Goal: Task Accomplishment & Management: Use online tool/utility

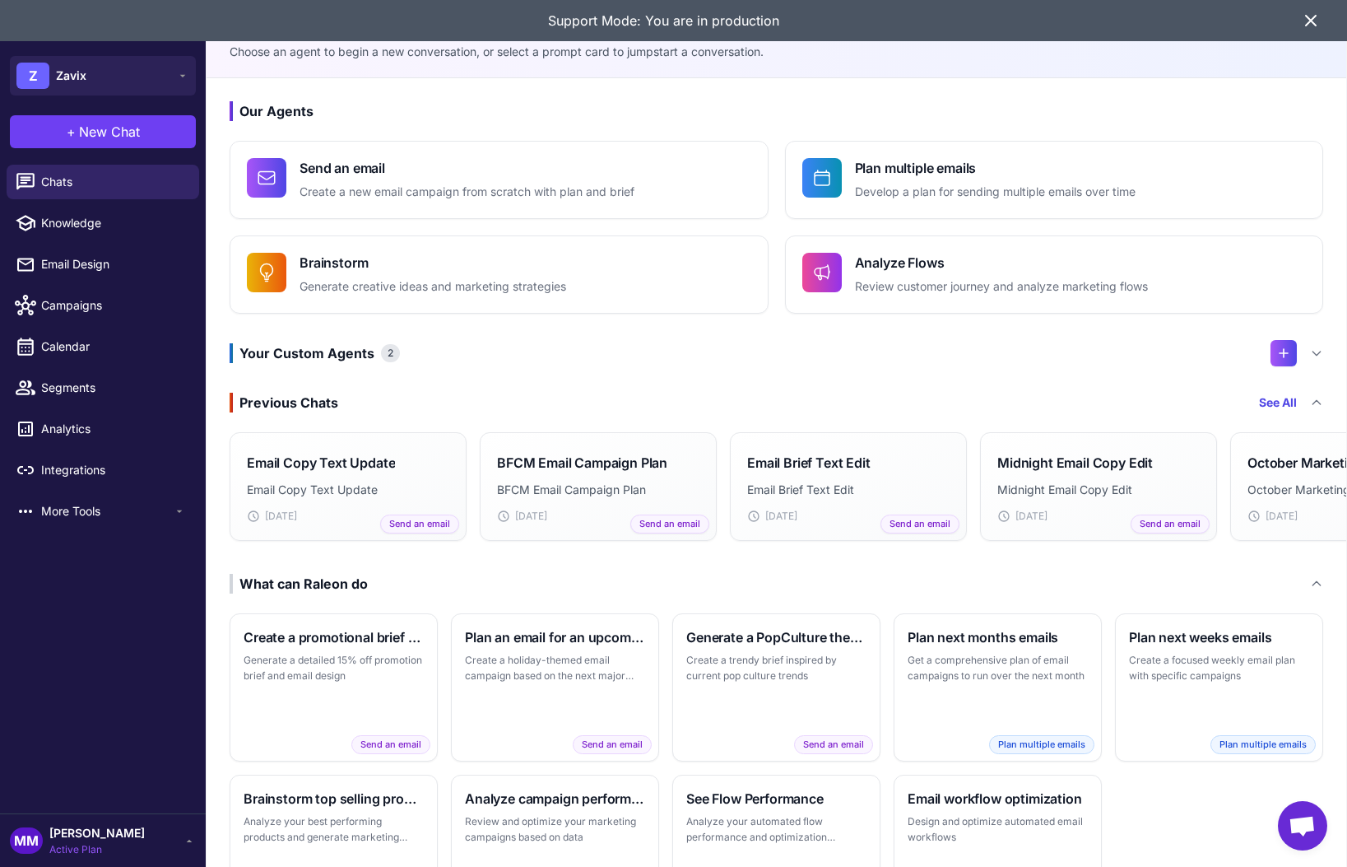
click at [1308, 19] on icon at bounding box center [1311, 21] width 20 height 20
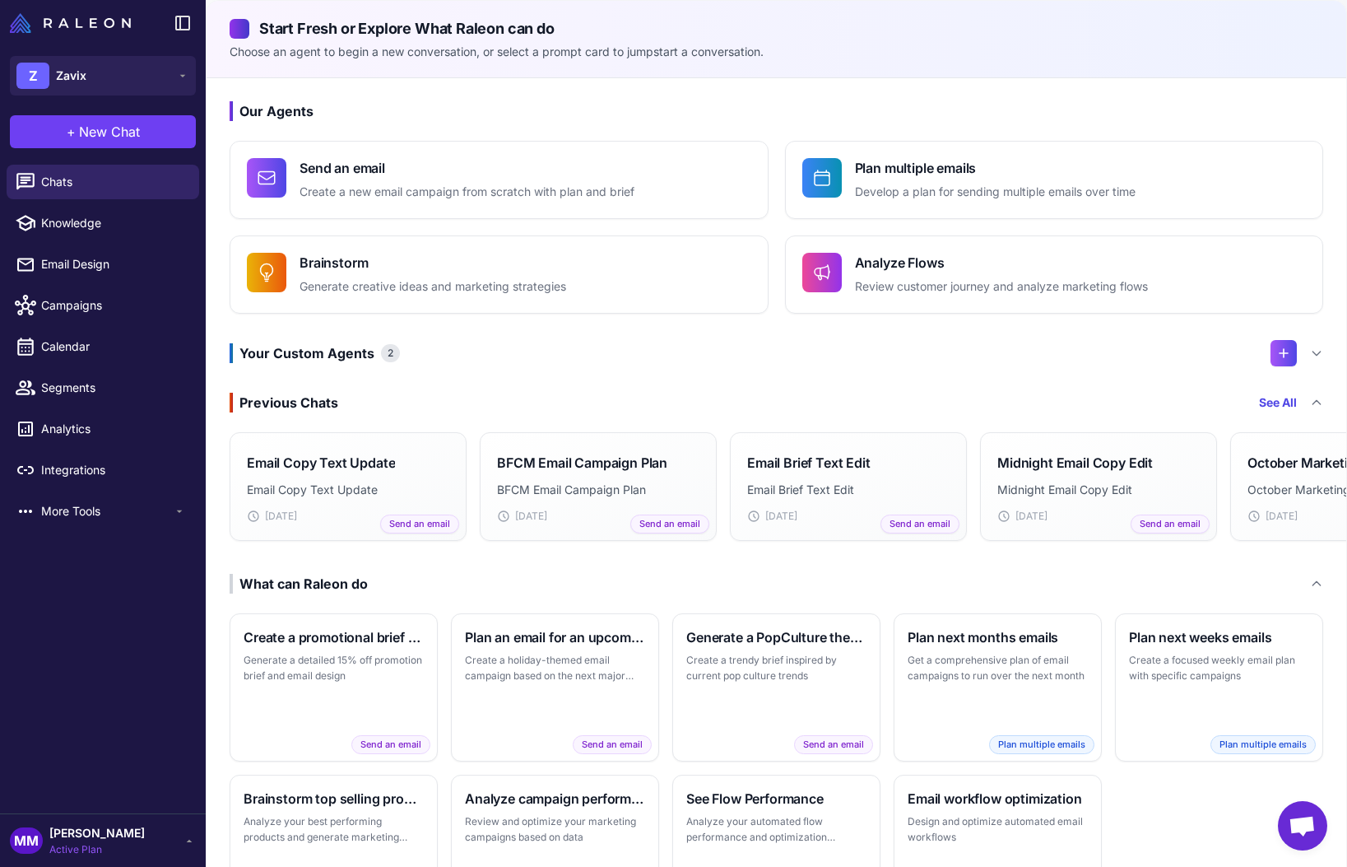
click at [1167, 49] on p "Choose an agent to begin a new conversation, or select a prompt card to jumpsta…" at bounding box center [777, 52] width 1094 height 18
click at [95, 648] on div "Chats Knowledge Email Design Campaigns Calendar Segments Analytics Integrations…" at bounding box center [103, 485] width 206 height 655
click at [851, 72] on div "Start Fresh or Explore What Raleon can do Choose an agent to begin a new conver…" at bounding box center [777, 39] width 1140 height 77
click at [90, 395] on span "Segments" at bounding box center [113, 388] width 145 height 18
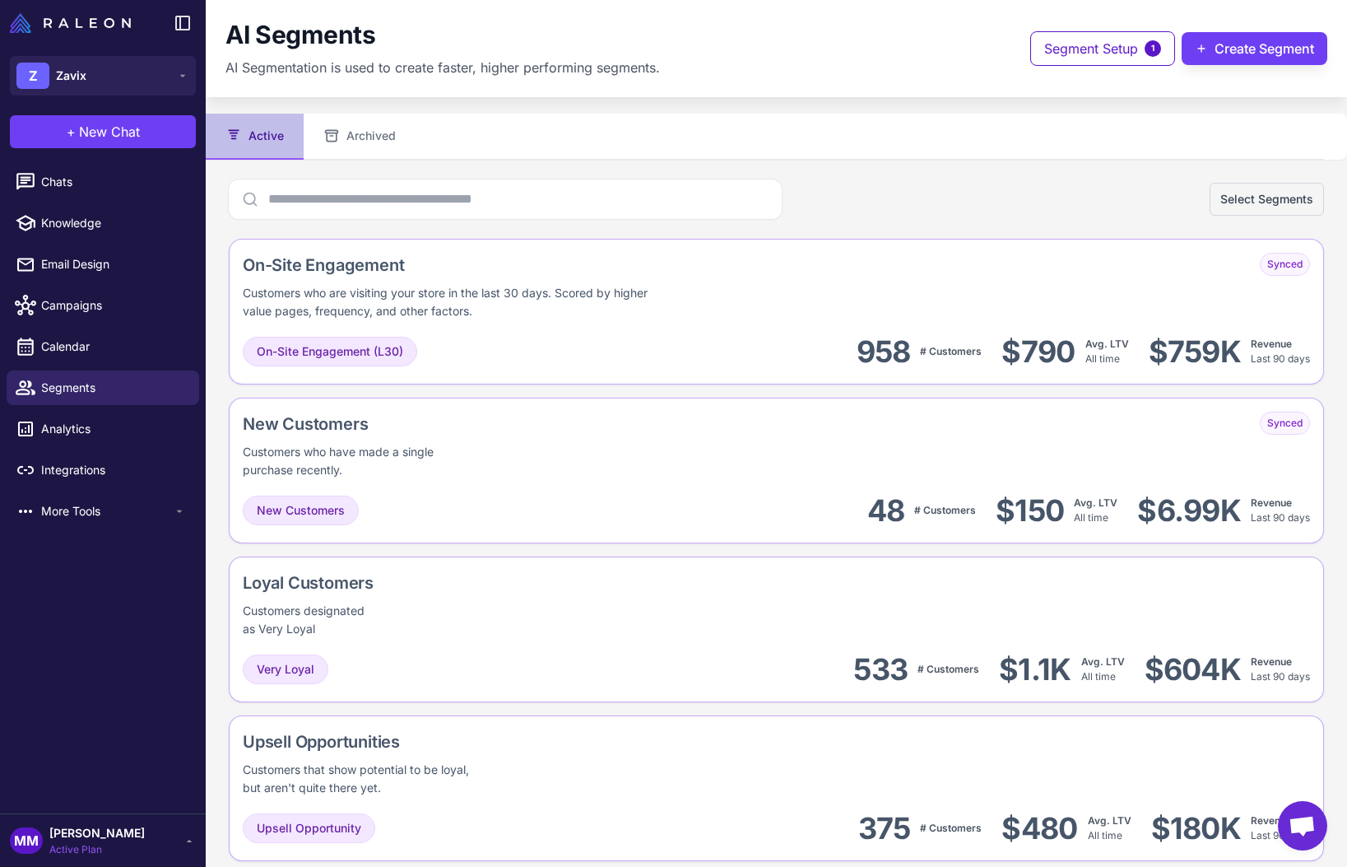
click at [648, 87] on div "AI Segments AI Segmentation is used to create faster, higher performing segment…" at bounding box center [776, 48] width 1141 height 97
click at [919, 186] on div "Select Segments" at bounding box center [776, 198] width 1095 height 39
click at [102, 24] on img at bounding box center [70, 23] width 121 height 20
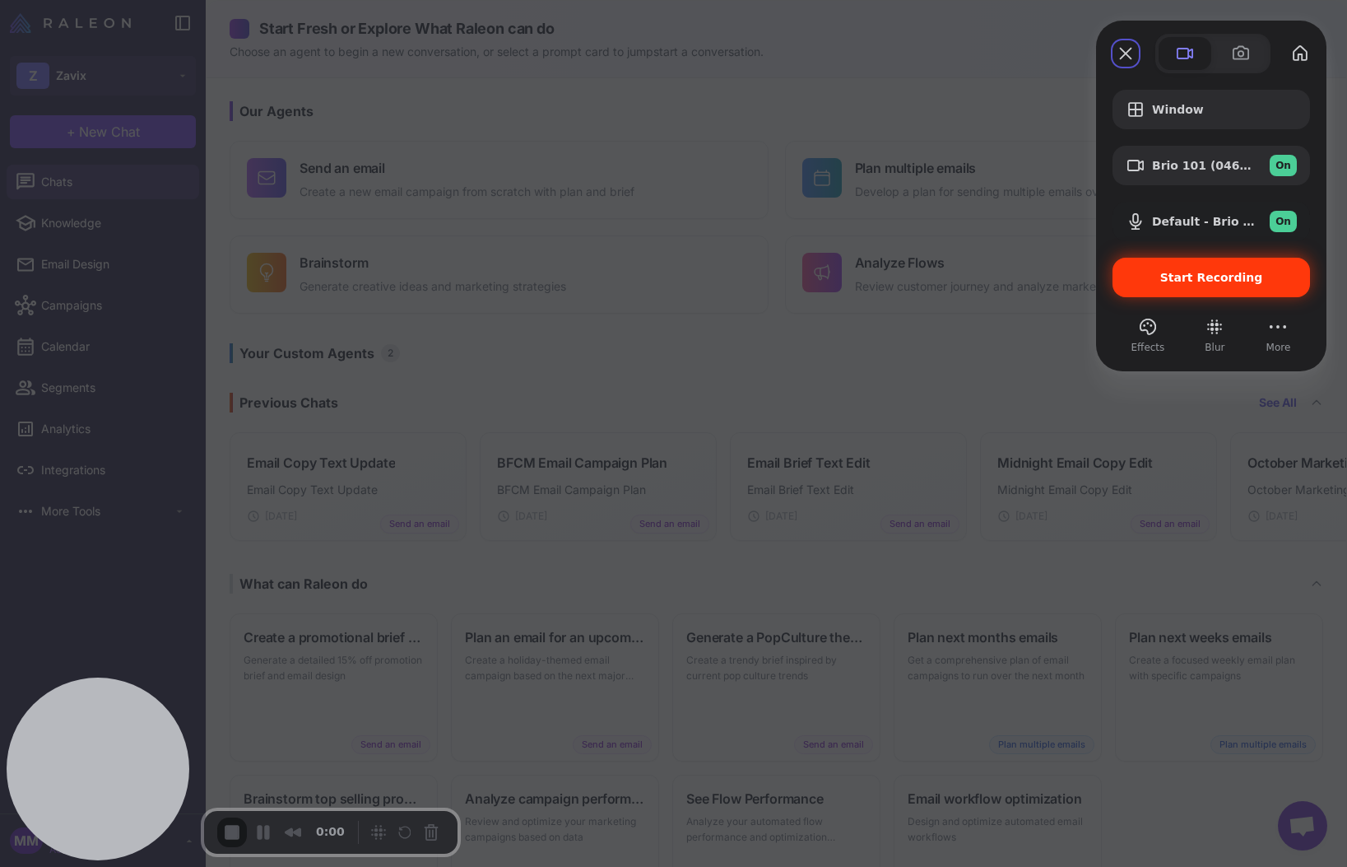
click at [1234, 272] on span "Start Recording" at bounding box center [1211, 277] width 103 height 13
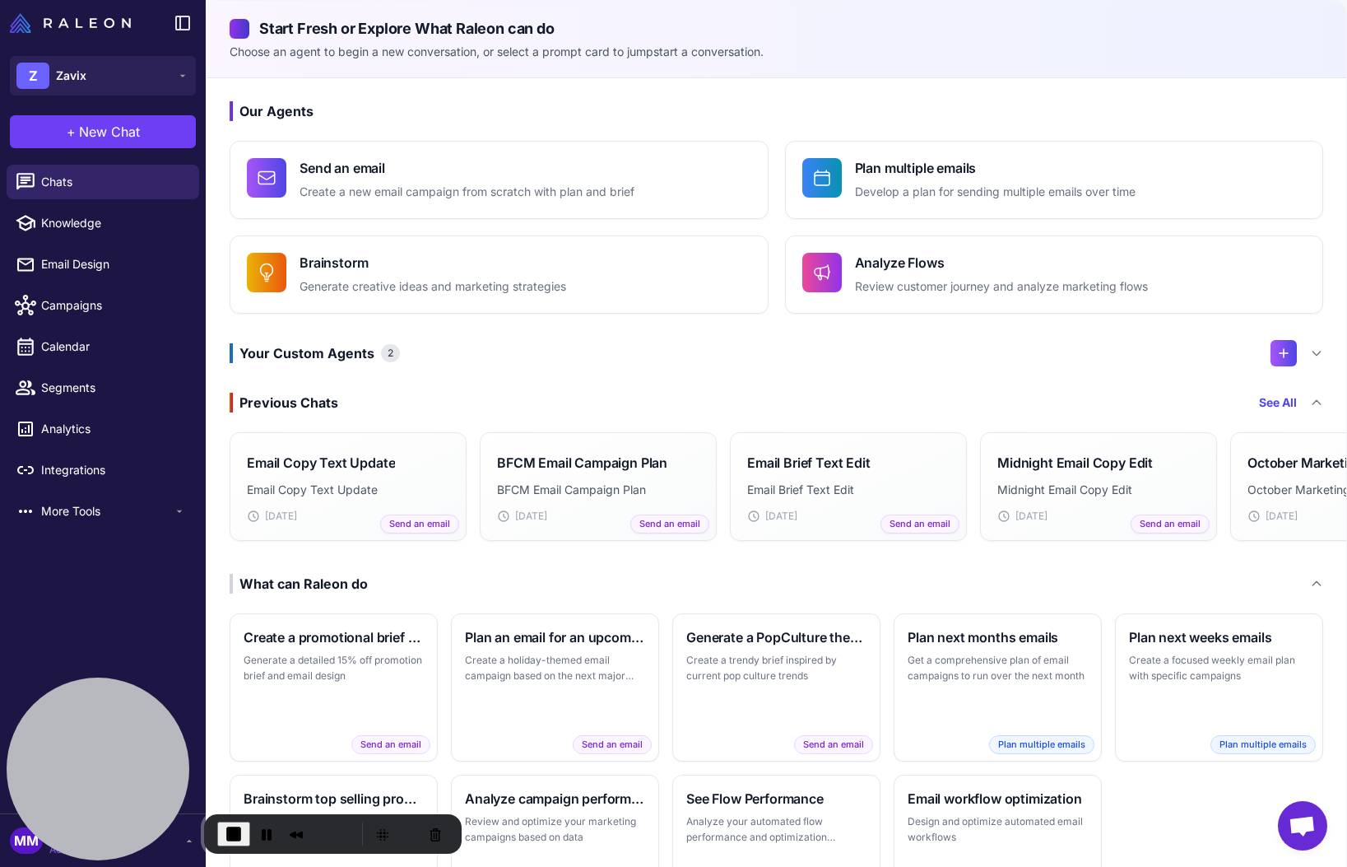
click at [641, 393] on h3 "Previous Chats See All" at bounding box center [777, 403] width 1094 height 20
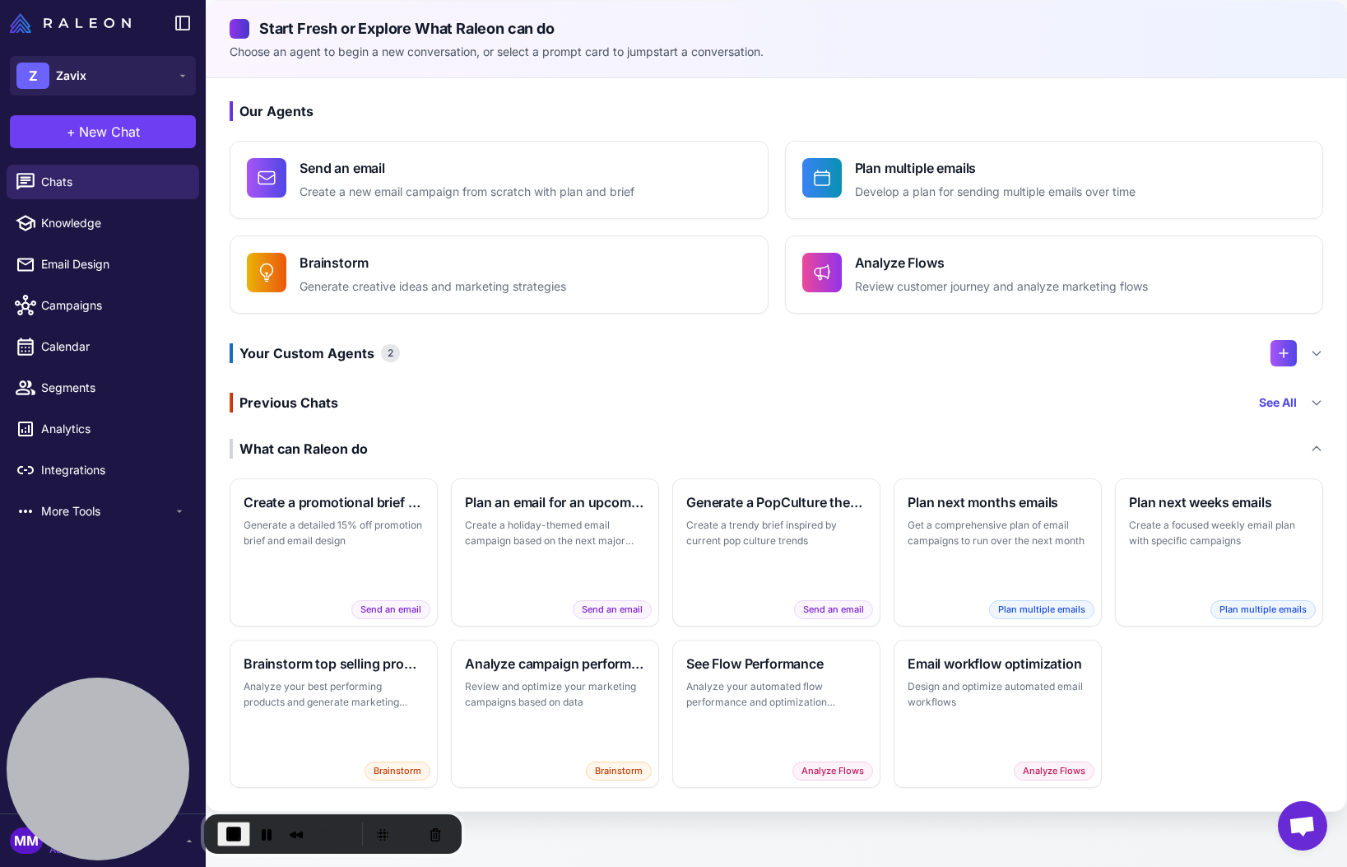
click at [312, 404] on div "Previous Chats" at bounding box center [284, 403] width 109 height 20
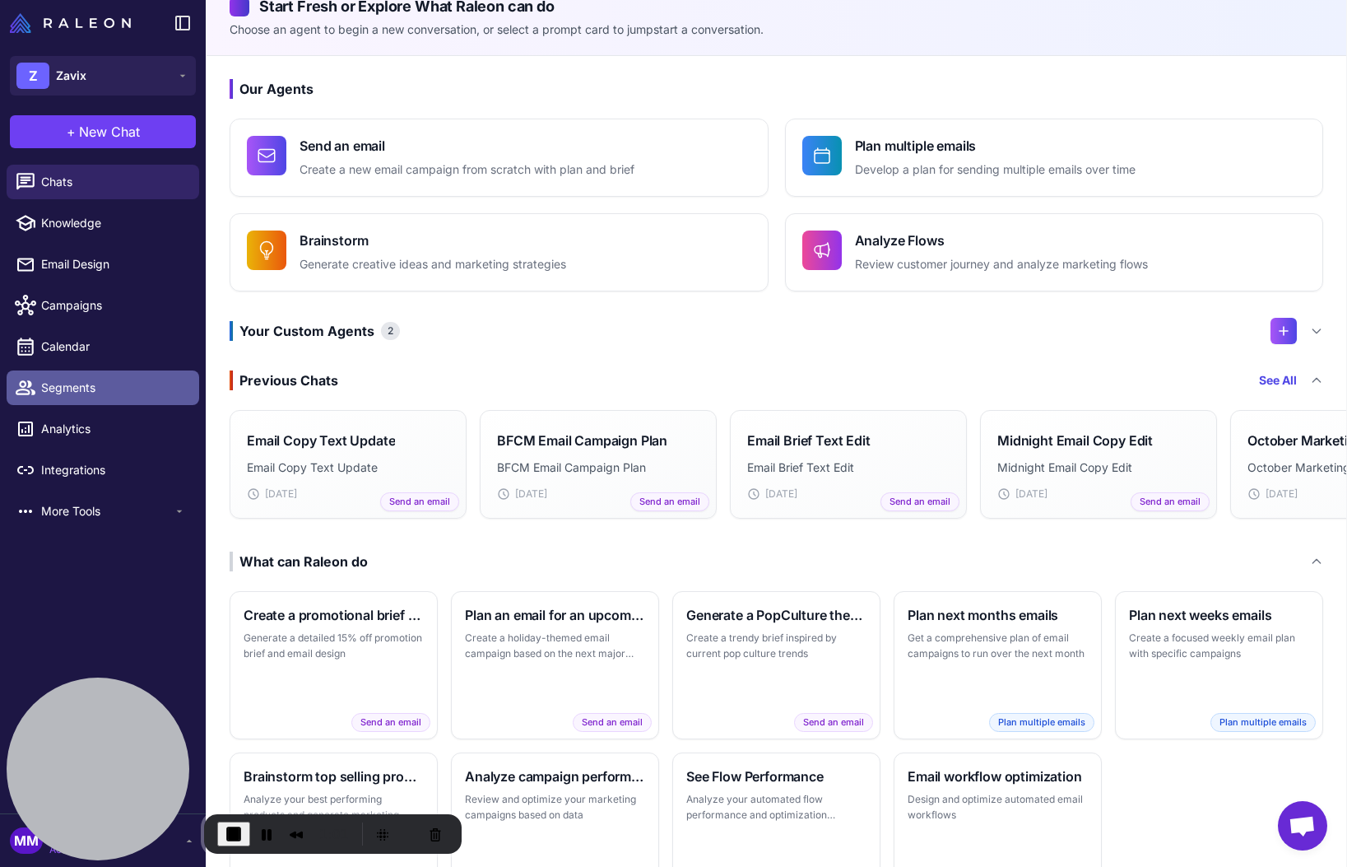
scroll to position [24, 0]
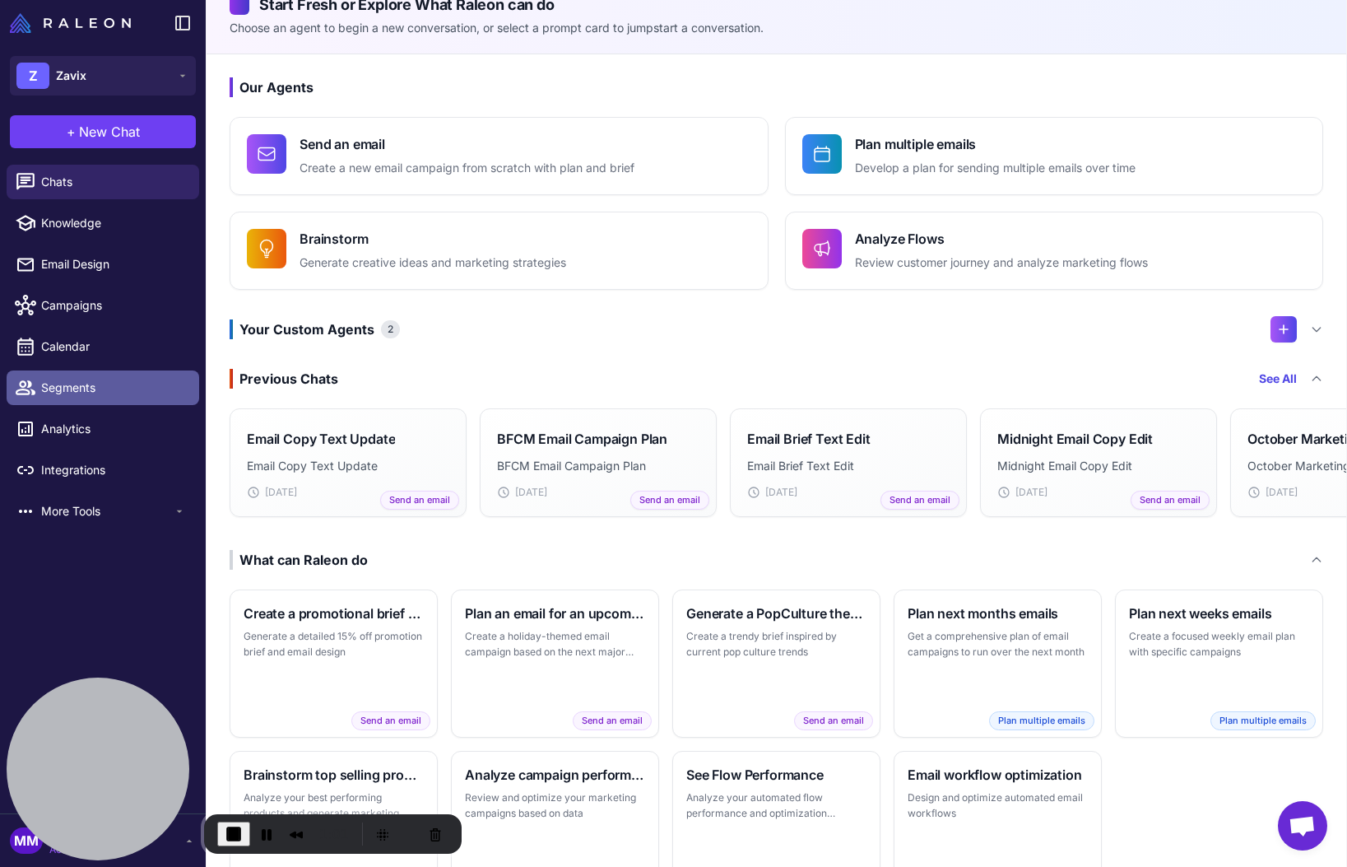
click at [116, 393] on span "Segments" at bounding box center [113, 388] width 145 height 18
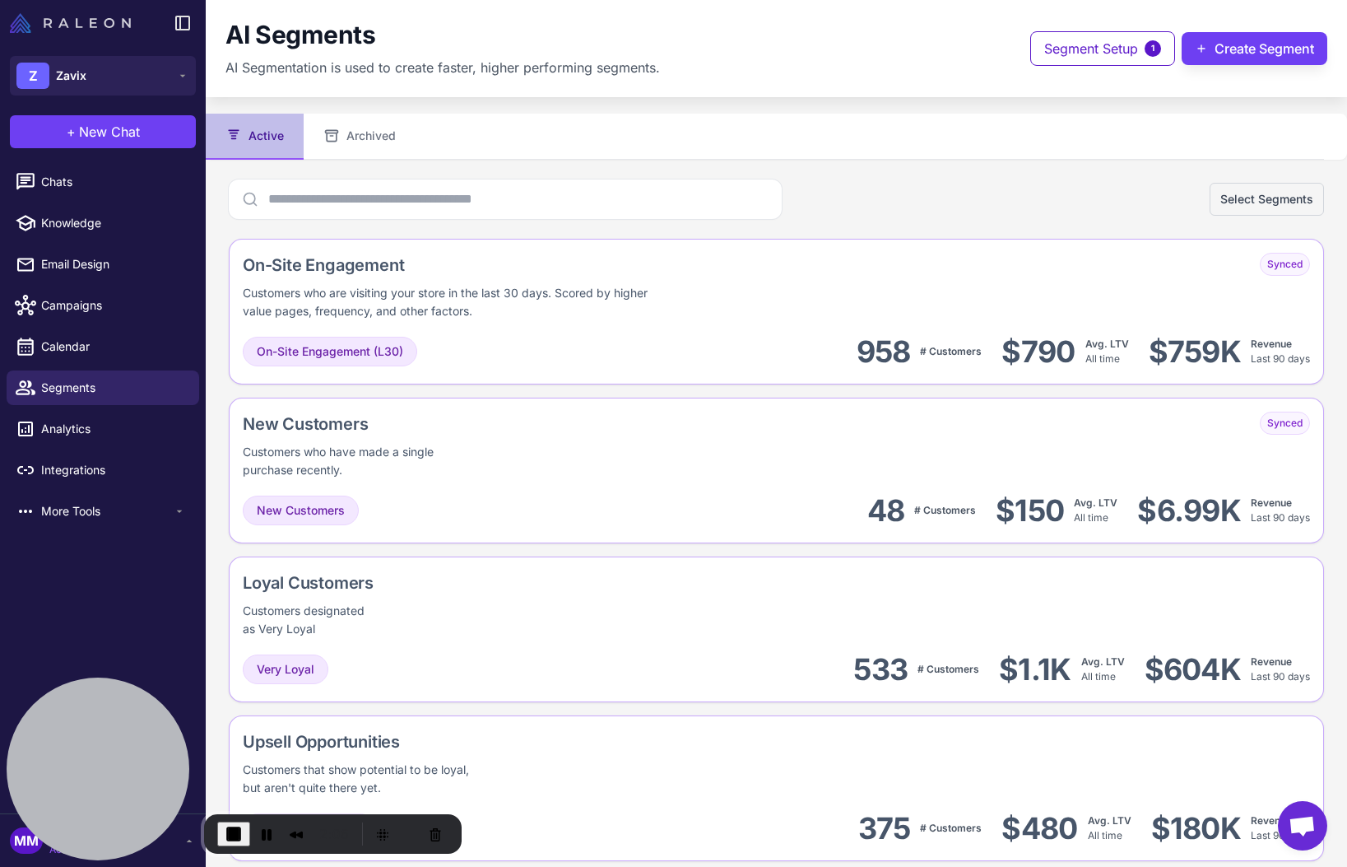
click at [105, 24] on img at bounding box center [70, 23] width 121 height 20
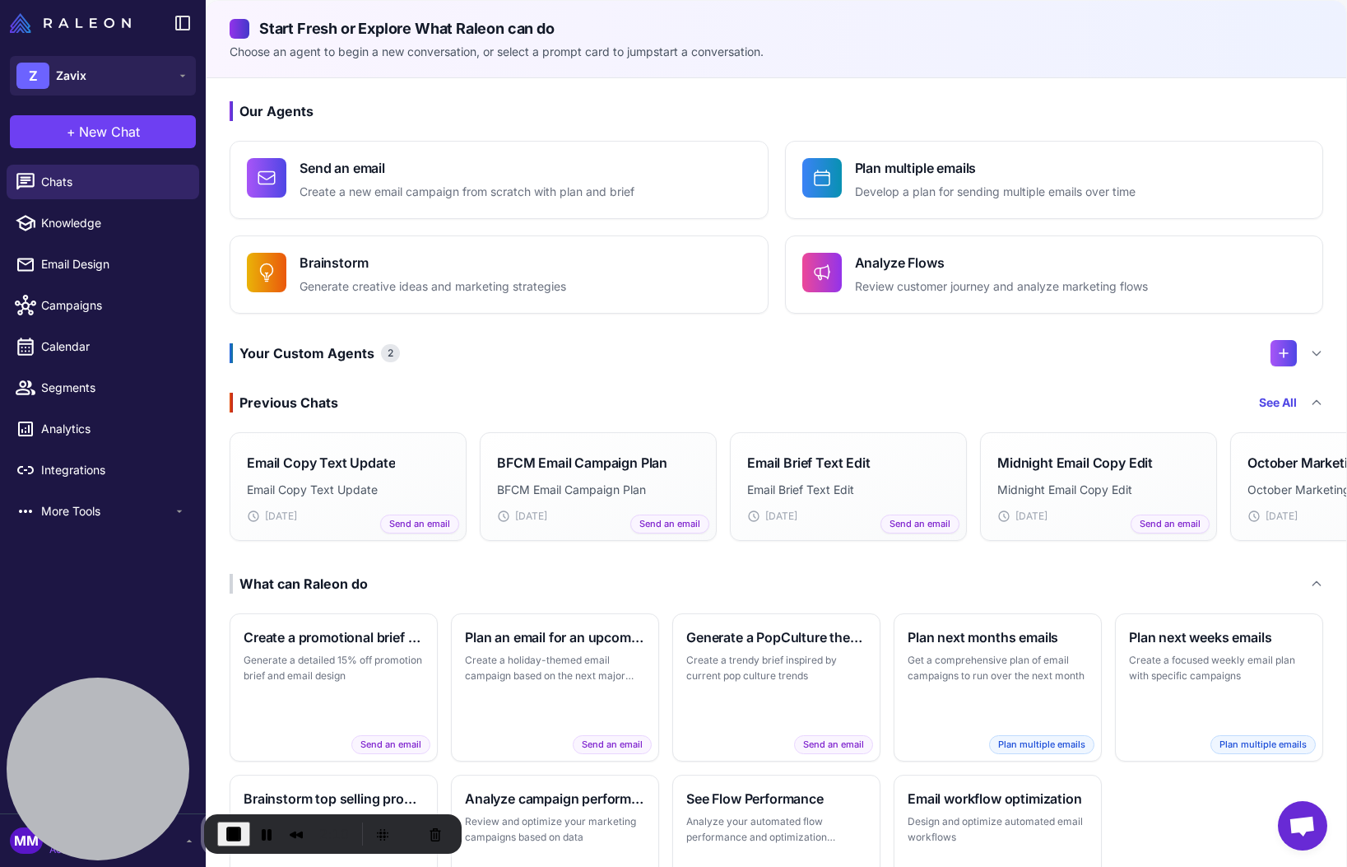
click at [1017, 49] on p "Choose an agent to begin a new conversation, or select a prompt card to jumpsta…" at bounding box center [777, 52] width 1094 height 18
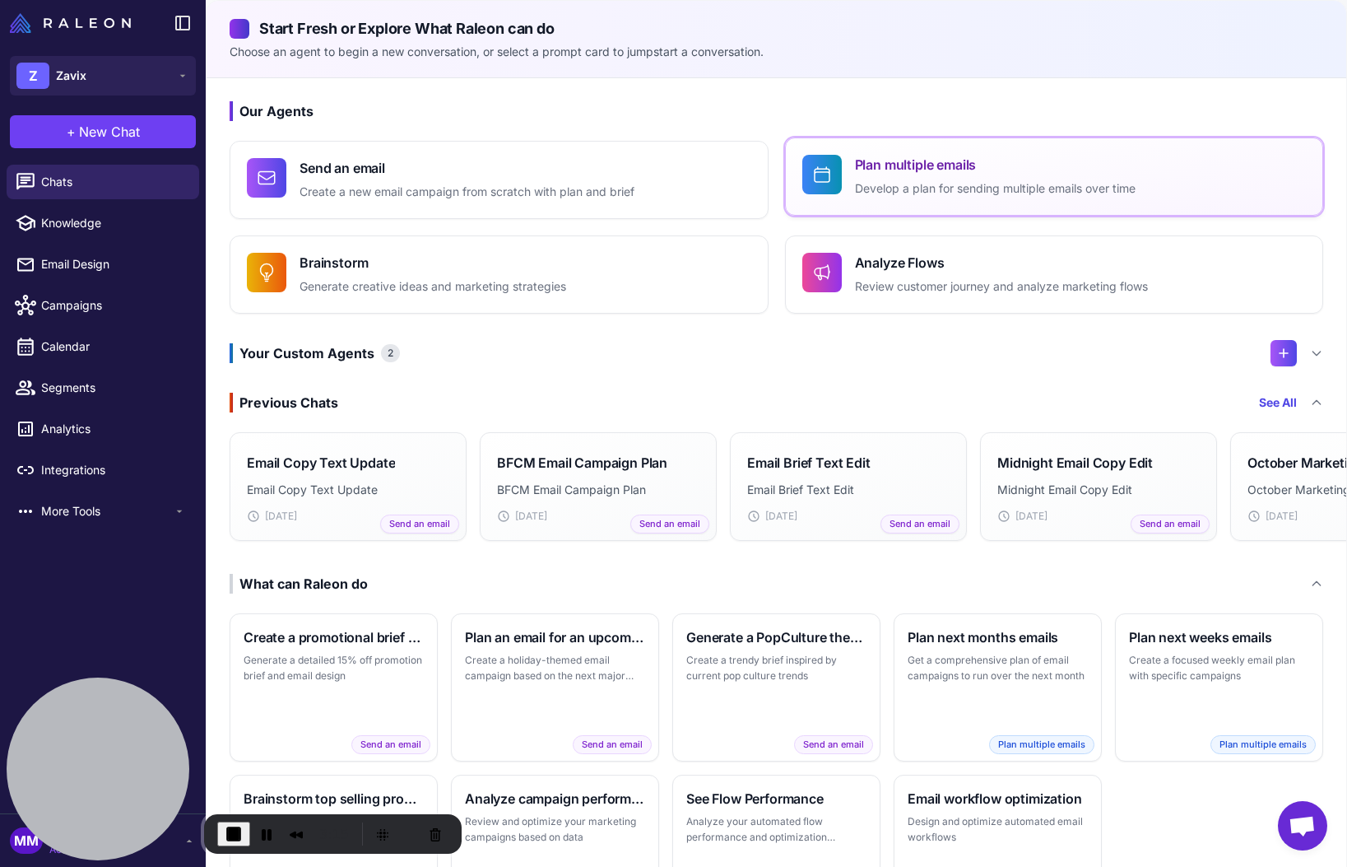
click at [888, 177] on div "Plan multiple emails Develop a plan for sending multiple emails over time" at bounding box center [995, 177] width 281 height 44
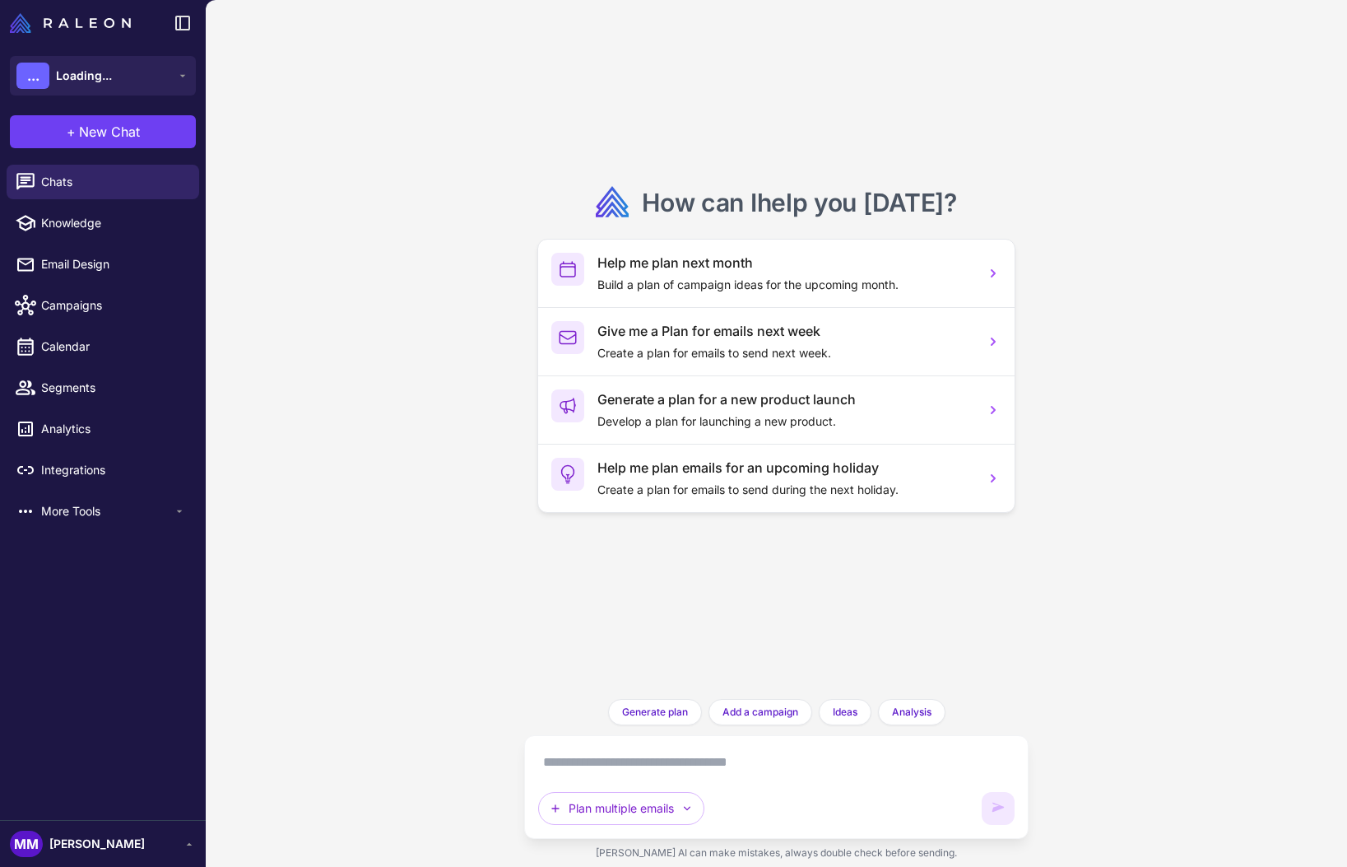
click at [644, 764] on textarea at bounding box center [776, 762] width 477 height 26
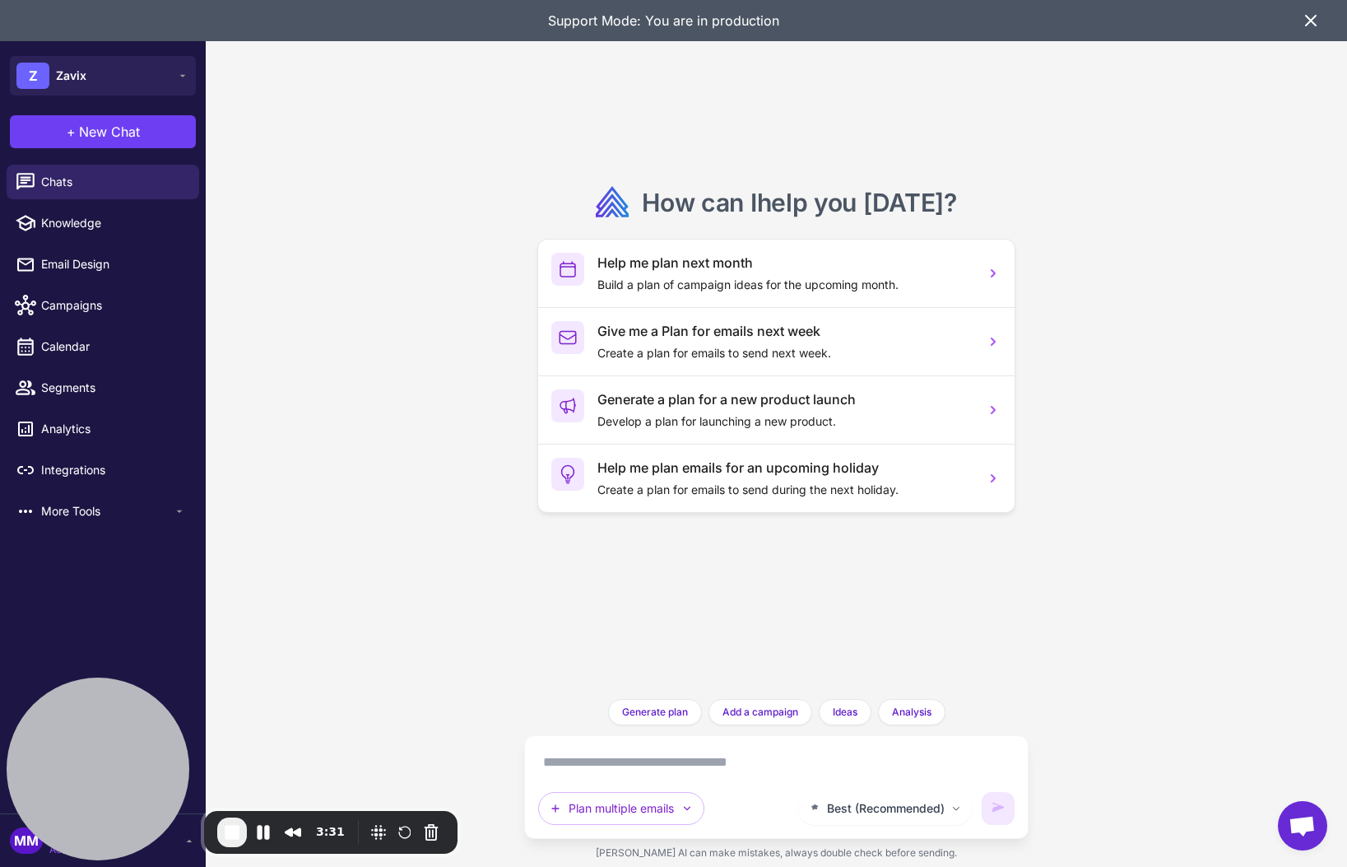
click at [1327, 21] on div "Support Mode: You are in production" at bounding box center [673, 20] width 1347 height 41
click at [1306, 23] on icon at bounding box center [1311, 21] width 20 height 20
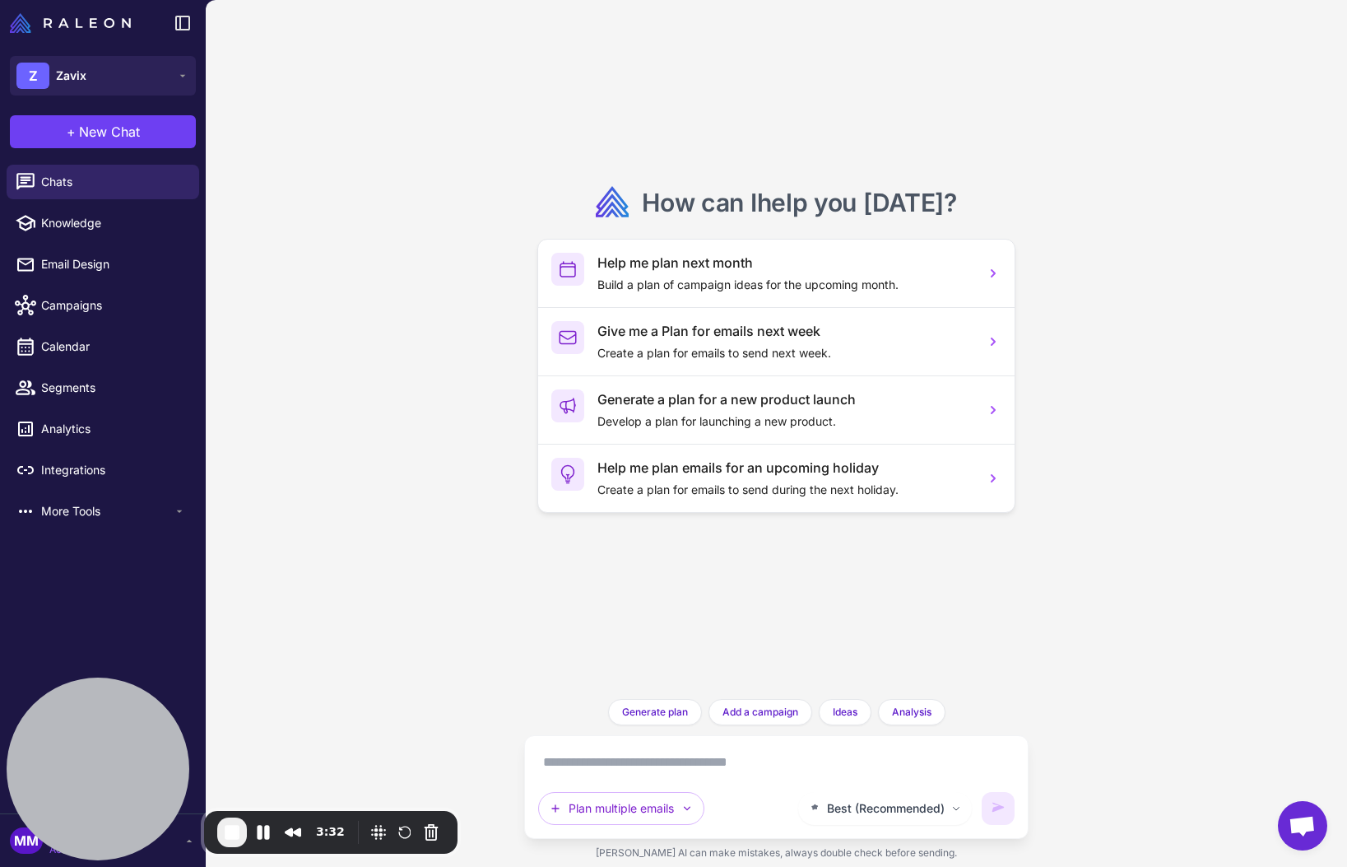
click at [616, 614] on div "How can I help you today ? Help me plan next month Build a plan of campaign ide…" at bounding box center [776, 349] width 505 height 699
click at [602, 766] on textarea at bounding box center [776, 762] width 477 height 26
click at [589, 759] on textarea at bounding box center [776, 762] width 477 height 26
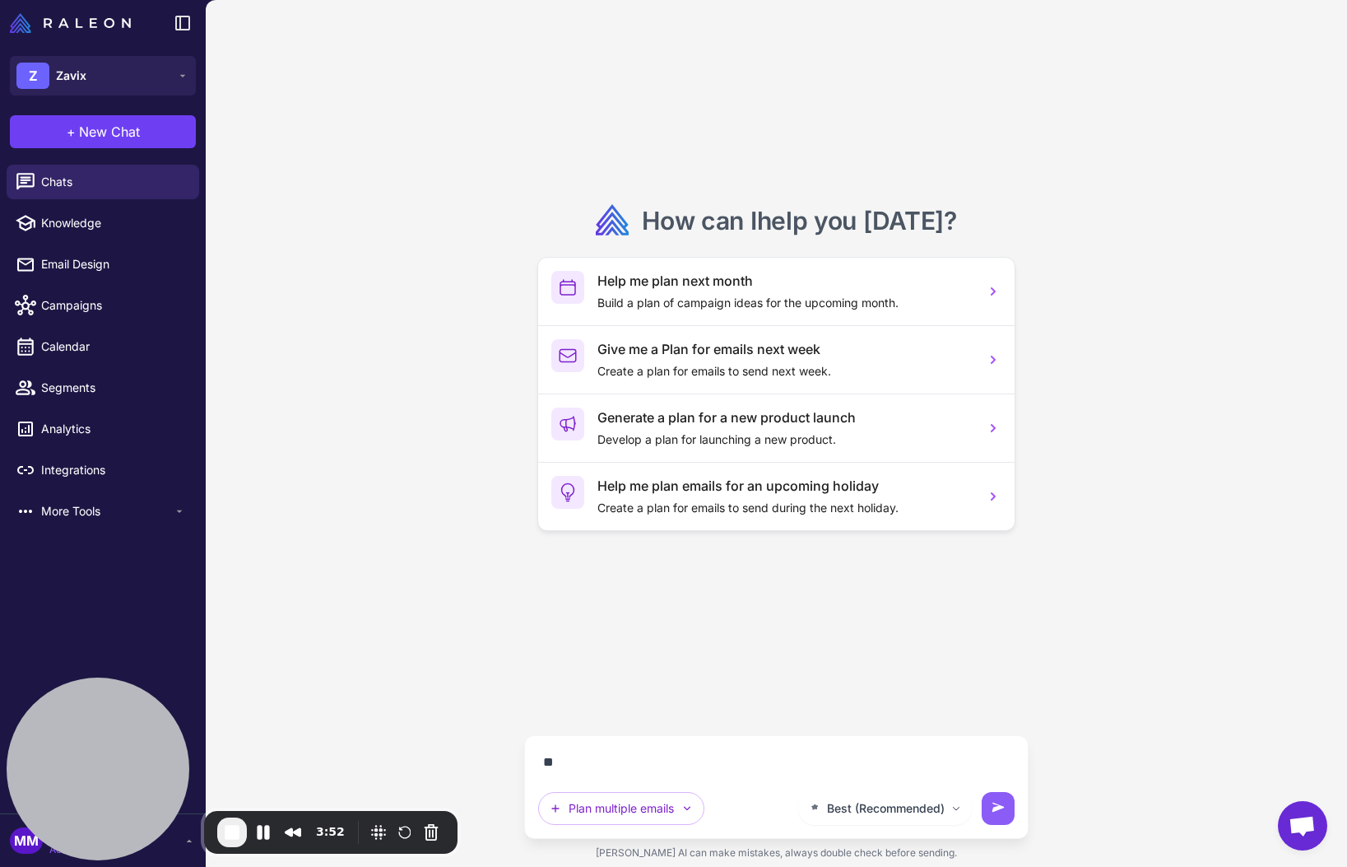
type textarea "*"
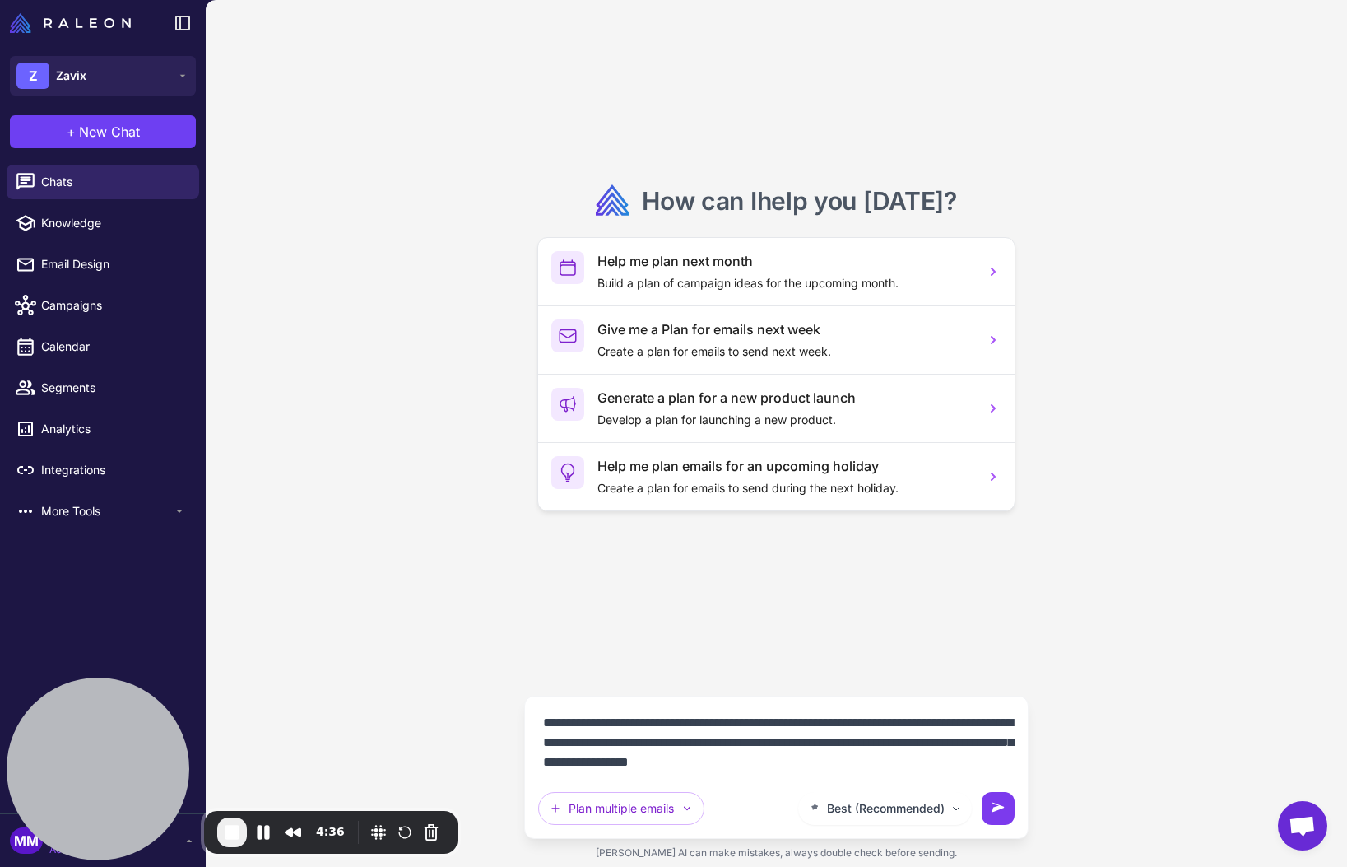
type textarea "**********"
click at [1007, 809] on button at bounding box center [998, 808] width 33 height 33
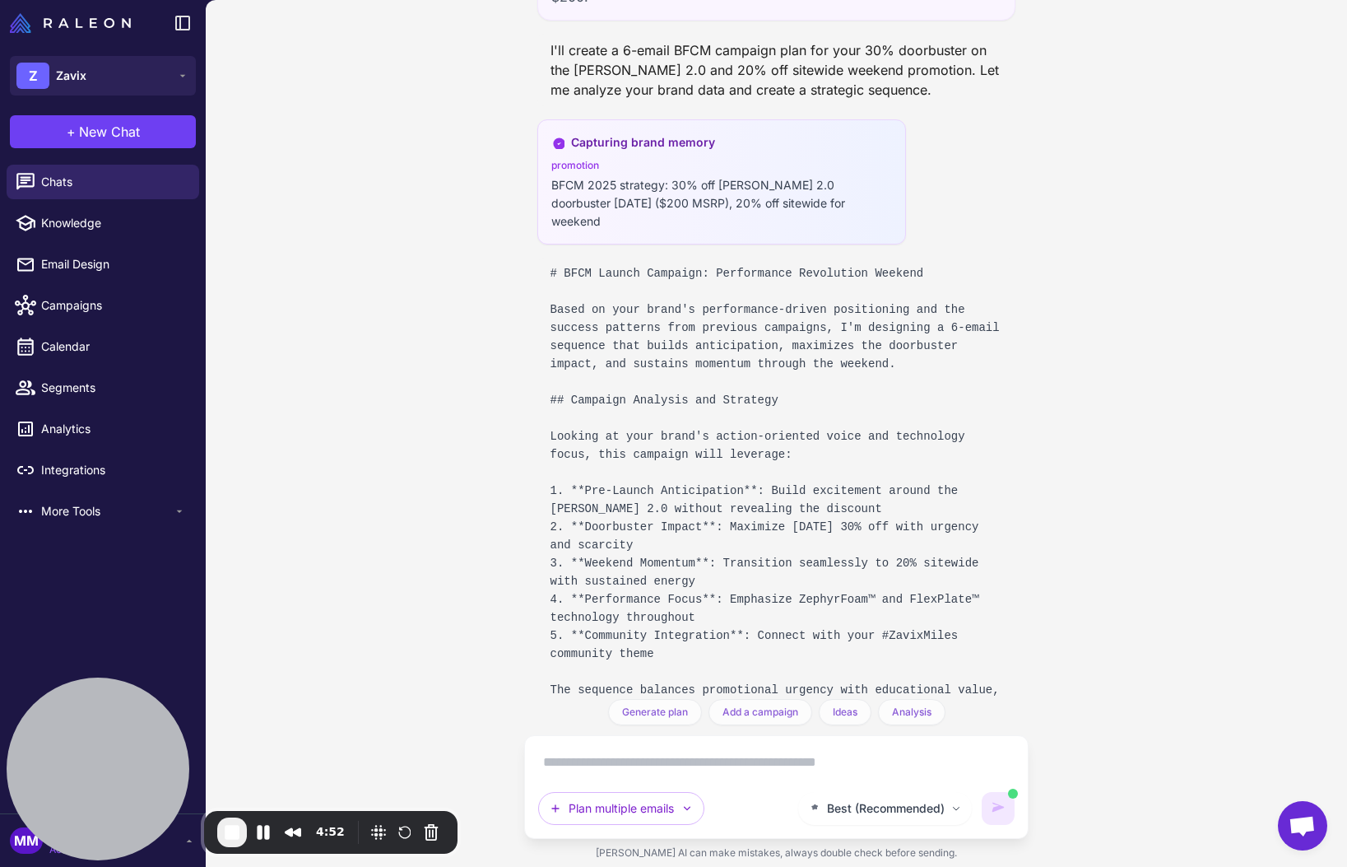
scroll to position [195, 0]
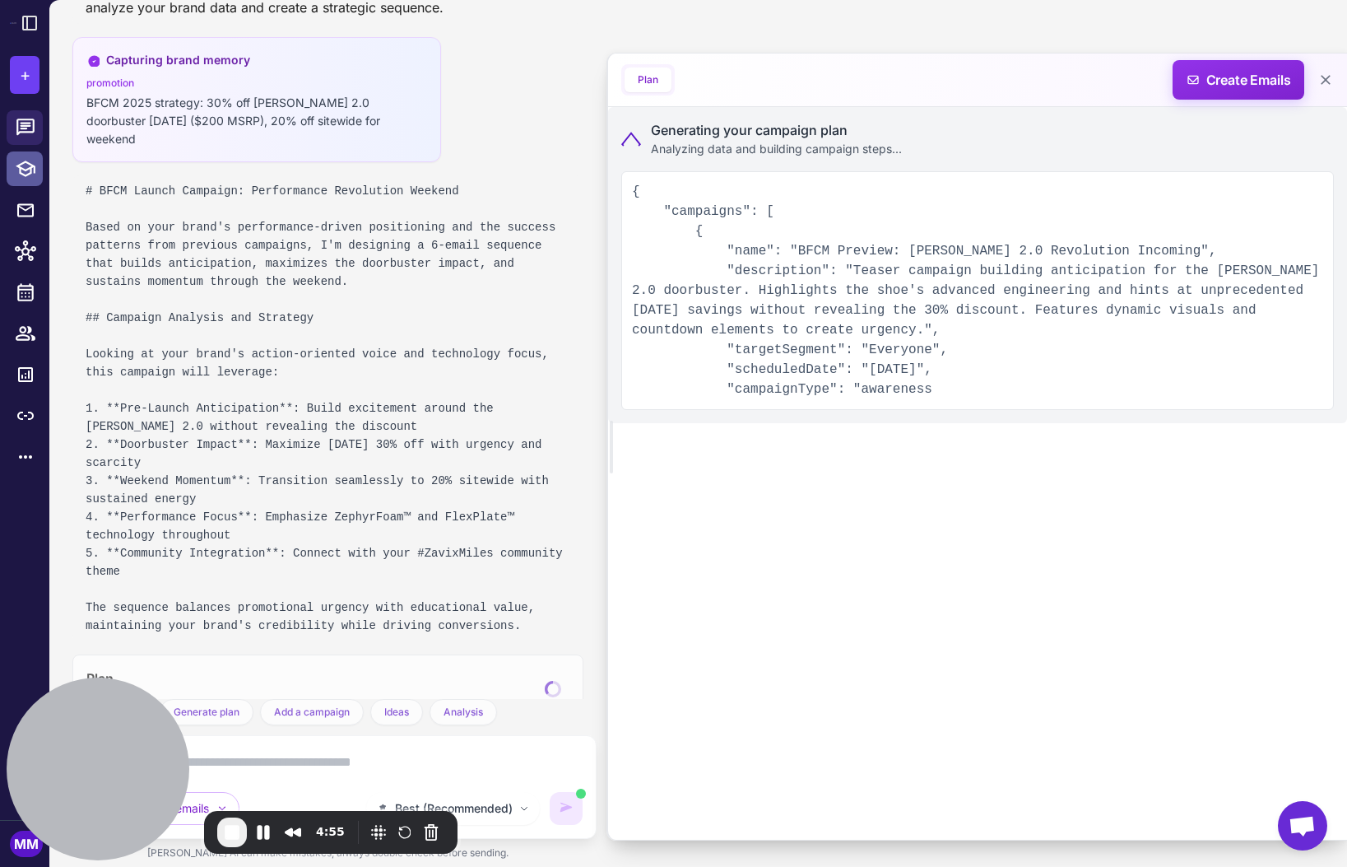
click at [26, 165] on icon at bounding box center [25, 168] width 21 height 21
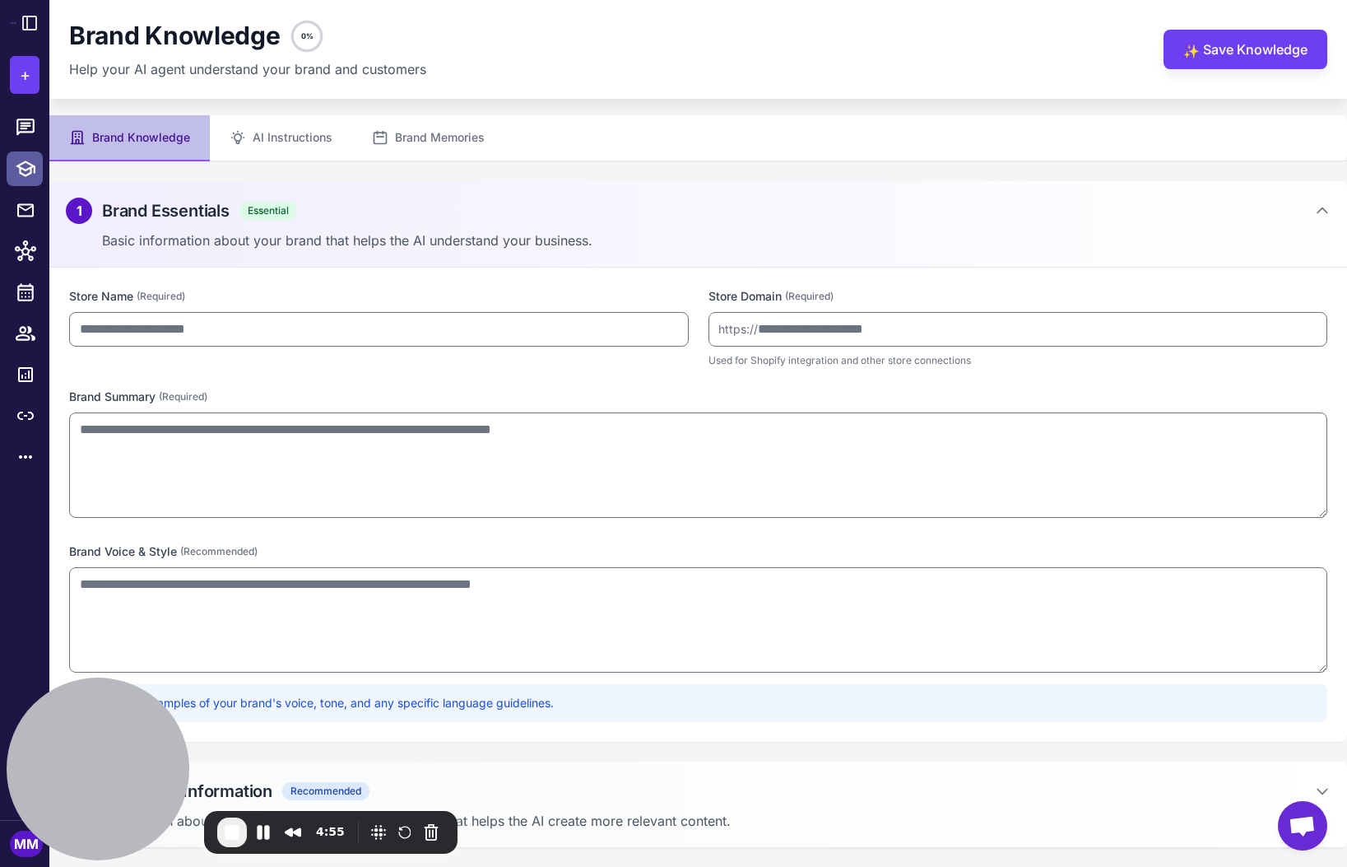
type input "*****"
type input "**********"
type textarea "**********"
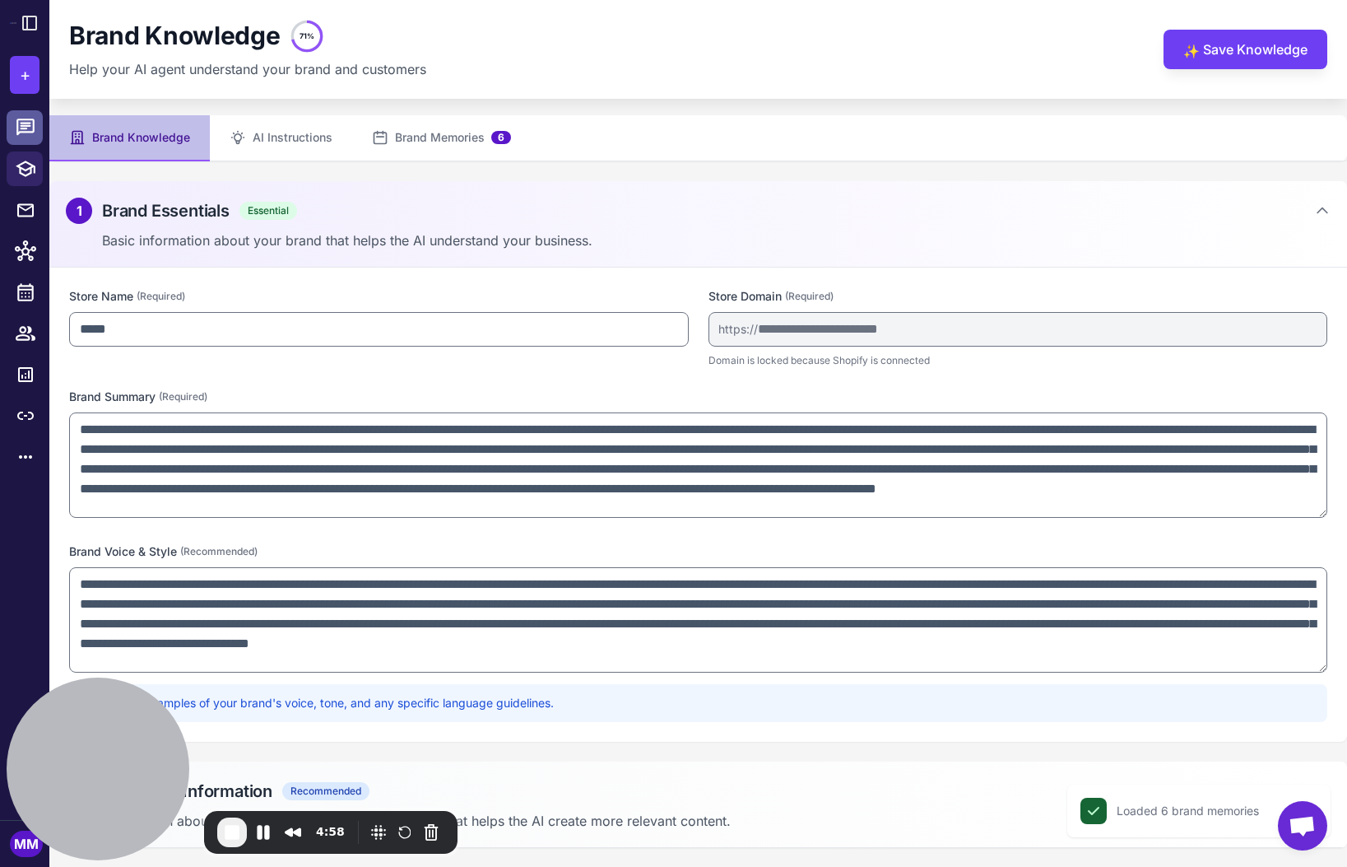
click at [23, 126] on icon at bounding box center [25, 126] width 18 height 16
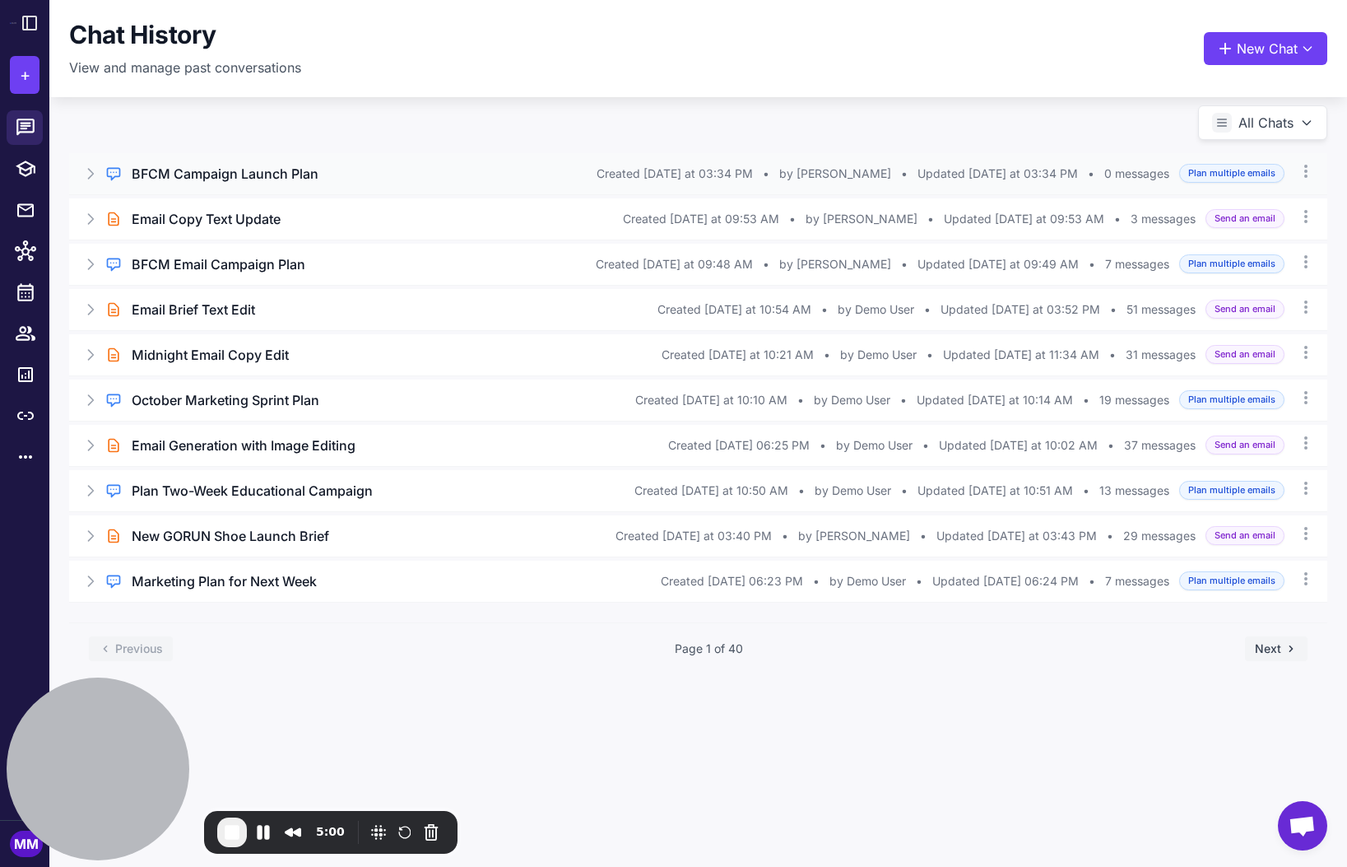
click at [86, 174] on icon at bounding box center [90, 173] width 16 height 16
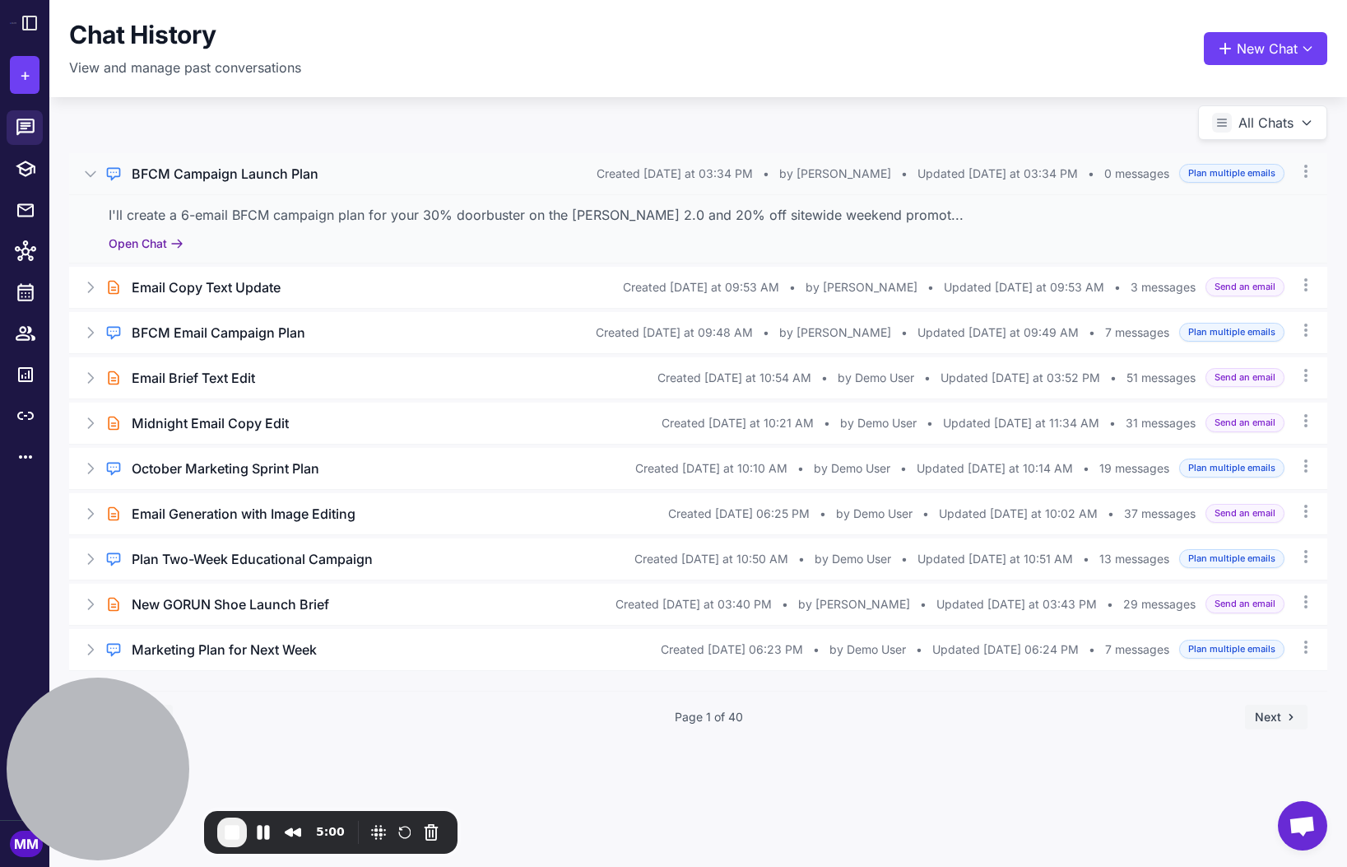
click at [151, 240] on button "Open Chat" at bounding box center [146, 244] width 75 height 18
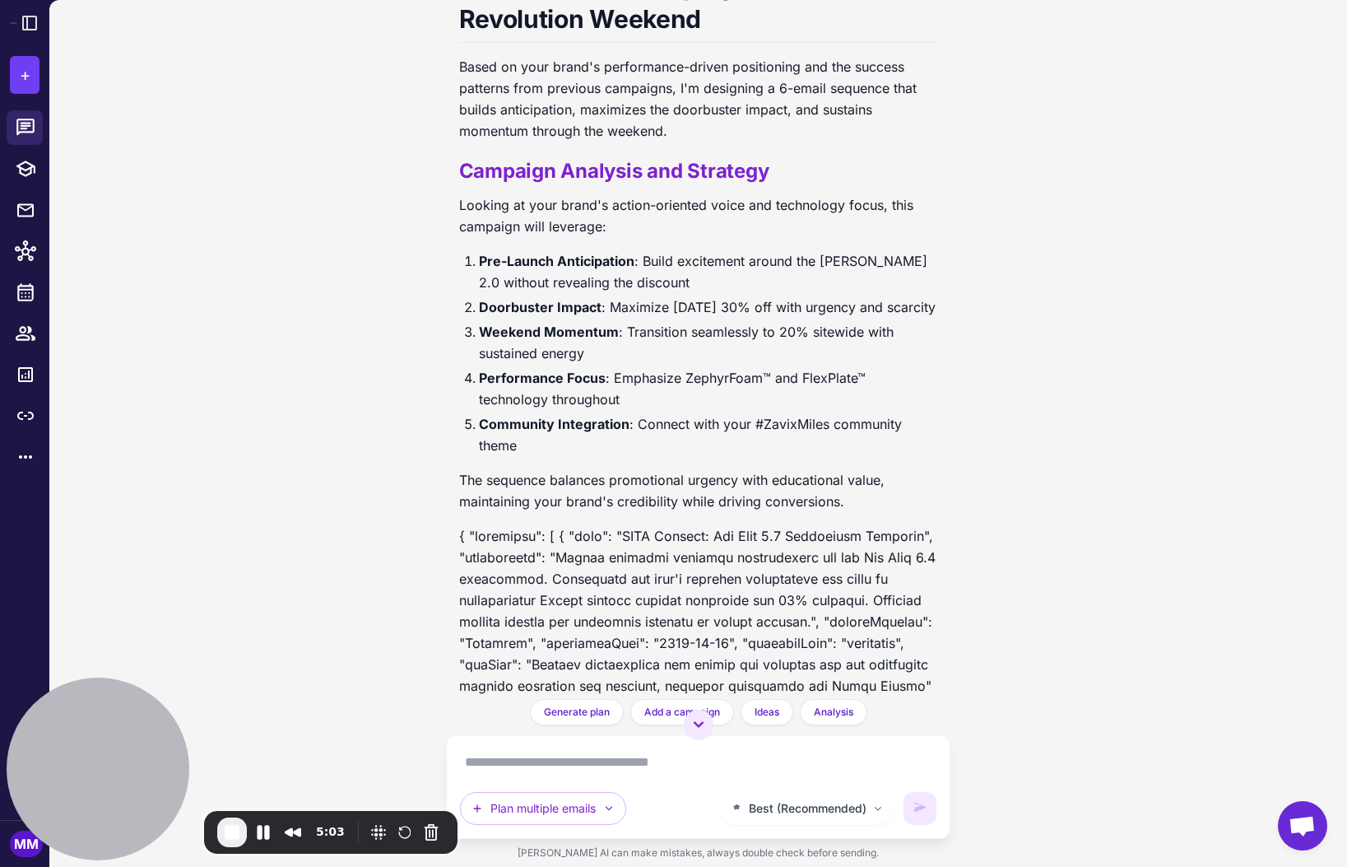
scroll to position [467, 0]
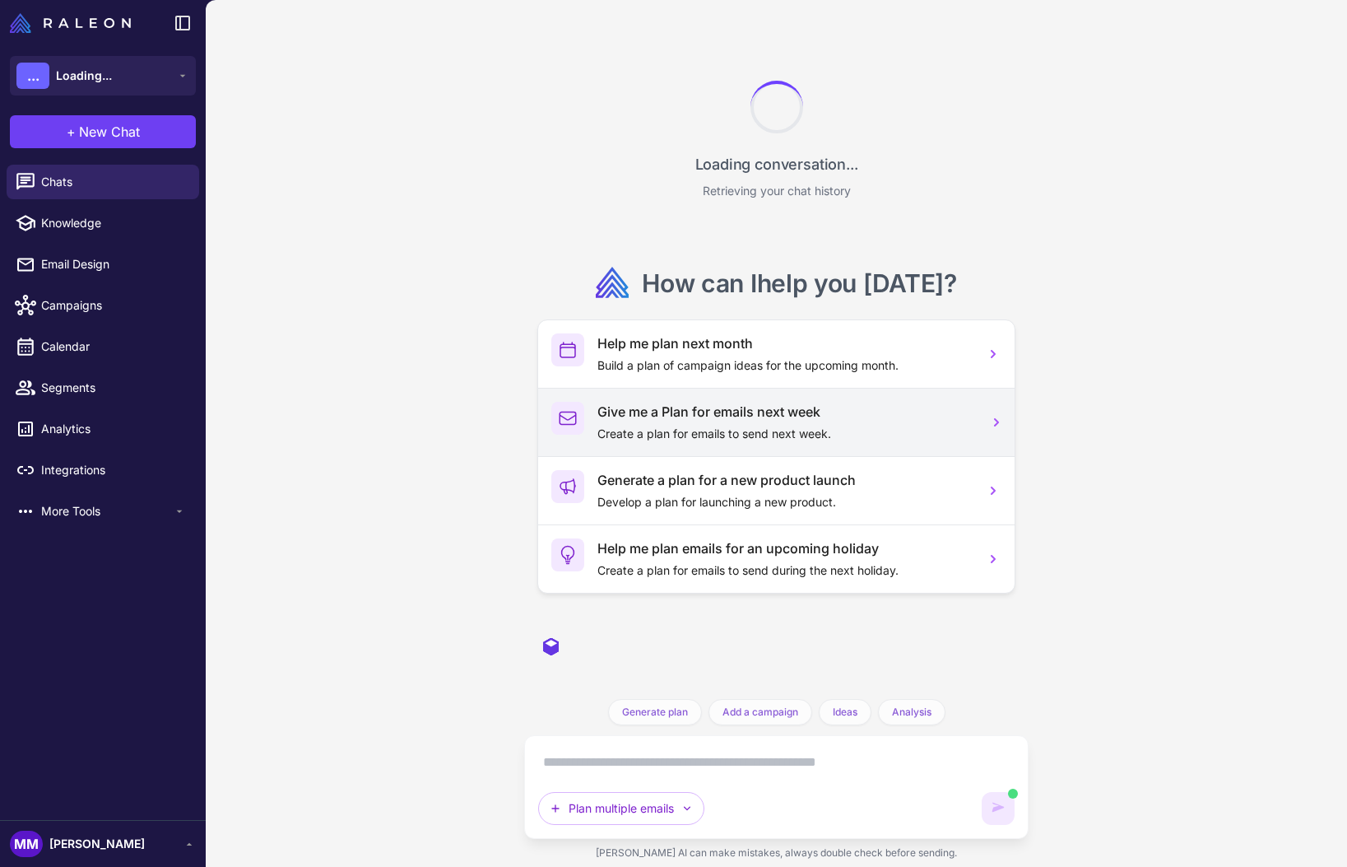
scroll to position [1007, 0]
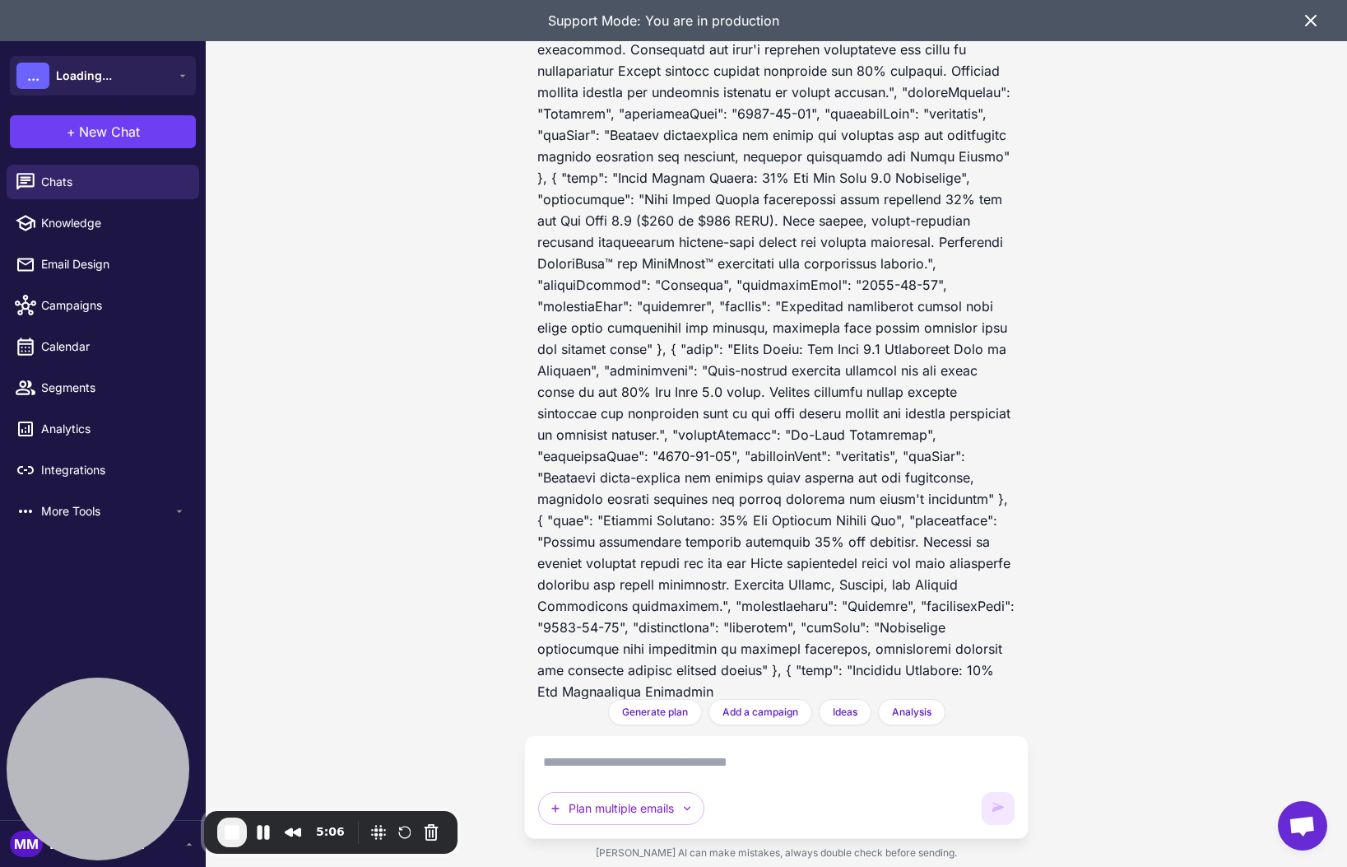
drag, startPoint x: 626, startPoint y: 768, endPoint x: 631, endPoint y: 779, distance: 12.5
click at [630, 774] on textarea at bounding box center [776, 762] width 477 height 26
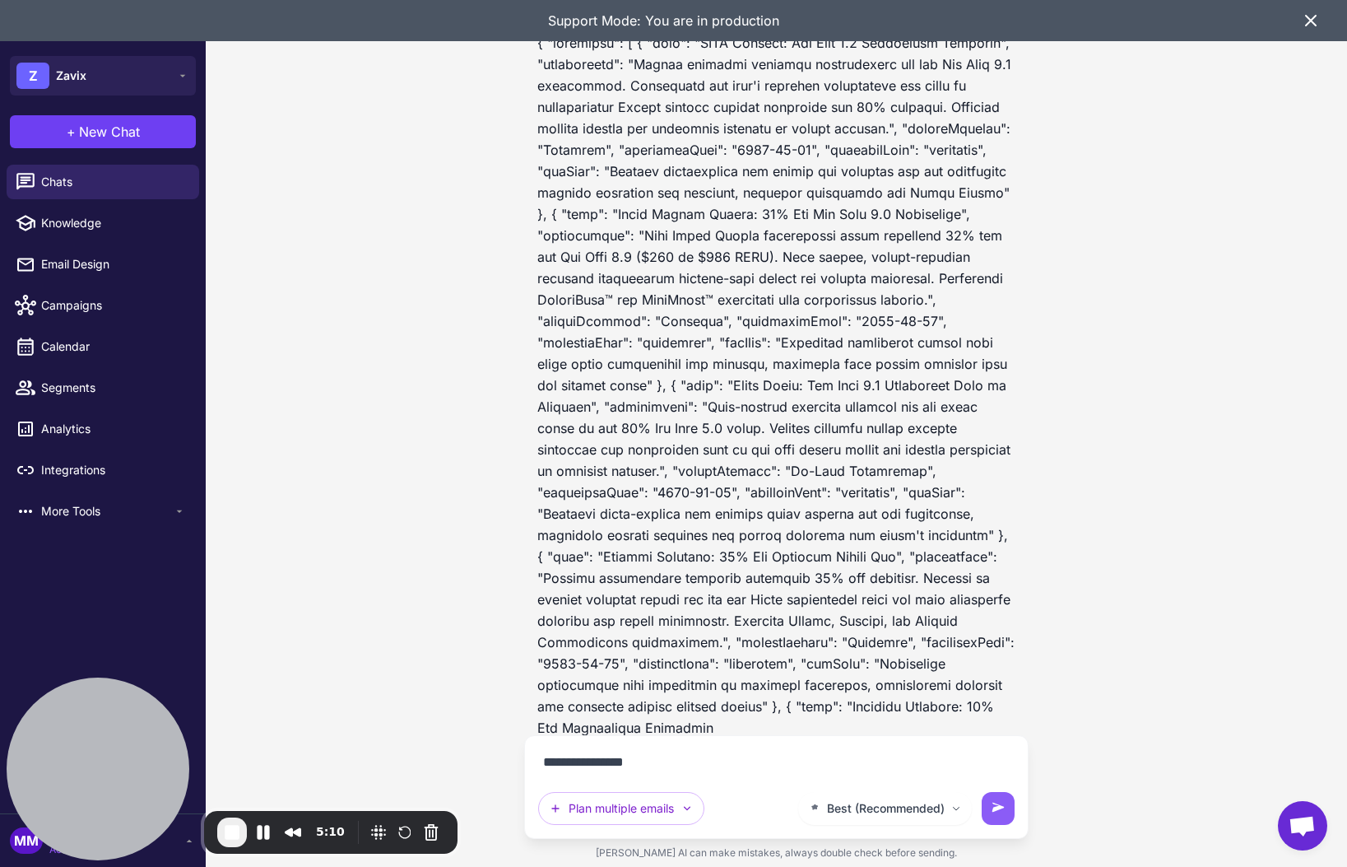
type textarea "**********"
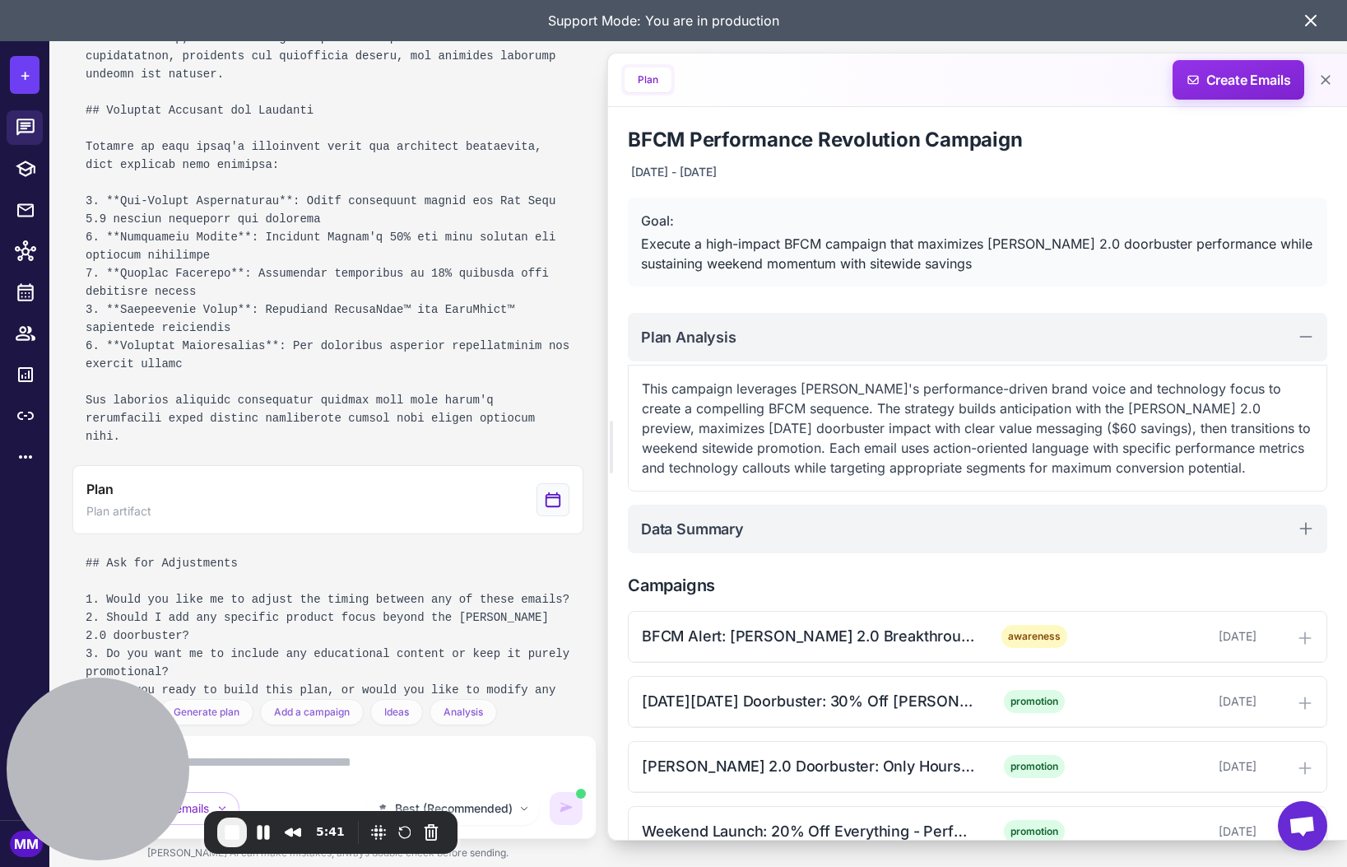
scroll to position [2093, 0]
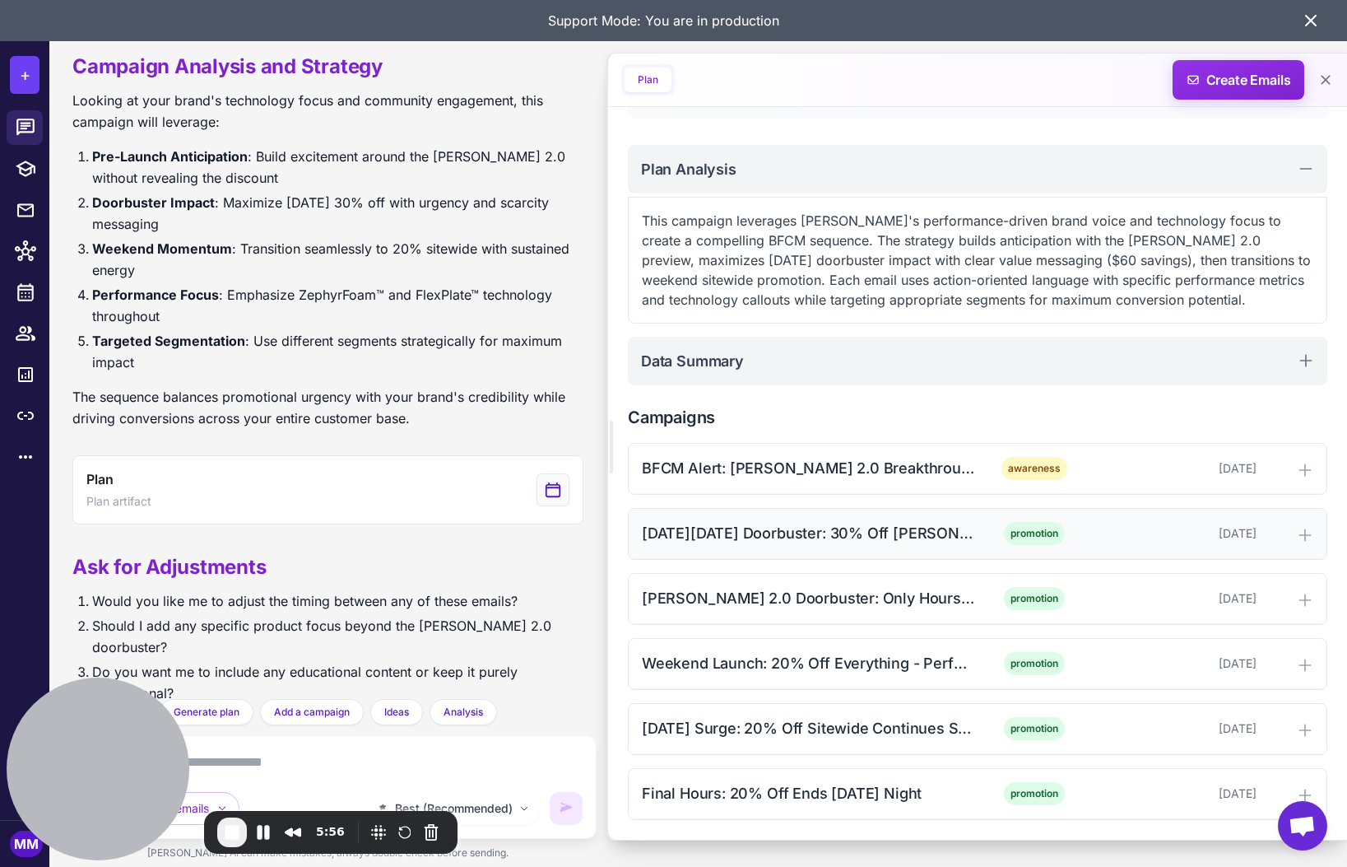
click at [861, 537] on div "[DATE][DATE] Doorbuster: 30% Off [PERSON_NAME] 2.0 - $140 [DATE] Only" at bounding box center [808, 533] width 332 height 22
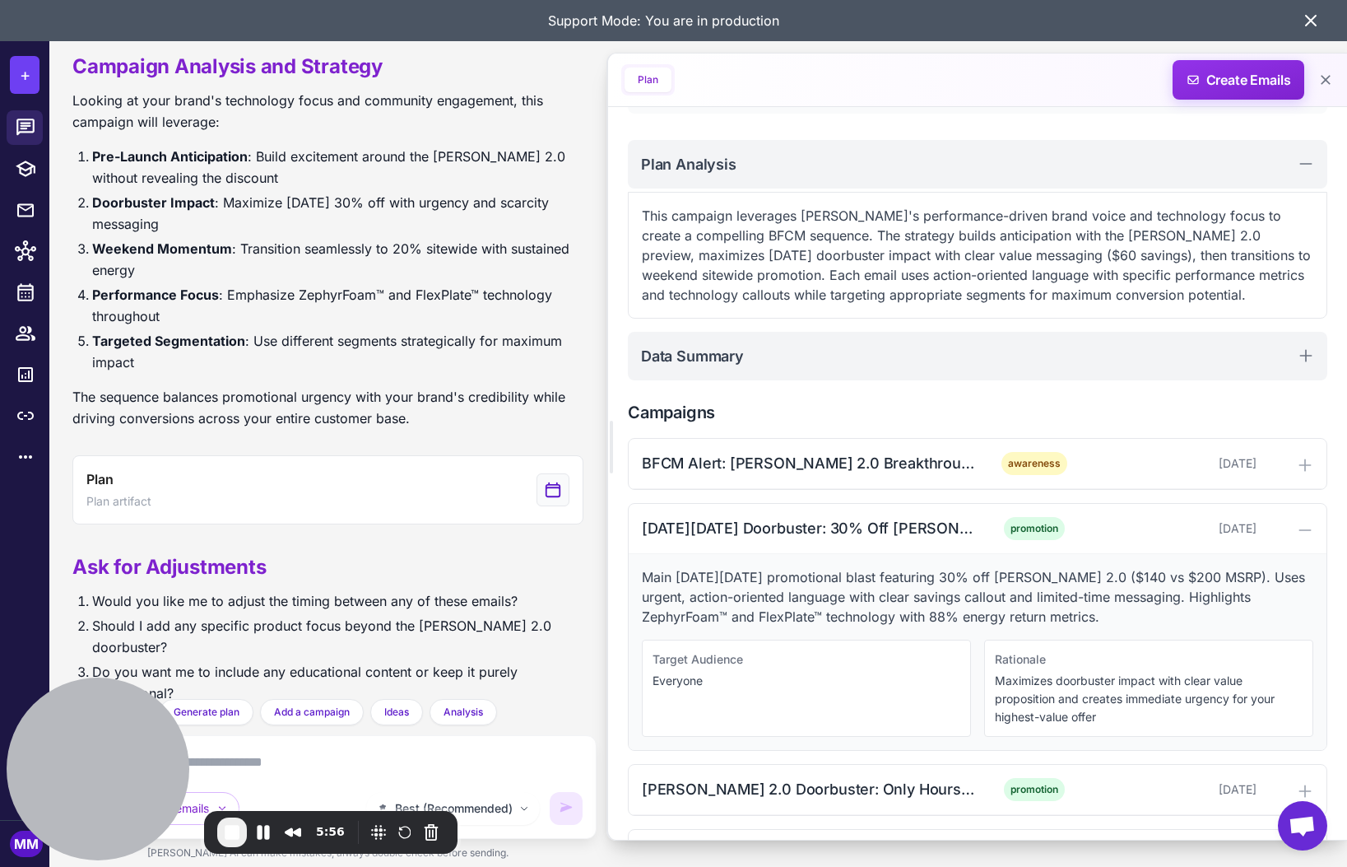
scroll to position [174, 0]
drag, startPoint x: 652, startPoint y: 681, endPoint x: 698, endPoint y: 681, distance: 46.1
click at [698, 681] on p "Everyone" at bounding box center [807, 680] width 308 height 18
click at [720, 695] on div "Target Audience Everyone" at bounding box center [806, 687] width 329 height 97
click at [874, 525] on div "[DATE][DATE] Doorbuster: 30% Off [PERSON_NAME] 2.0 - $140 [DATE] Only" at bounding box center [808, 527] width 332 height 22
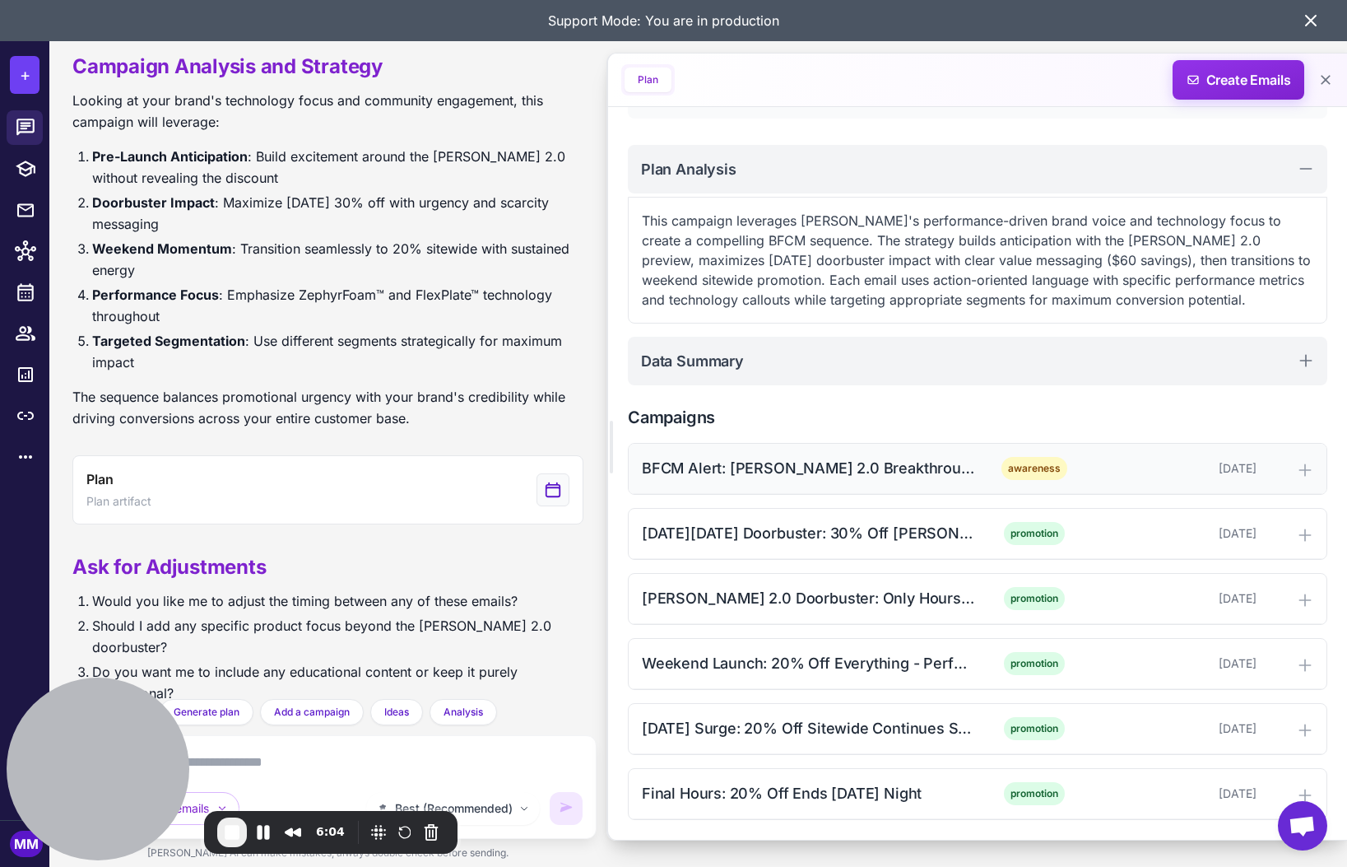
scroll to position [168, 0]
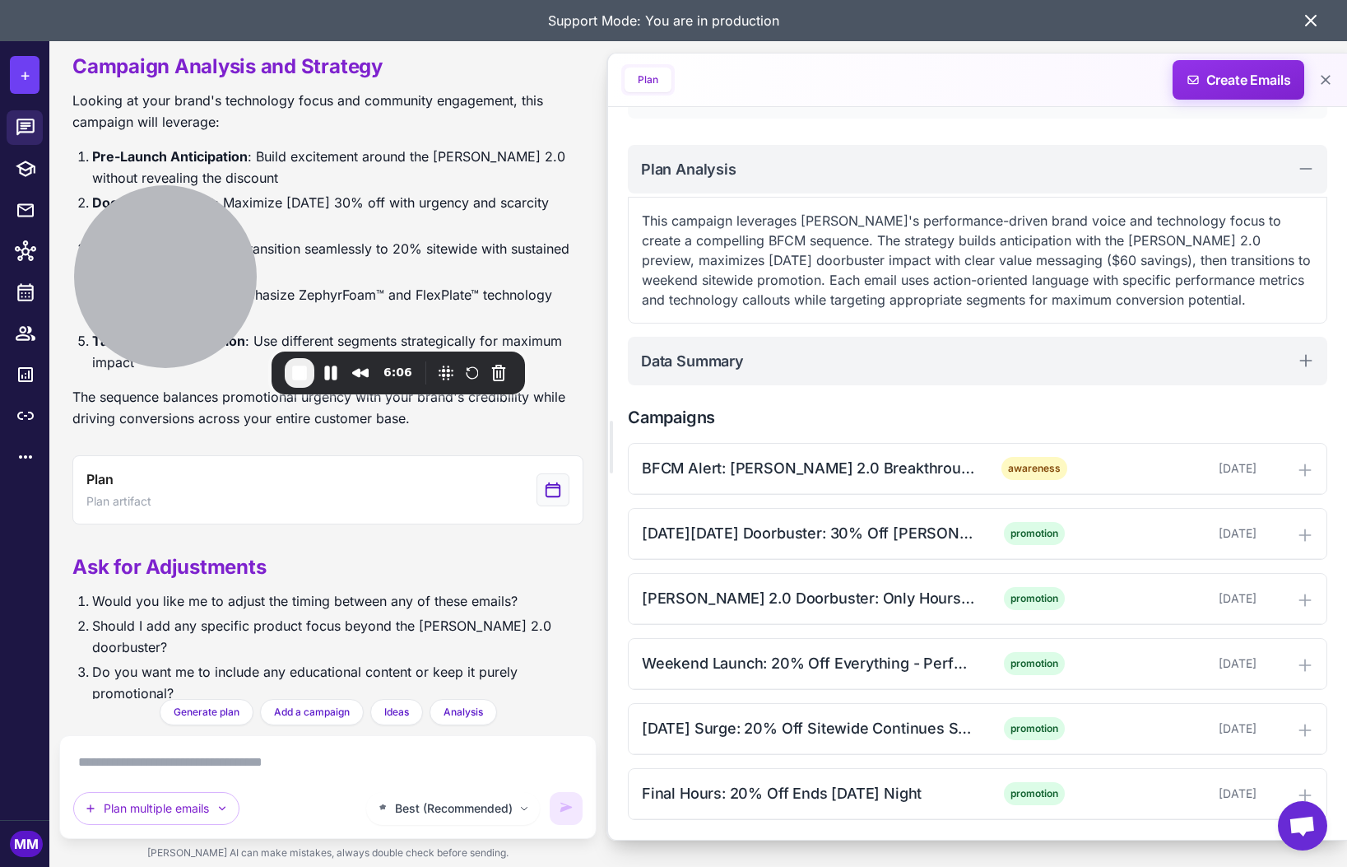
drag, startPoint x: 142, startPoint y: 736, endPoint x: 243, endPoint y: 637, distance: 141.4
click at [208, 275] on div at bounding box center [165, 276] width 183 height 183
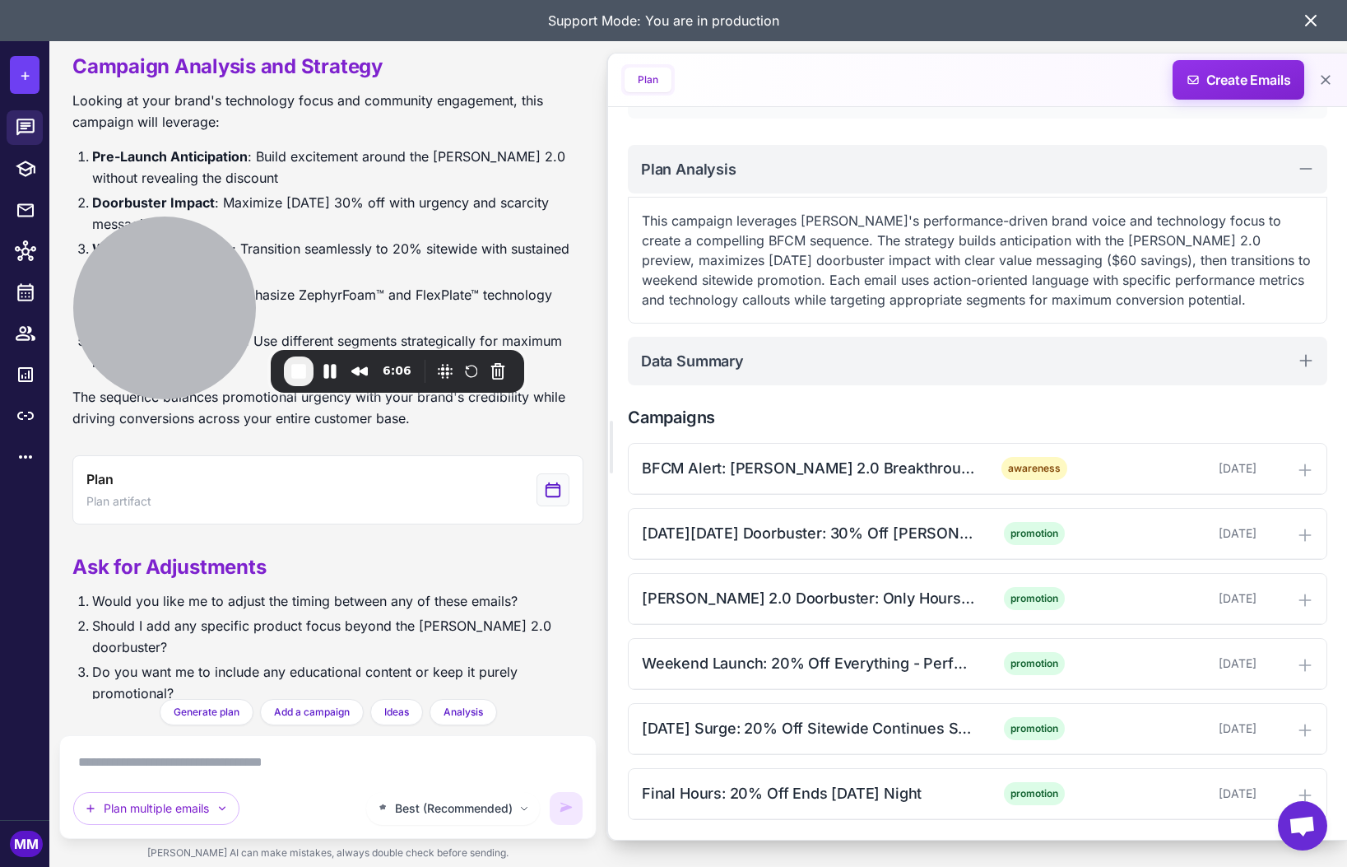
click at [179, 761] on textarea at bounding box center [327, 762] width 509 height 26
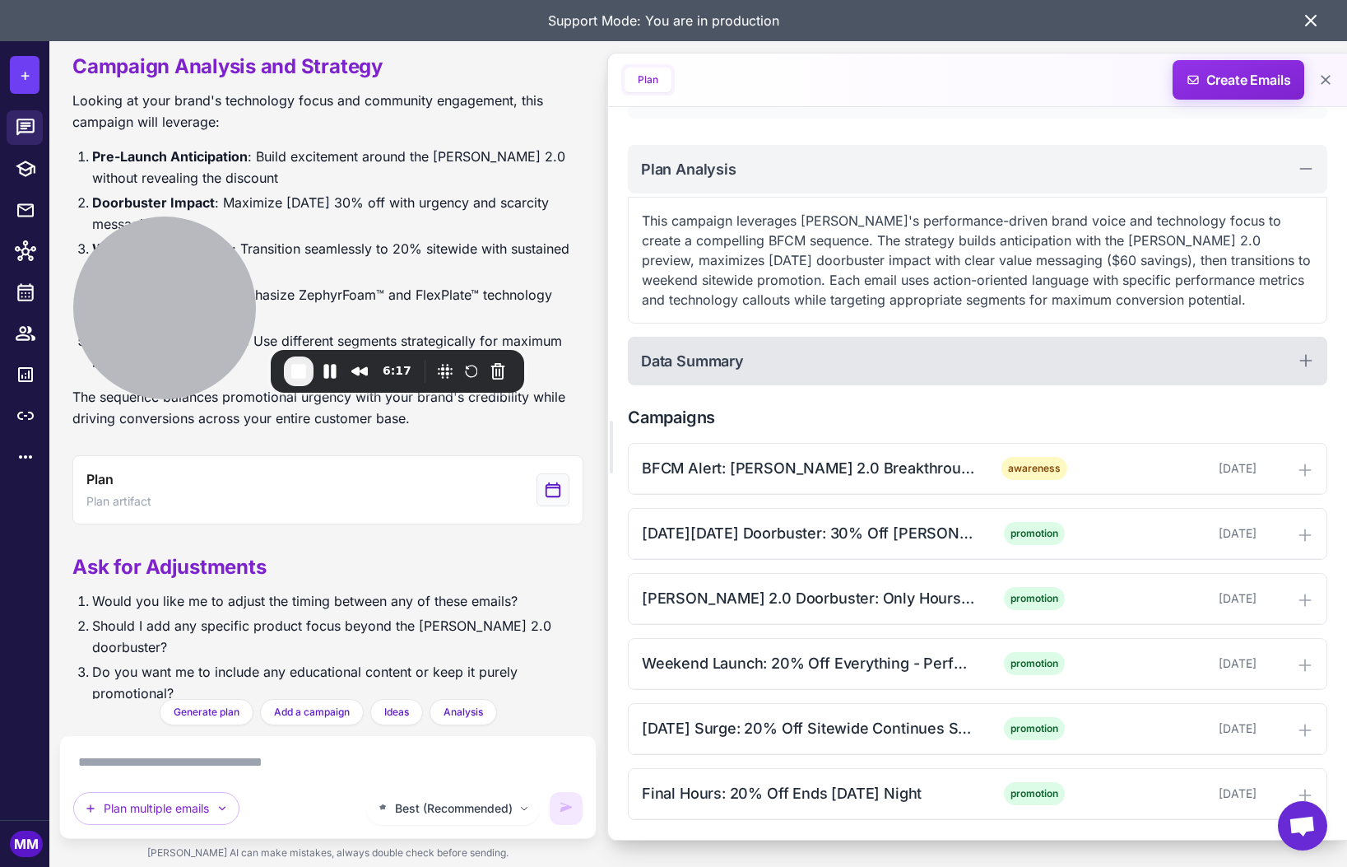
click at [684, 365] on h2 "Data Summary" at bounding box center [692, 361] width 103 height 22
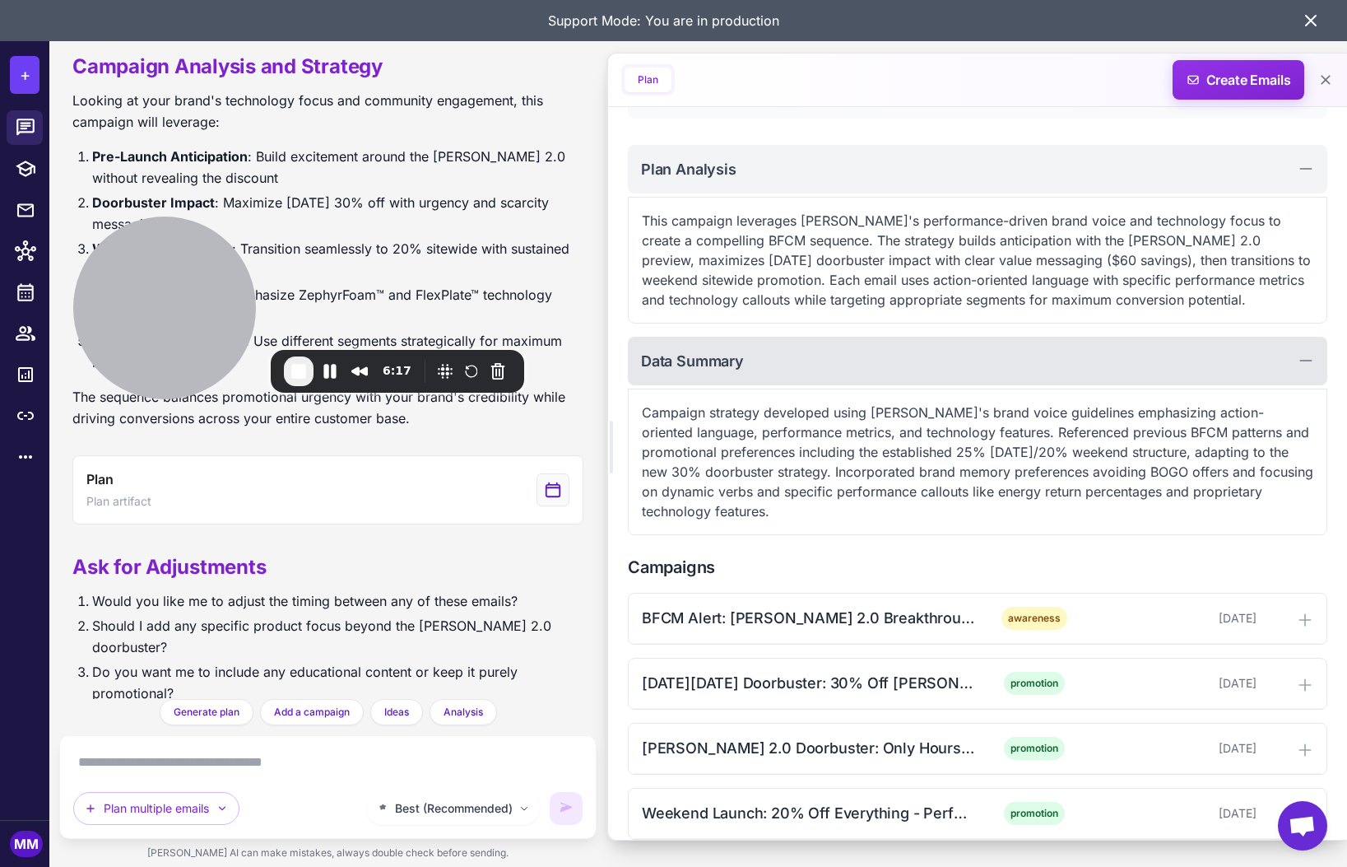
scroll to position [174, 0]
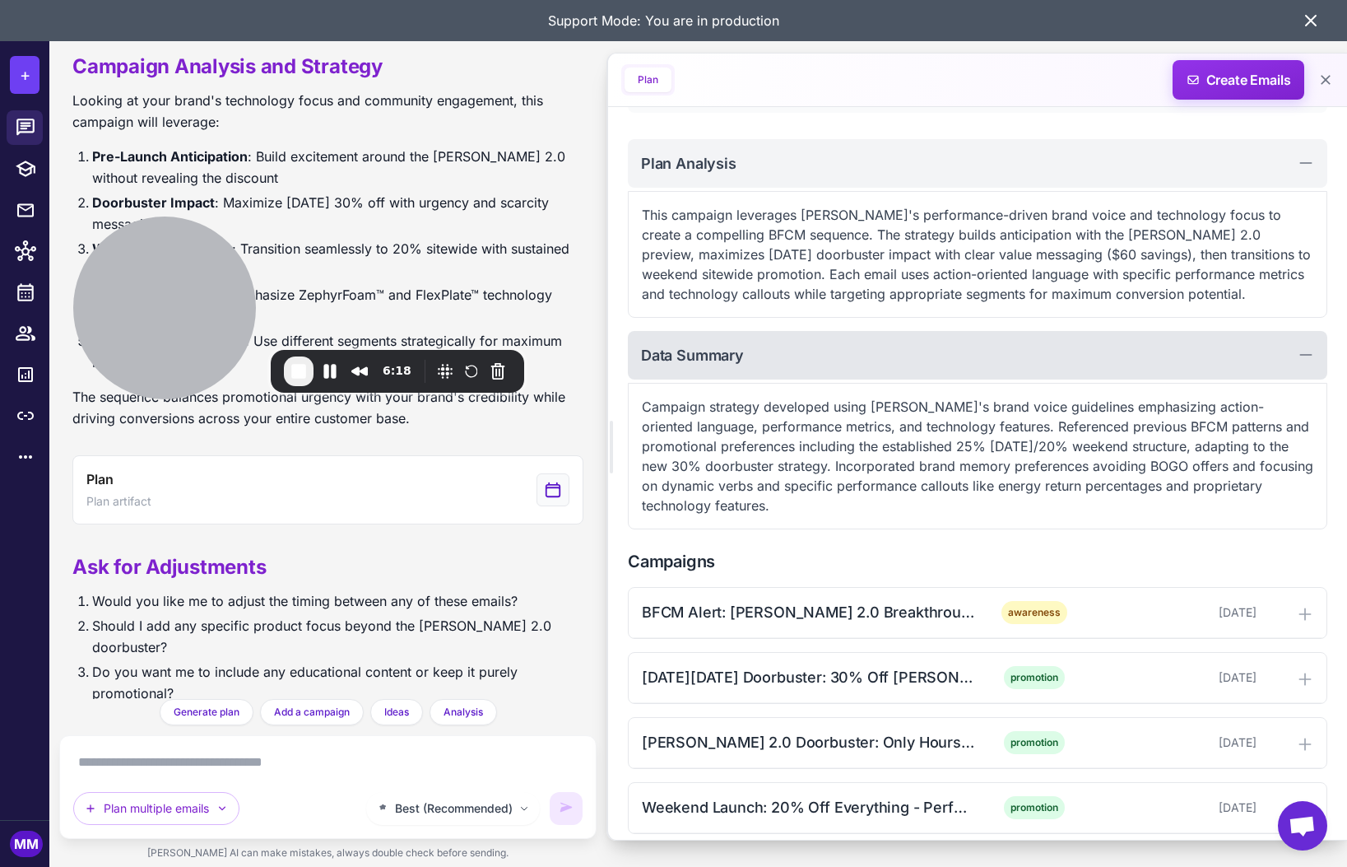
click at [716, 366] on div "Data Summary" at bounding box center [977, 355] width 699 height 49
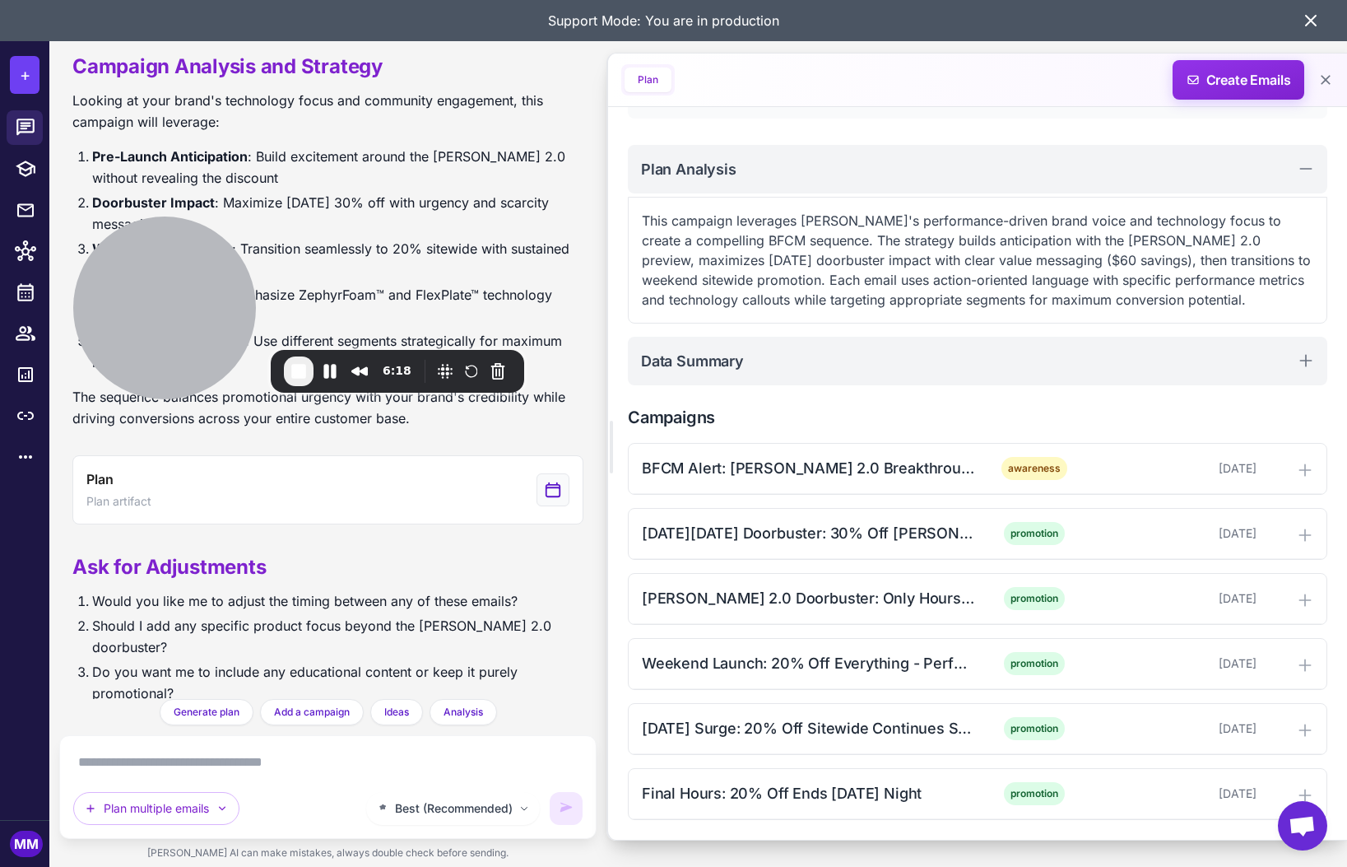
scroll to position [168, 0]
click at [1225, 84] on span "Create Emails" at bounding box center [1239, 79] width 144 height 39
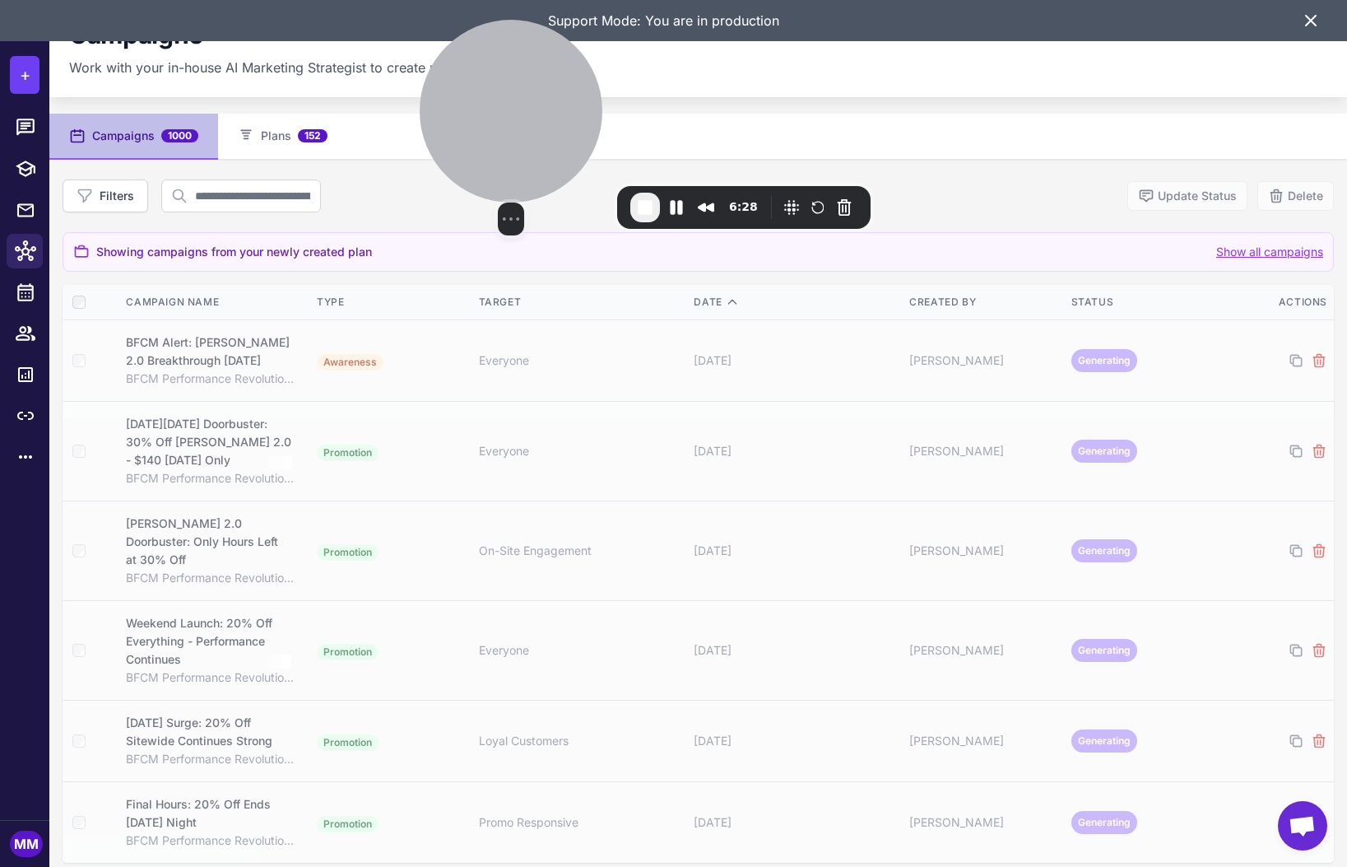
drag, startPoint x: 194, startPoint y: 298, endPoint x: 541, endPoint y: 134, distance: 383.2
click at [541, 134] on div at bounding box center [511, 111] width 183 height 183
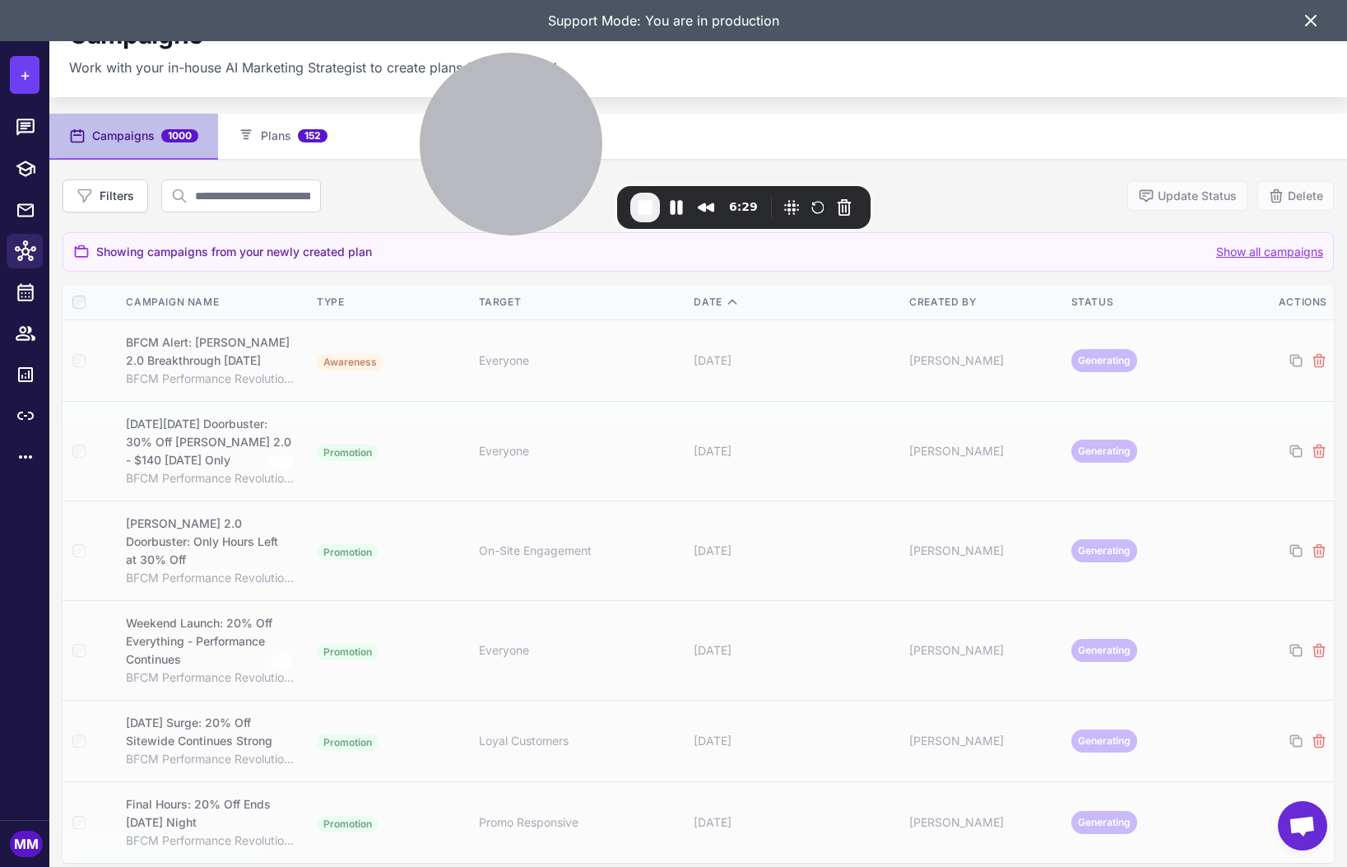
click at [1309, 19] on icon at bounding box center [1311, 21] width 10 height 10
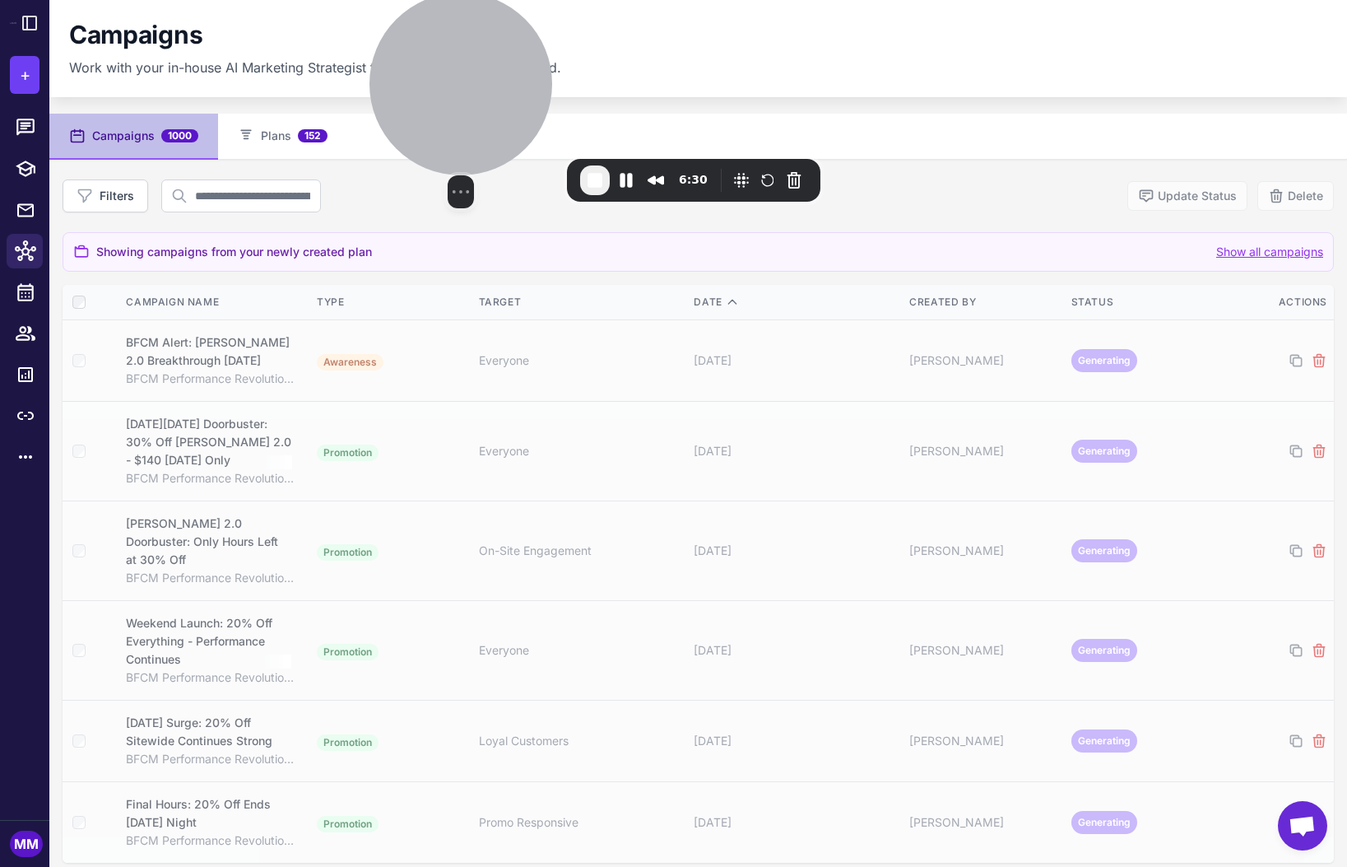
drag, startPoint x: 530, startPoint y: 155, endPoint x: 476, endPoint y: 127, distance: 60.4
click at [478, 126] on div at bounding box center [460, 84] width 183 height 183
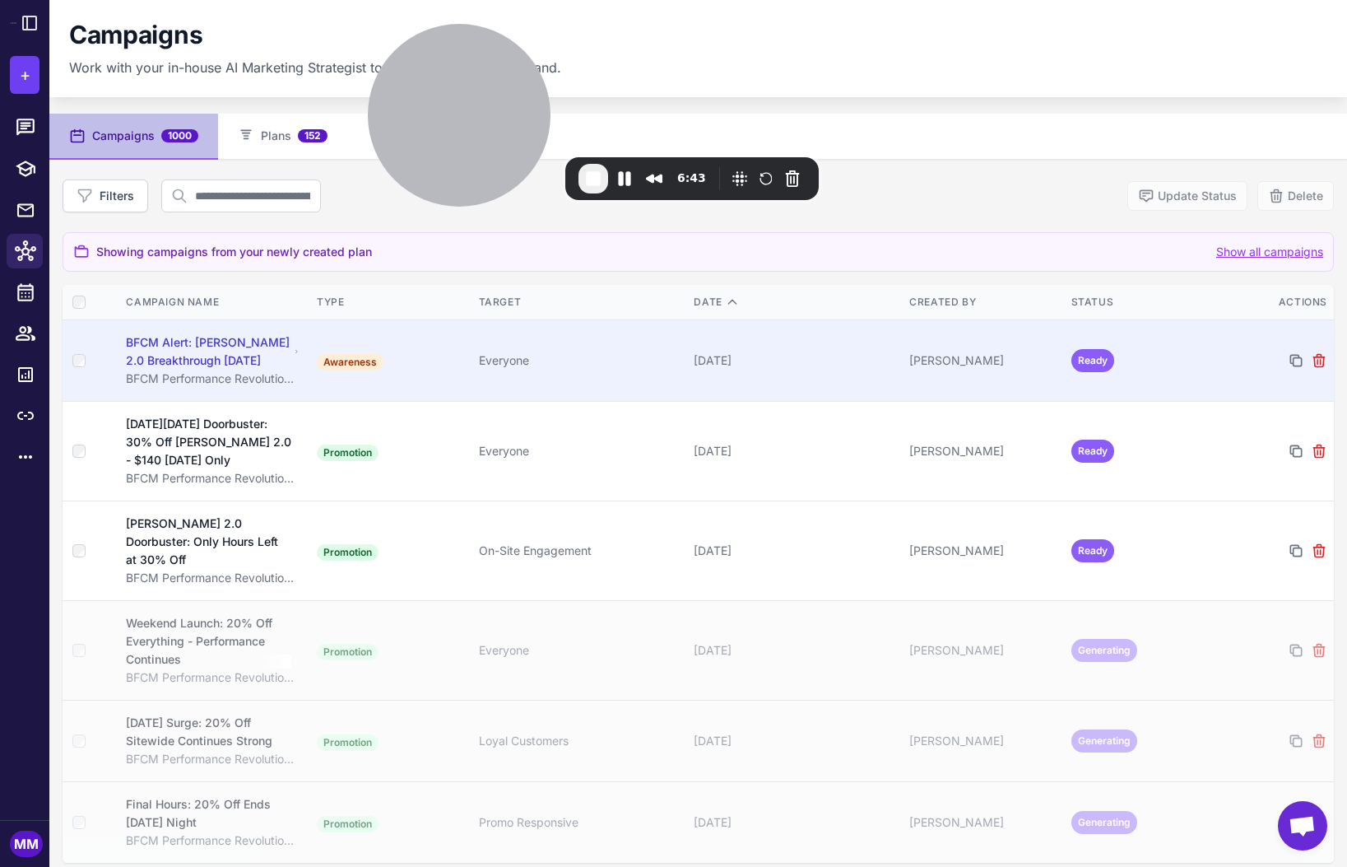
click at [604, 359] on div "Everyone" at bounding box center [580, 360] width 202 height 18
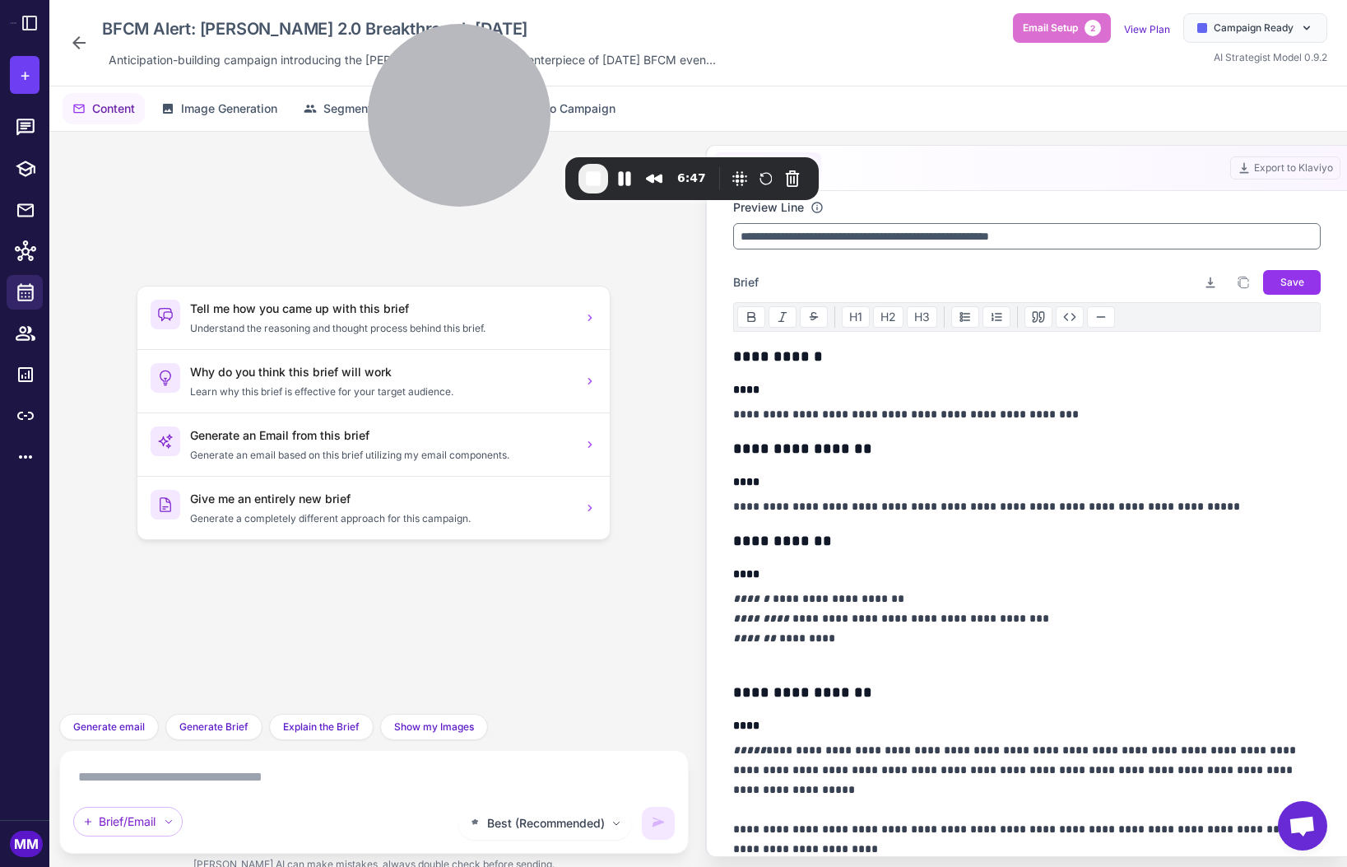
scroll to position [71, 0]
drag, startPoint x: 839, startPoint y: 638, endPoint x: 777, endPoint y: 634, distance: 61.9
click at [777, 634] on p "**********" at bounding box center [1027, 627] width 588 height 79
click at [773, 708] on textarea at bounding box center [805, 701] width 232 height 49
click at [212, 782] on textarea at bounding box center [374, 777] width 602 height 26
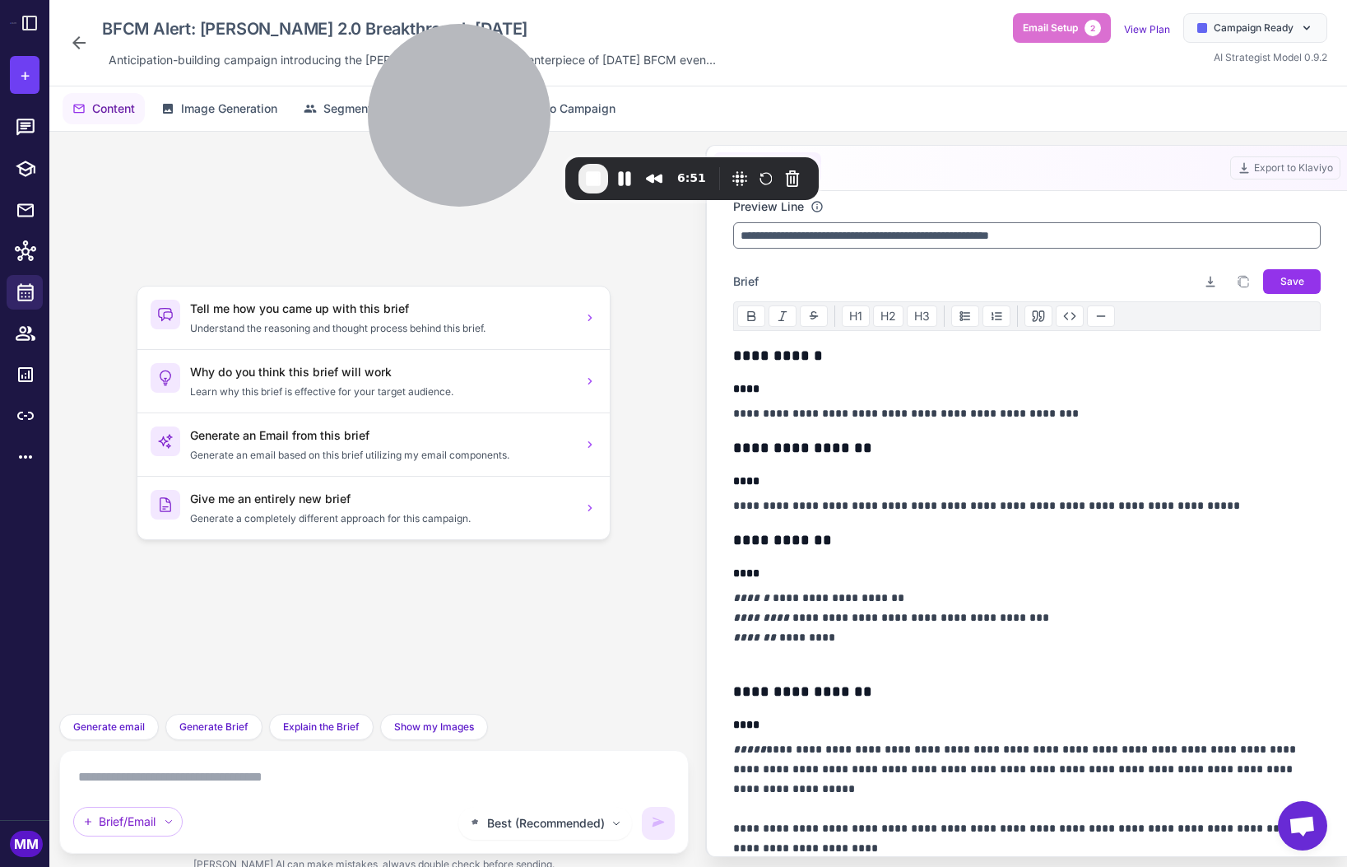
drag, startPoint x: 936, startPoint y: 648, endPoint x: 970, endPoint y: 625, distance: 41.5
click at [936, 647] on p "**********" at bounding box center [1027, 627] width 588 height 79
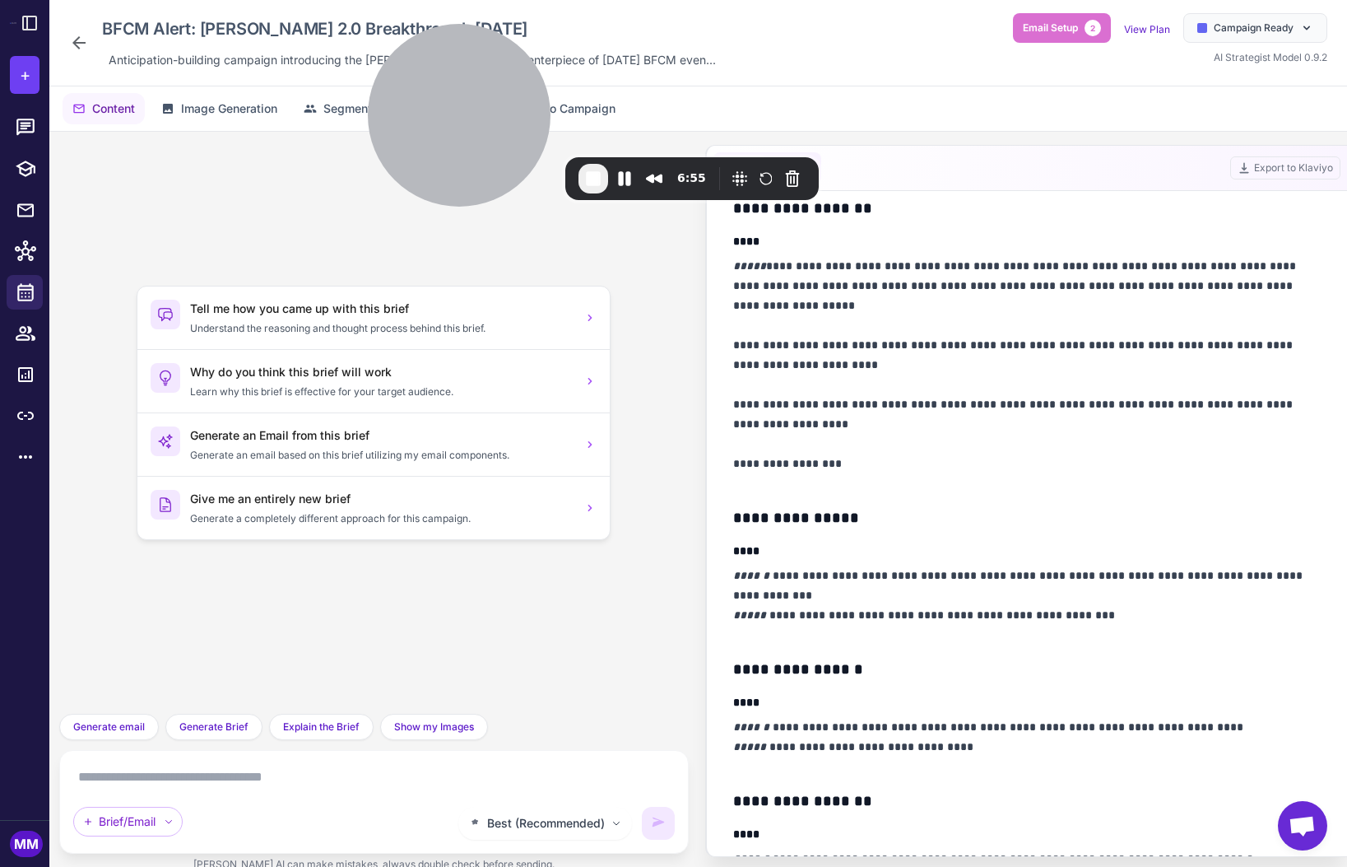
scroll to position [532, 0]
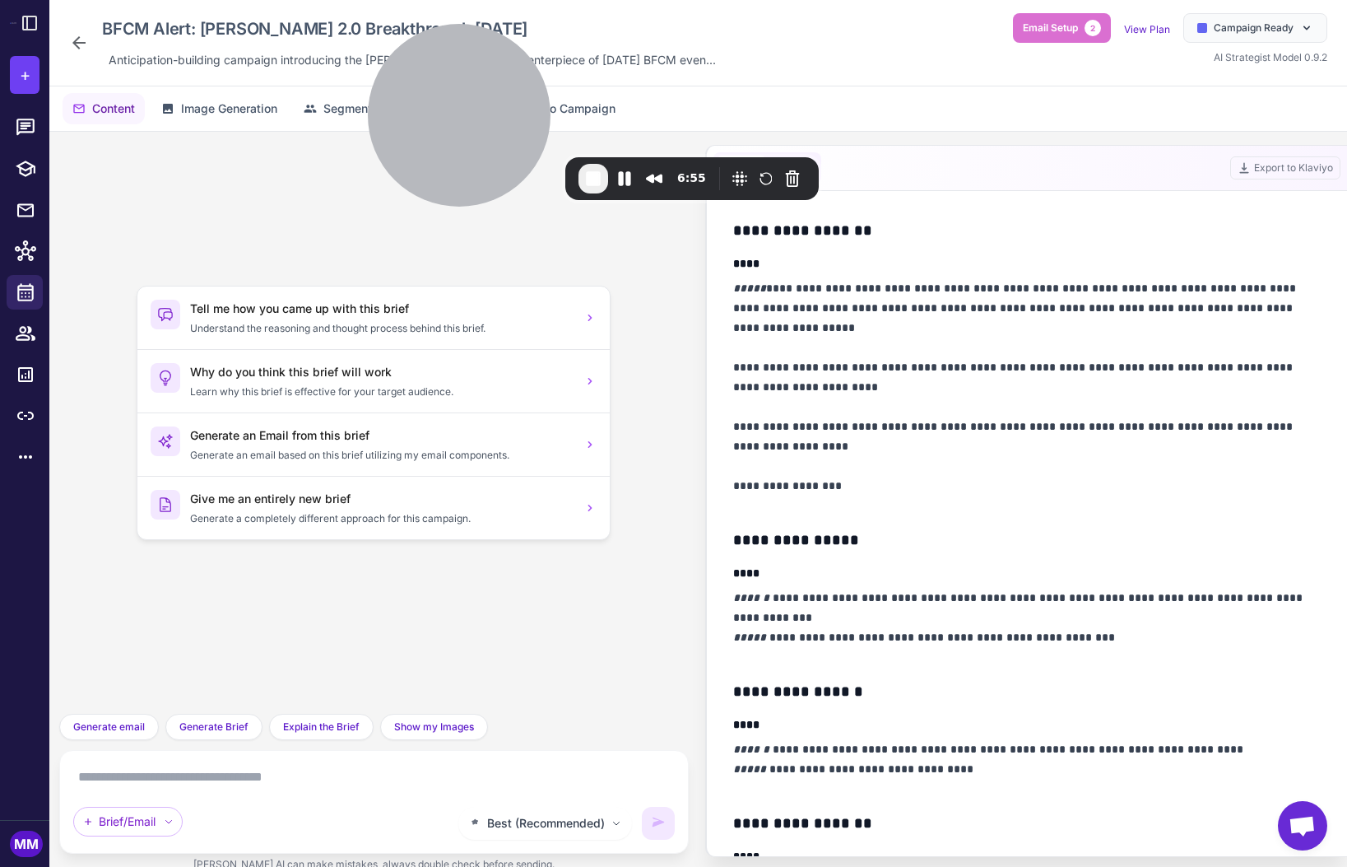
click at [272, 780] on textarea at bounding box center [374, 777] width 602 height 26
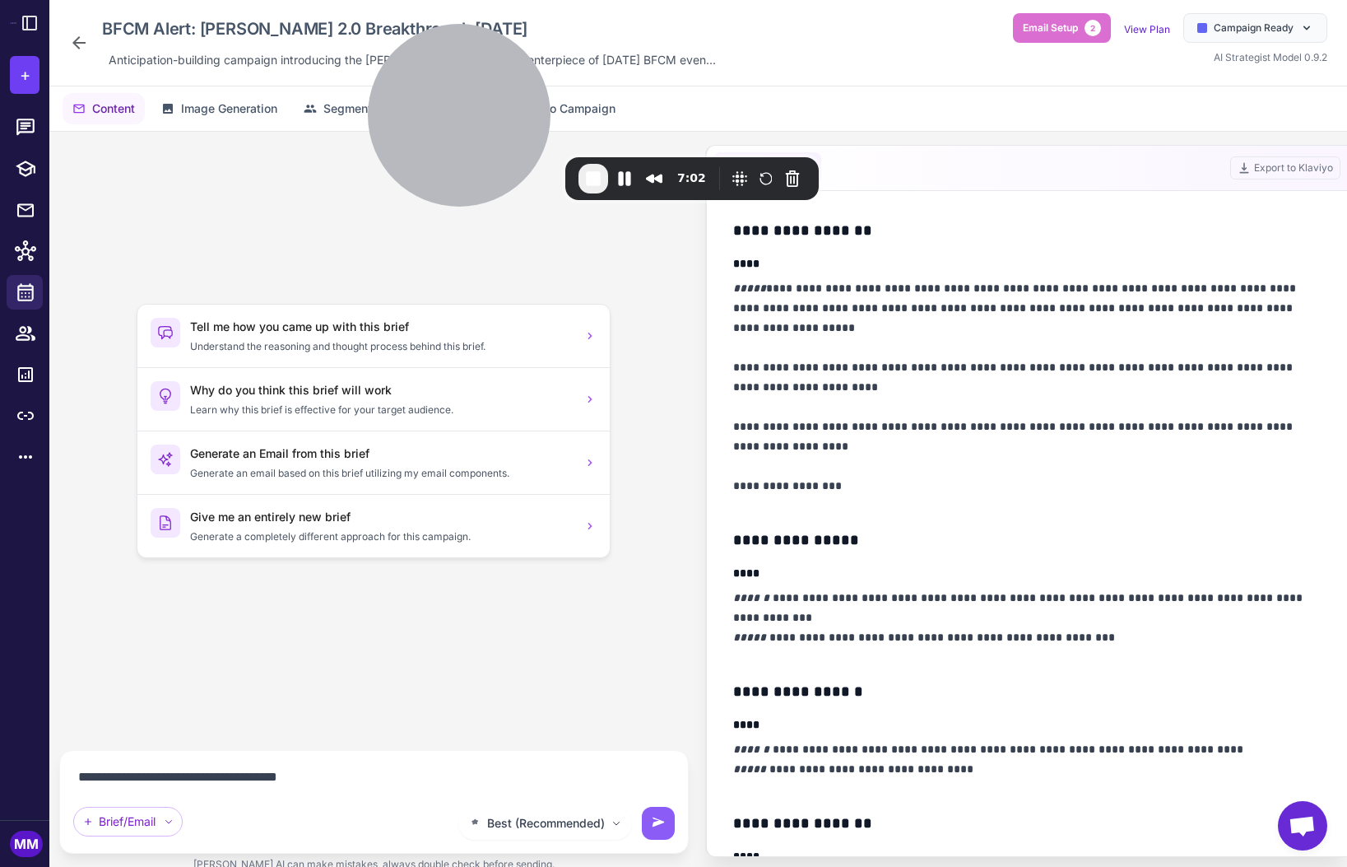
type textarea "**********"
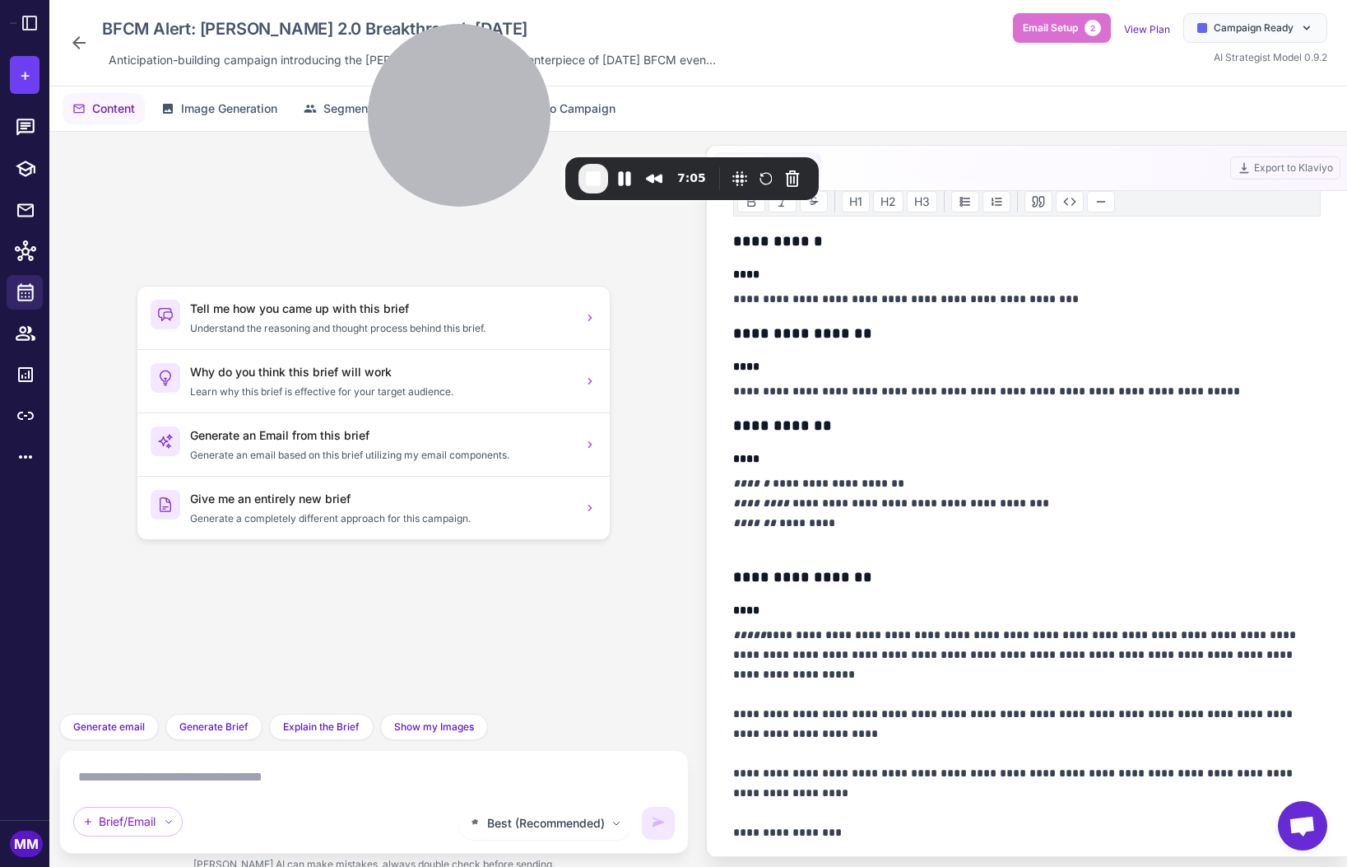
scroll to position [0, 0]
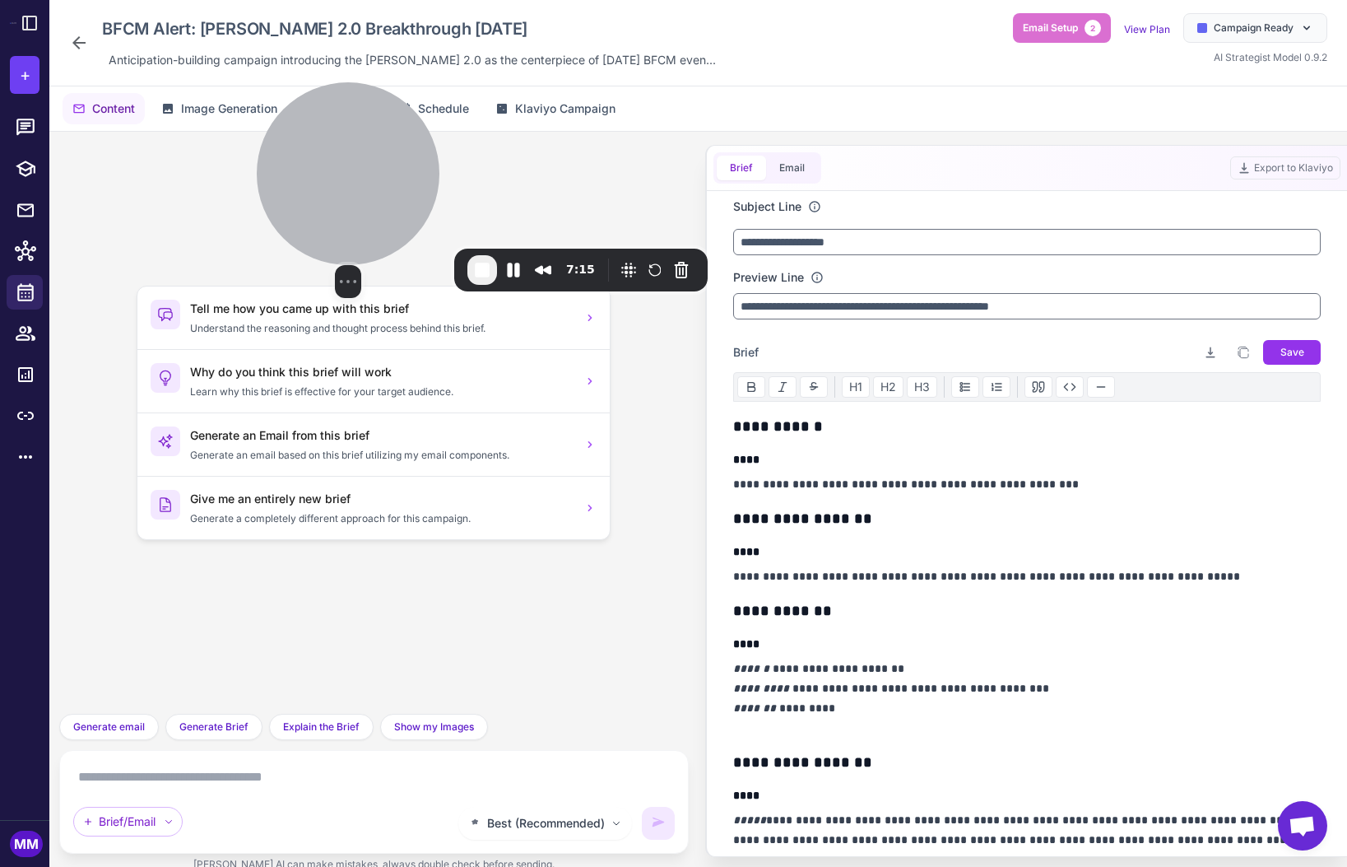
drag, startPoint x: 457, startPoint y: 122, endPoint x: 335, endPoint y: 206, distance: 147.9
click at [335, 206] on div at bounding box center [348, 173] width 183 height 183
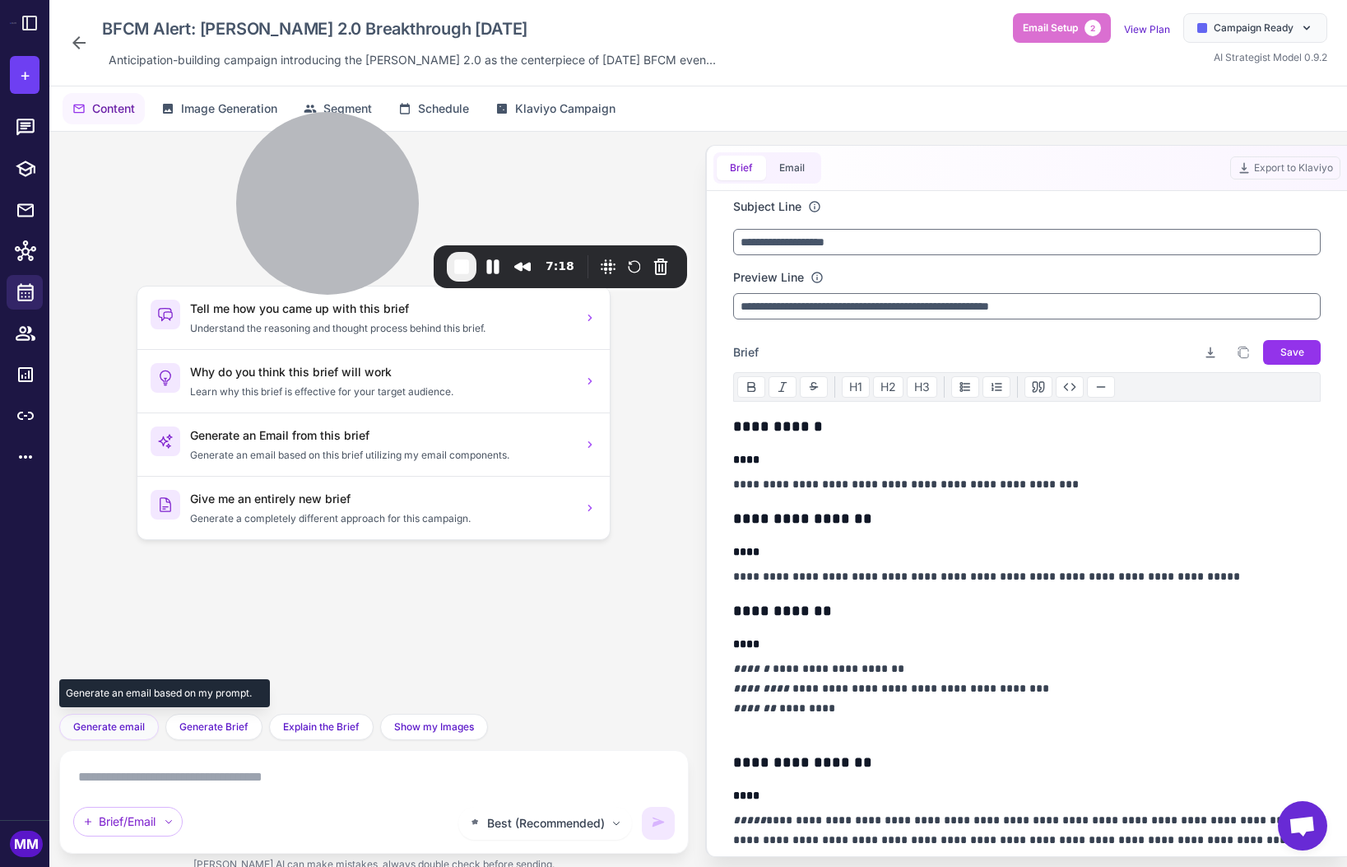
click at [113, 726] on span "Generate email" at bounding box center [109, 726] width 72 height 15
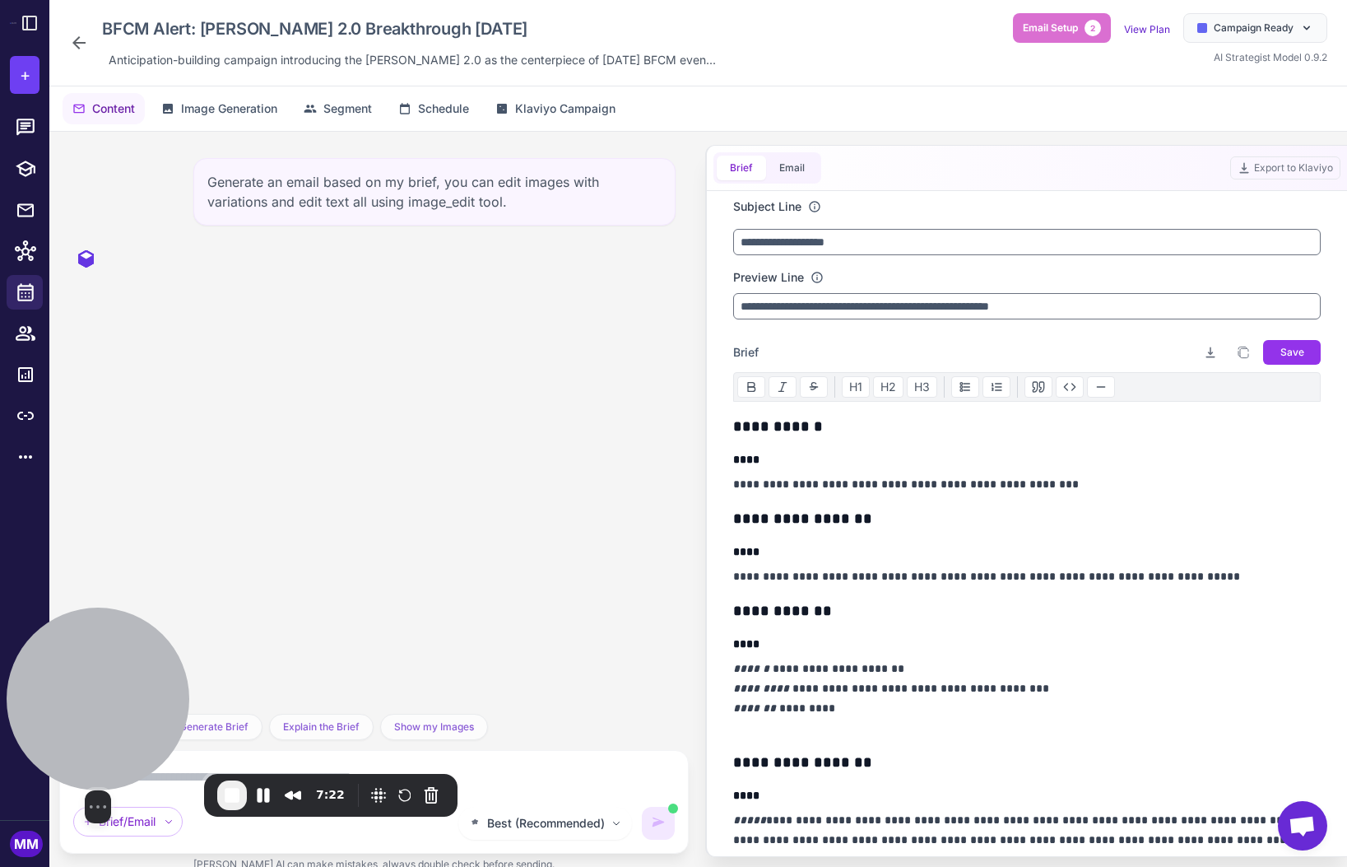
drag, startPoint x: 329, startPoint y: 185, endPoint x: 47, endPoint y: 713, distance: 599.0
click at [47, 713] on div at bounding box center [98, 698] width 183 height 183
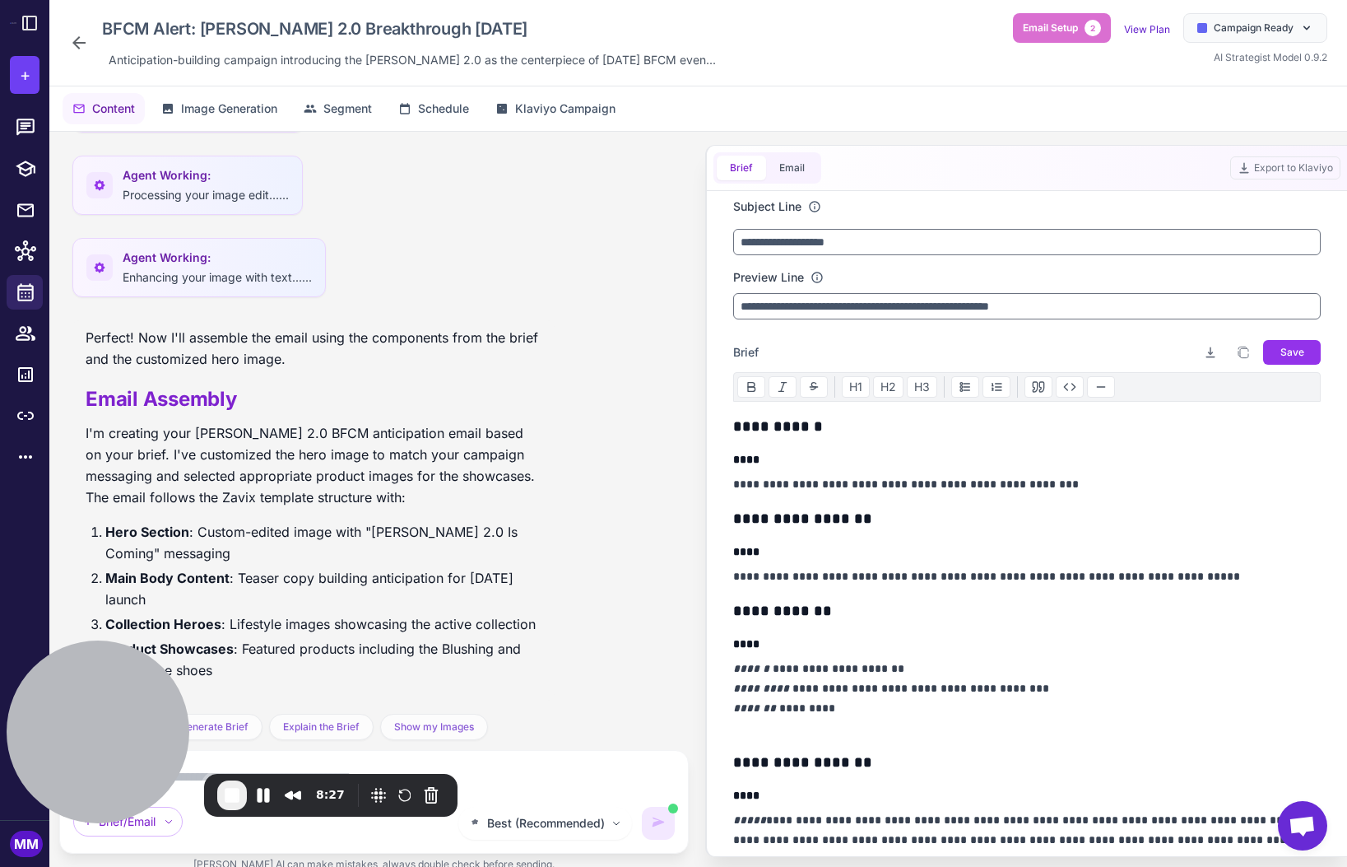
scroll to position [876, 0]
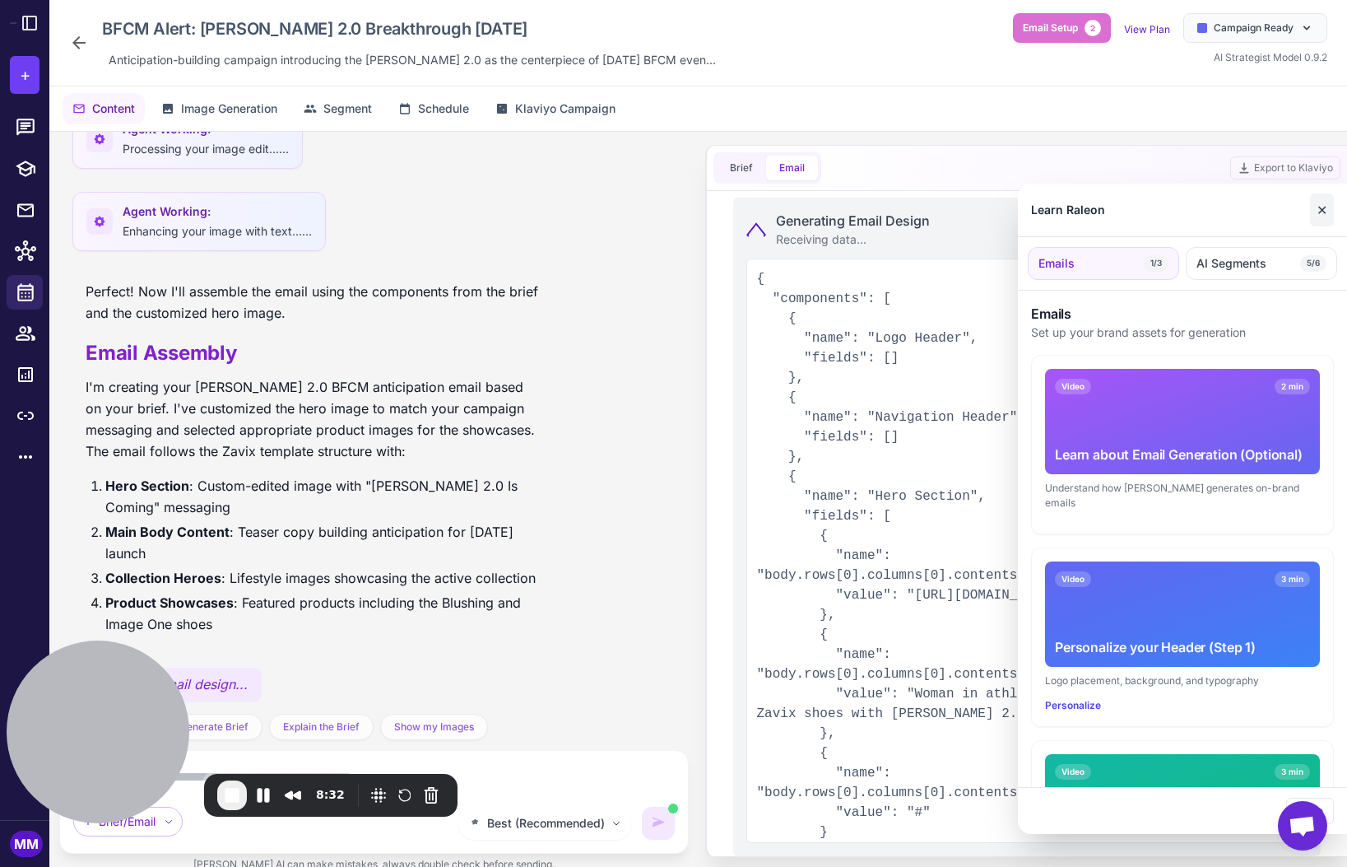
click at [1324, 207] on button "✕" at bounding box center [1322, 209] width 24 height 33
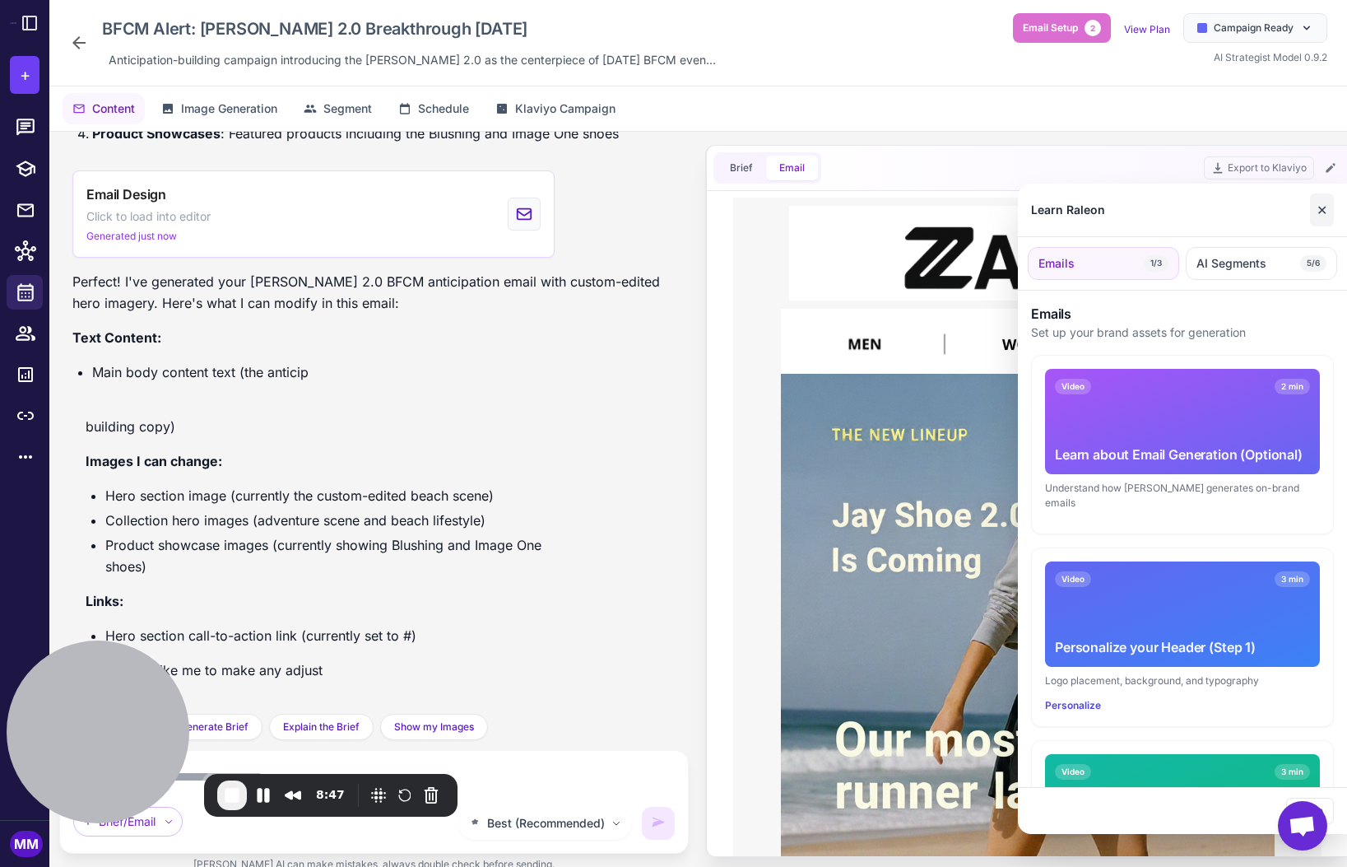
scroll to position [1296, 0]
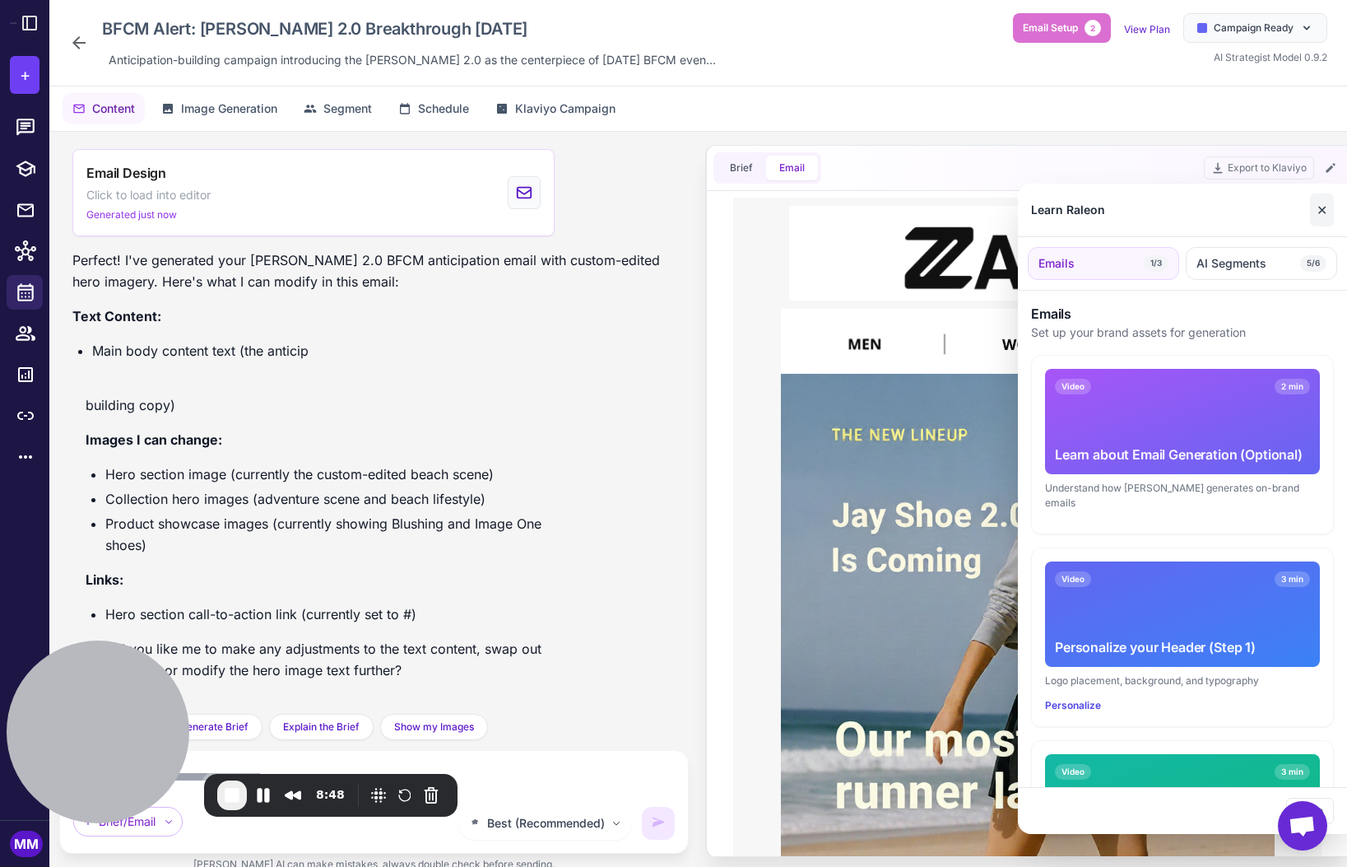
click at [1321, 210] on button "✕" at bounding box center [1322, 209] width 24 height 33
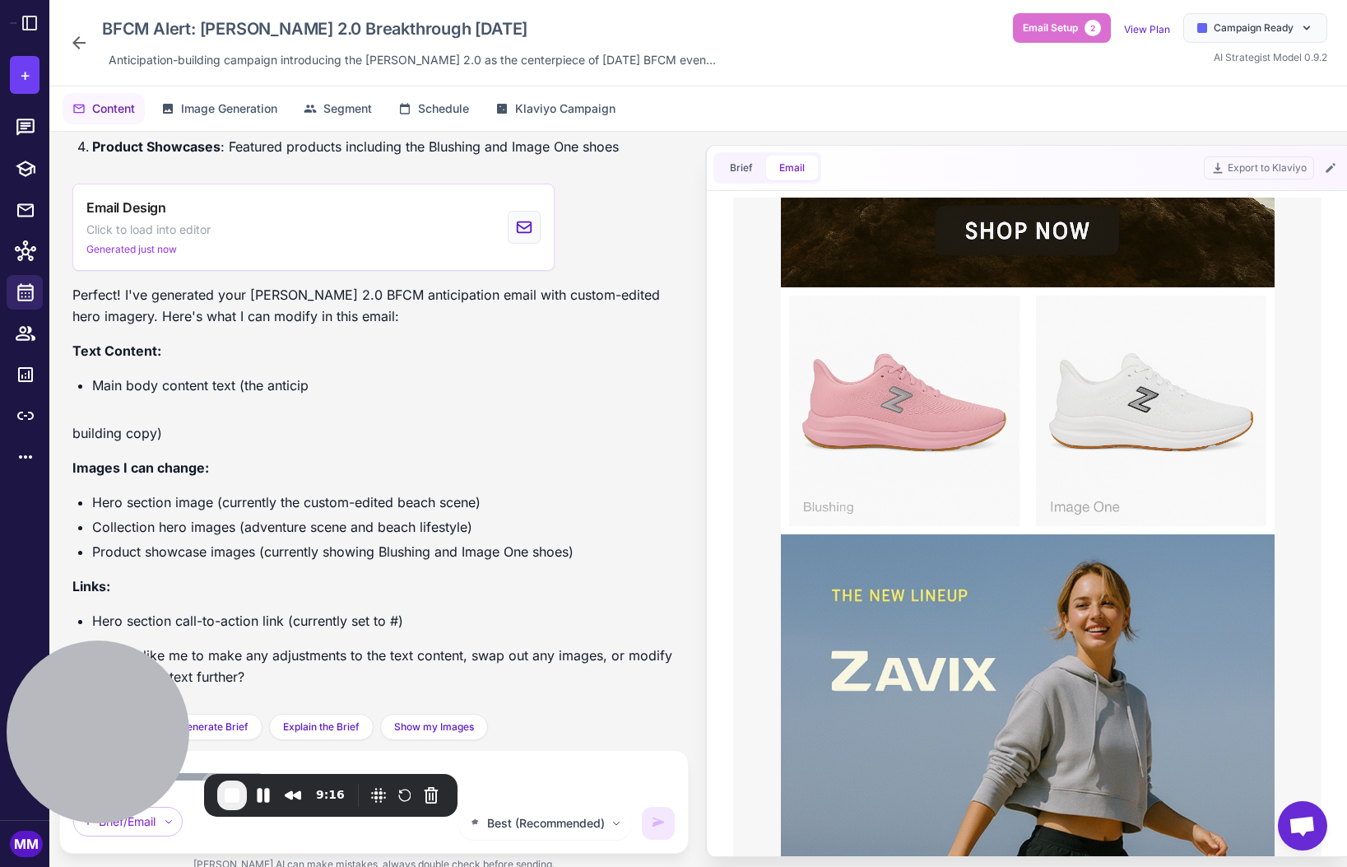
scroll to position [1255, 0]
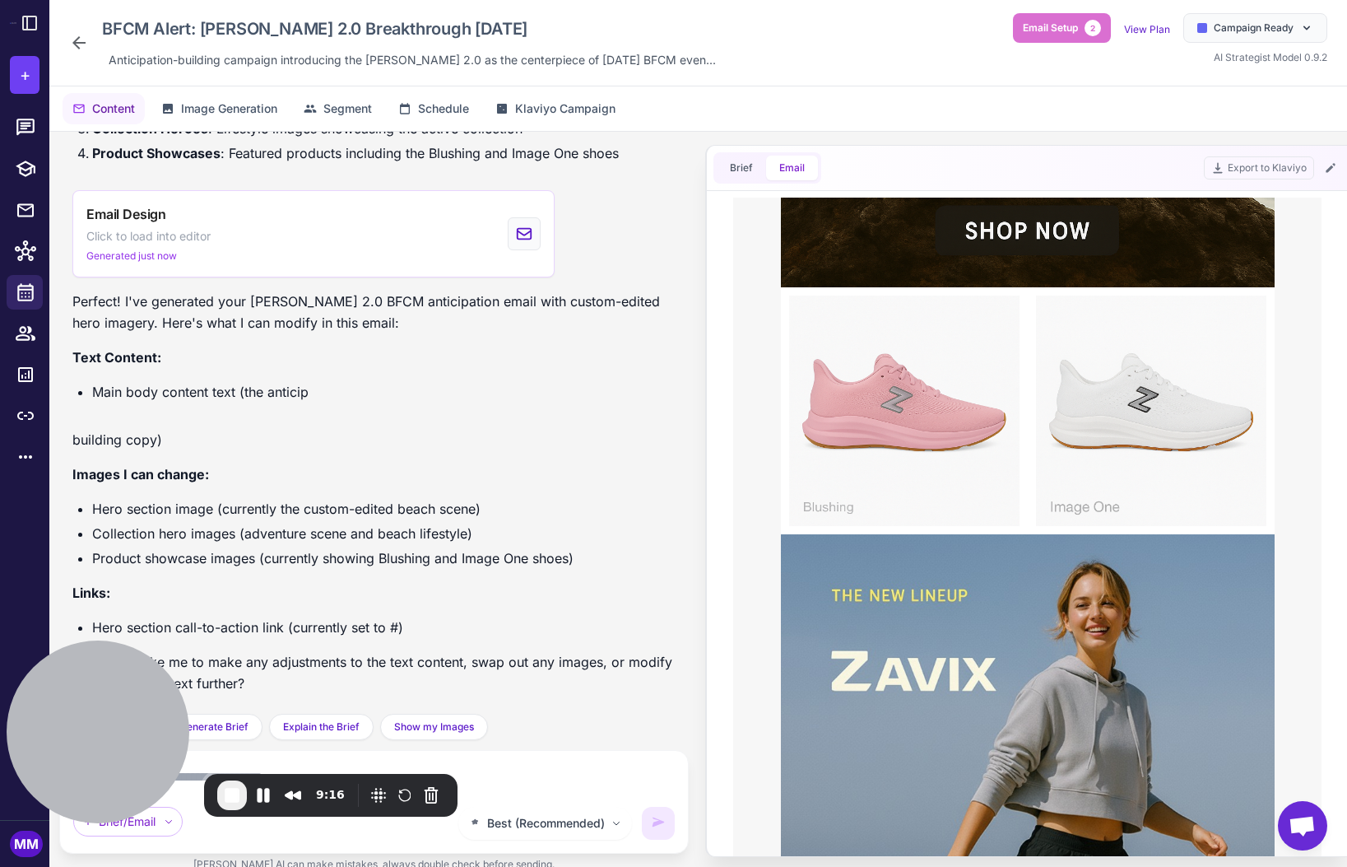
click at [501, 639] on div "building copy) Images I can change: Hero section image (currently the custom-ed…" at bounding box center [373, 568] width 603 height 278
click at [225, 790] on span "End Recording" at bounding box center [232, 795] width 20 height 20
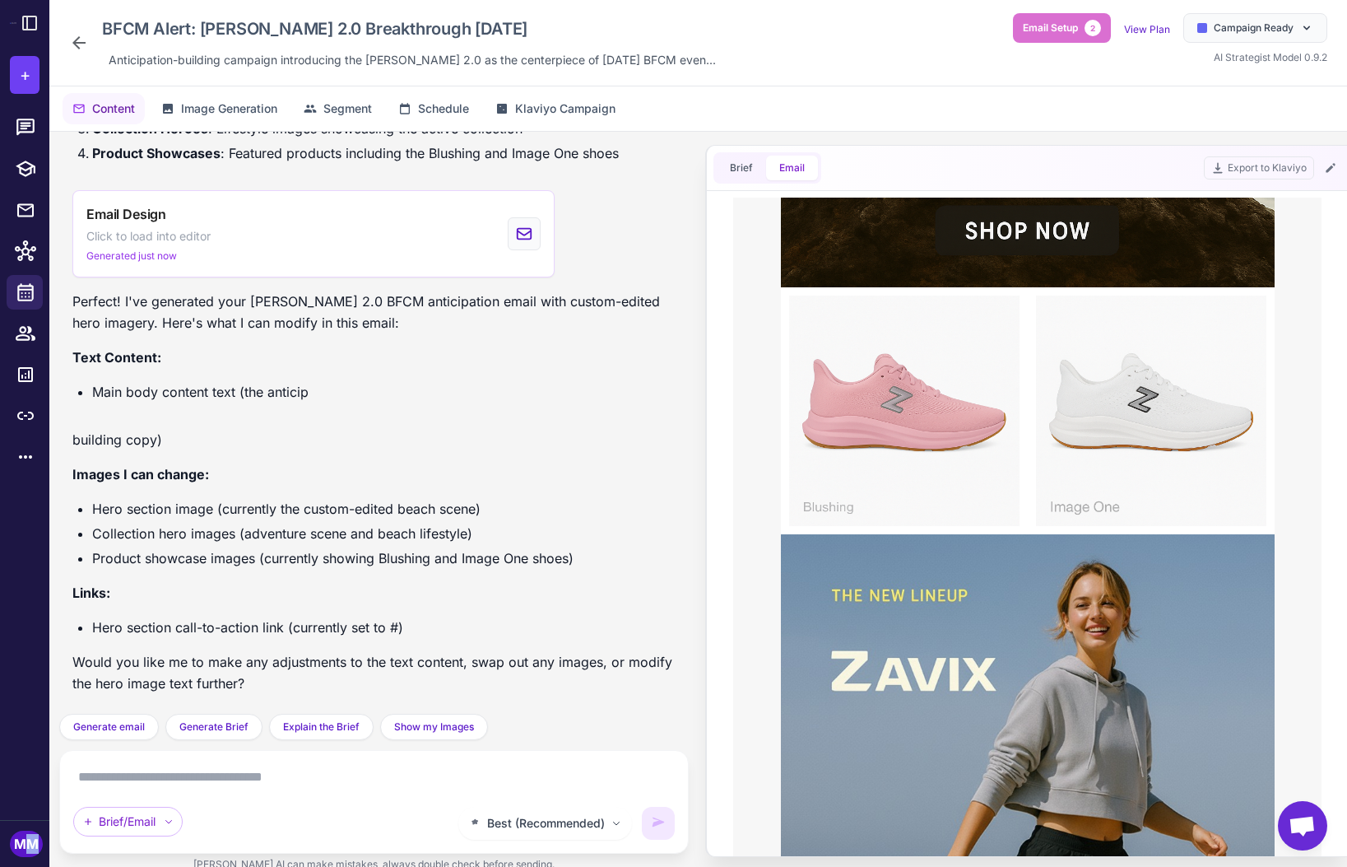
click at [33, 837] on div "MM" at bounding box center [26, 843] width 33 height 26
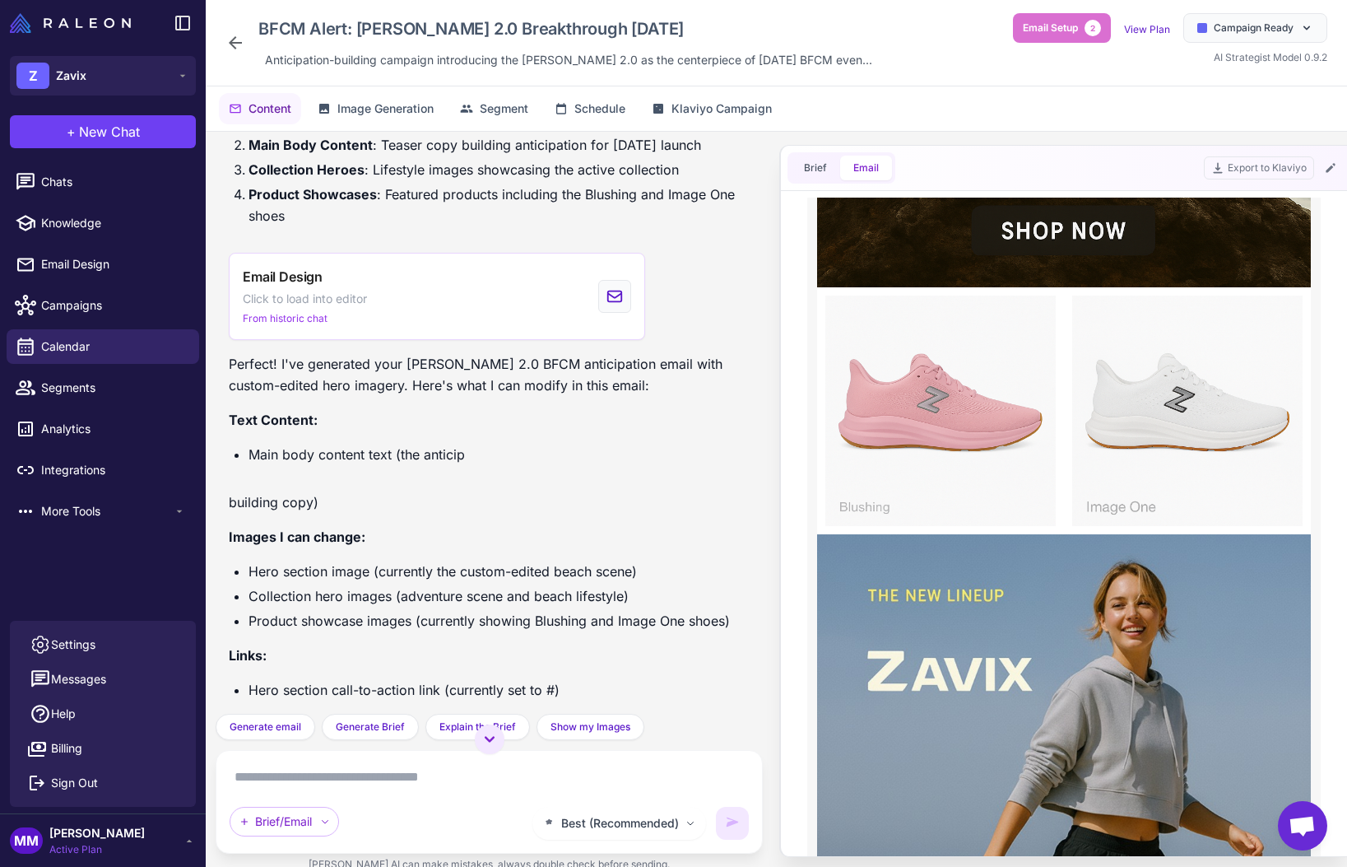
click at [79, 845] on span "Active Plan" at bounding box center [96, 849] width 95 height 15
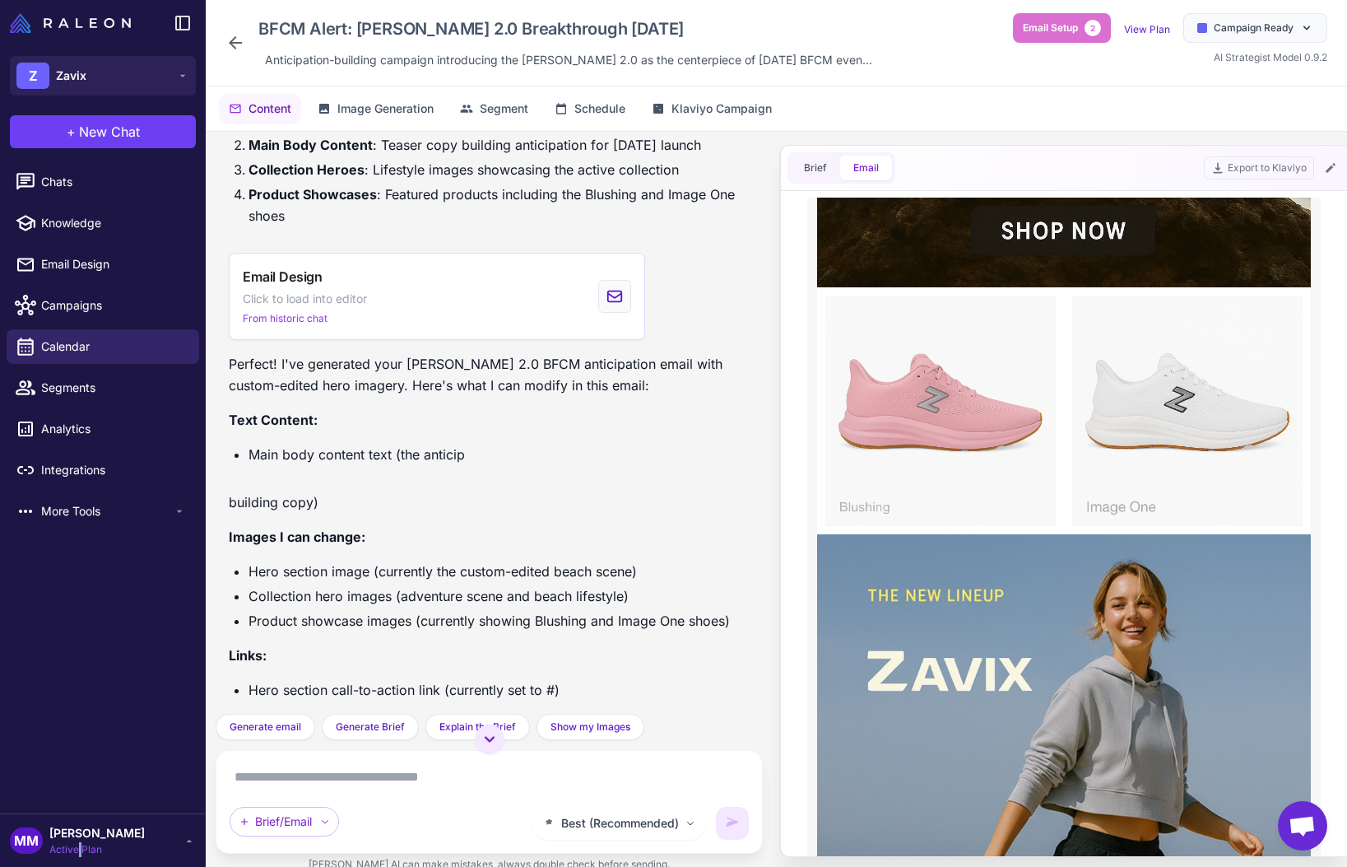
click at [79, 845] on span "Active Plan" at bounding box center [96, 849] width 95 height 15
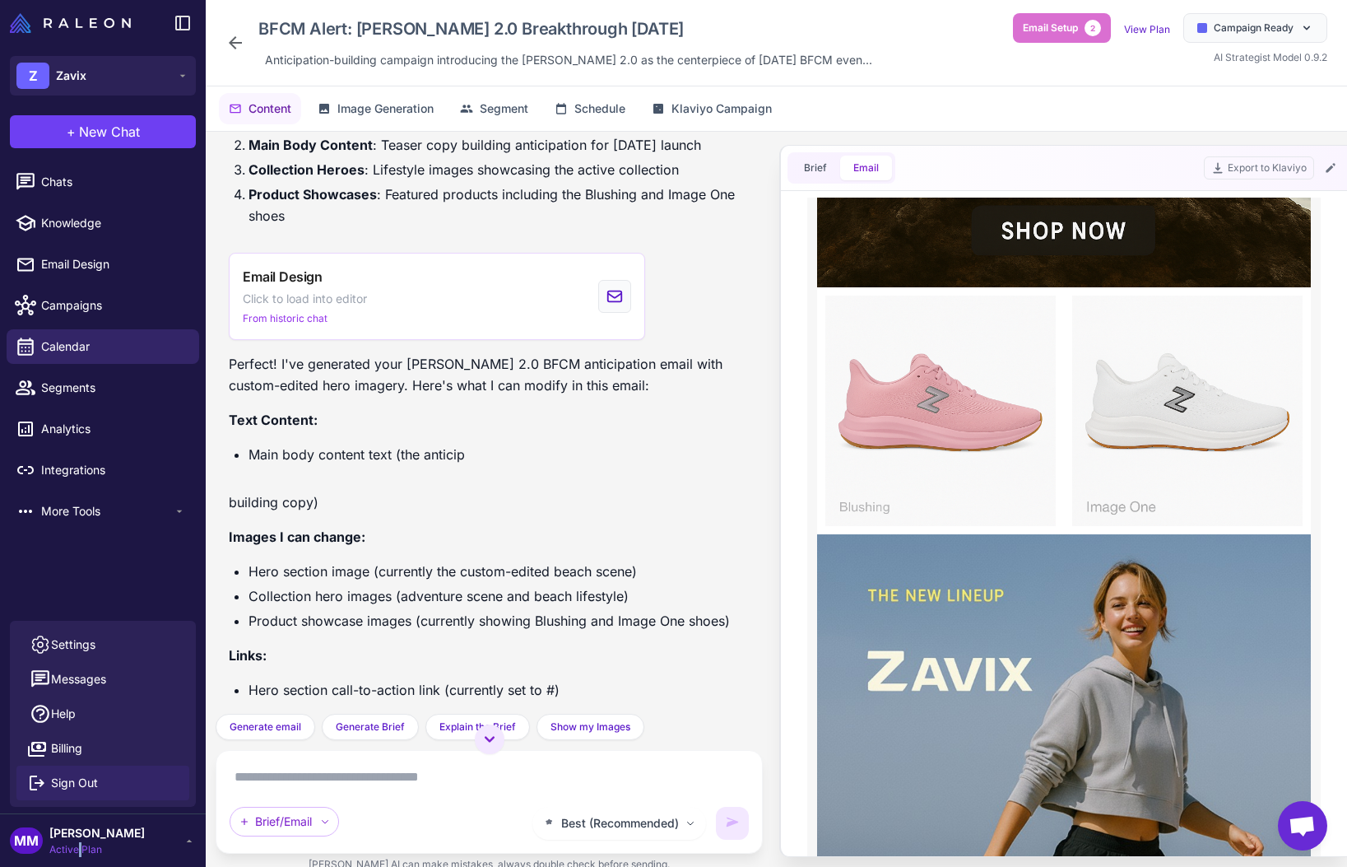
click at [98, 785] on button "Sign Out" at bounding box center [102, 782] width 173 height 35
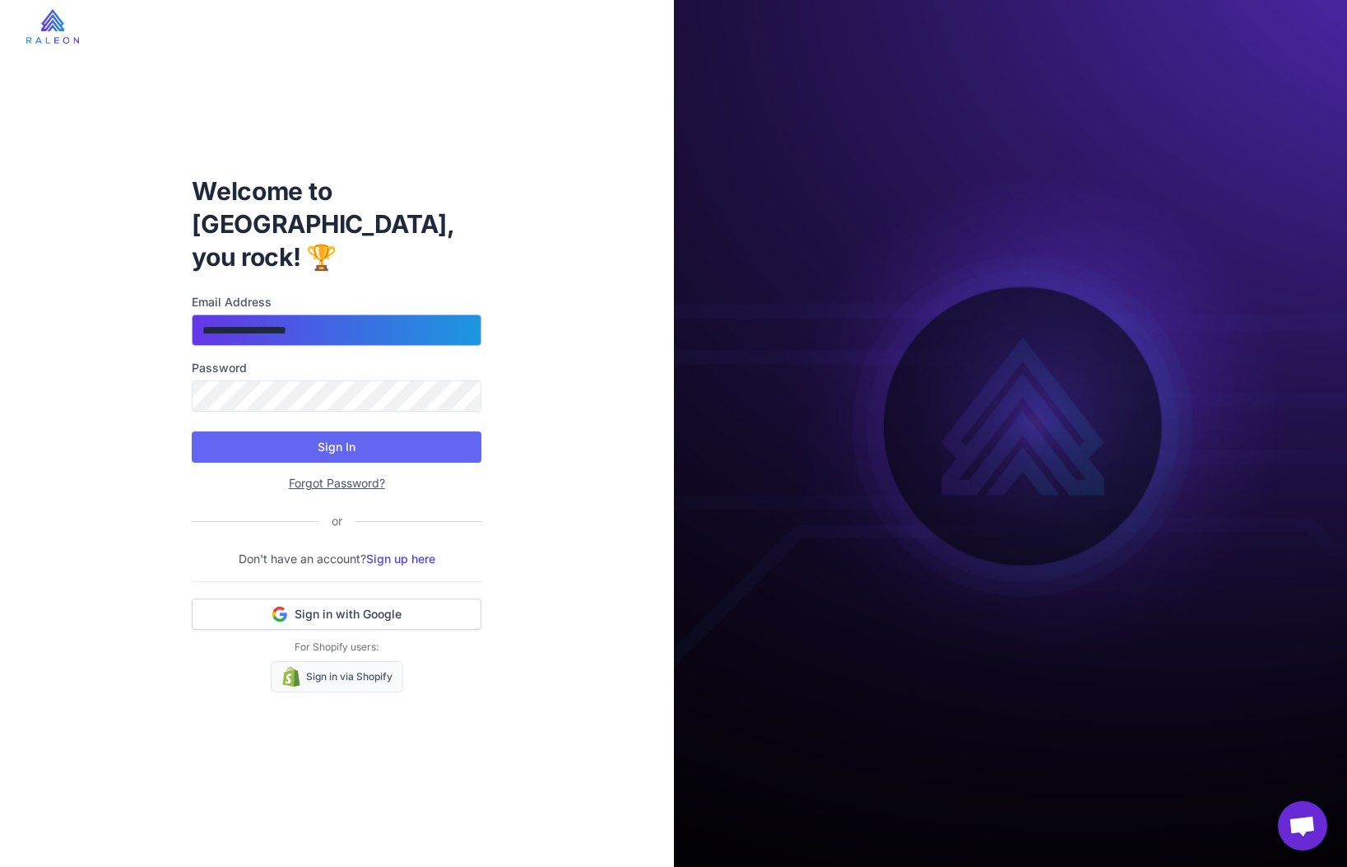
click at [388, 314] on input "**********" at bounding box center [337, 329] width 290 height 31
type input "**********"
click at [290, 404] on form "**********" at bounding box center [337, 392] width 290 height 199
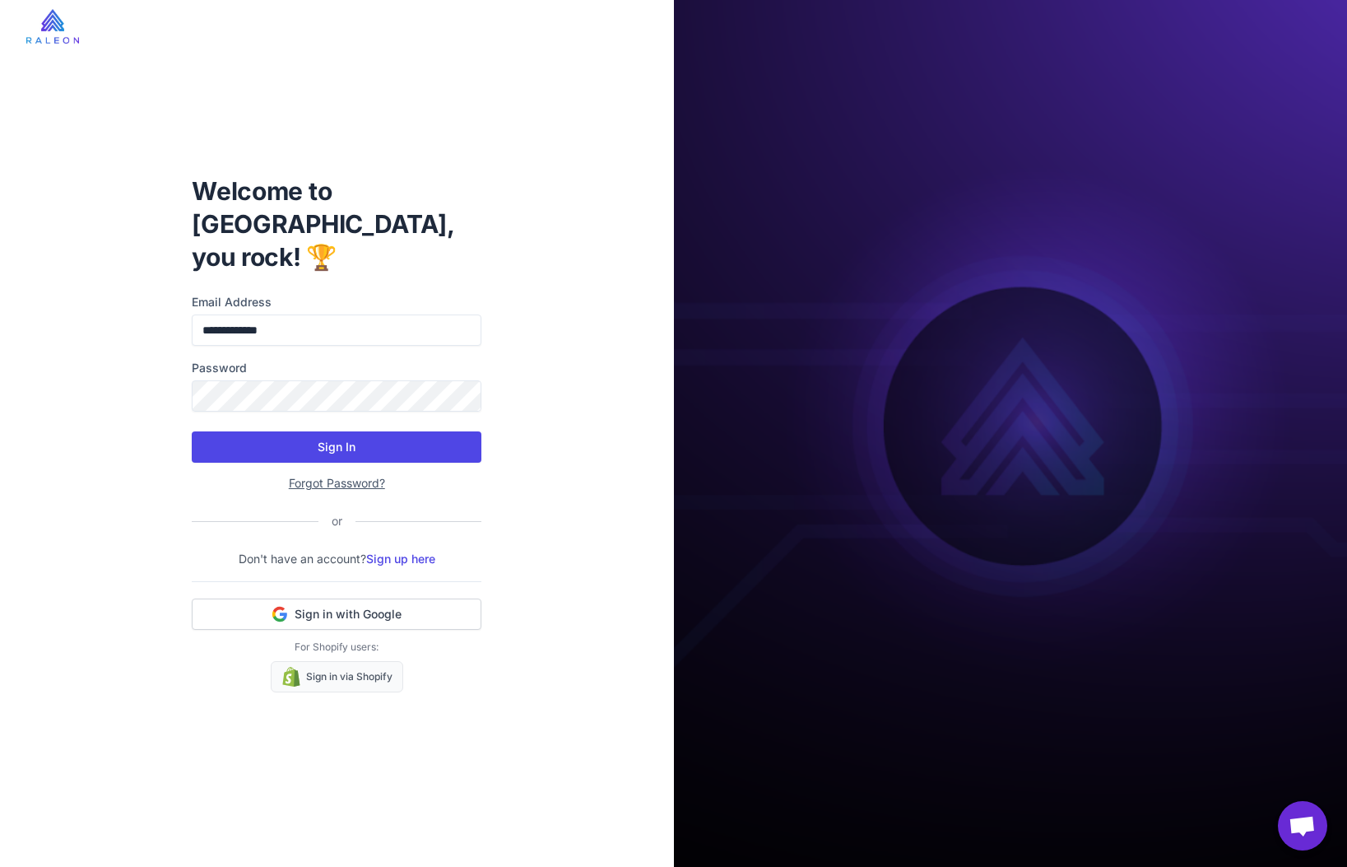
click at [309, 434] on button "Sign In" at bounding box center [337, 446] width 290 height 31
